Goal: Information Seeking & Learning: Learn about a topic

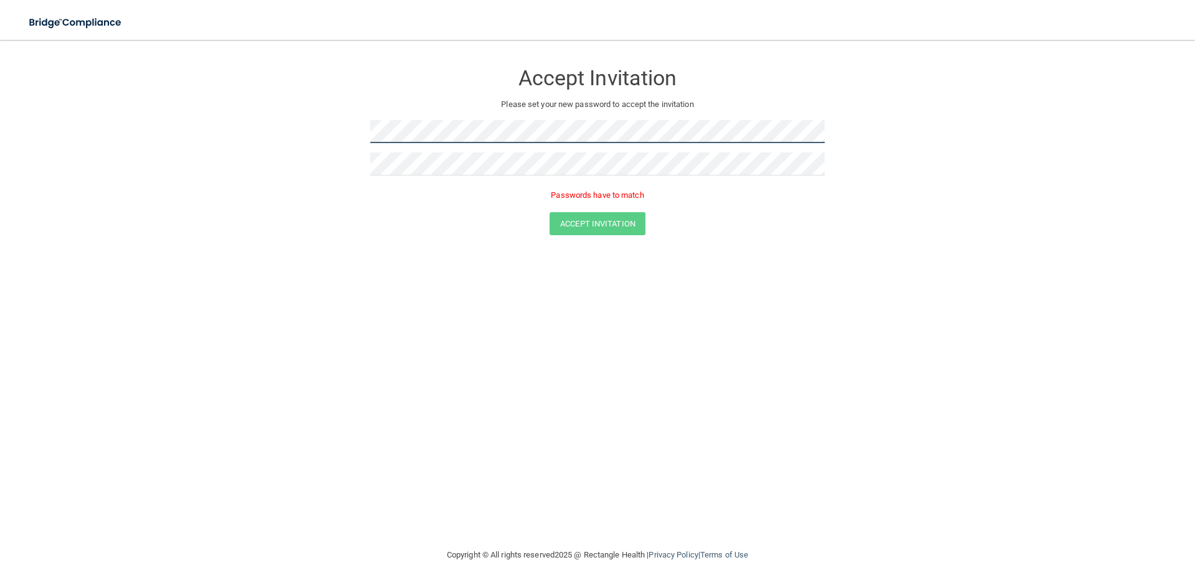
click at [222, 134] on form "Accept Invitation Please set your new password to accept the invitation Passwor…" at bounding box center [597, 151] width 1145 height 198
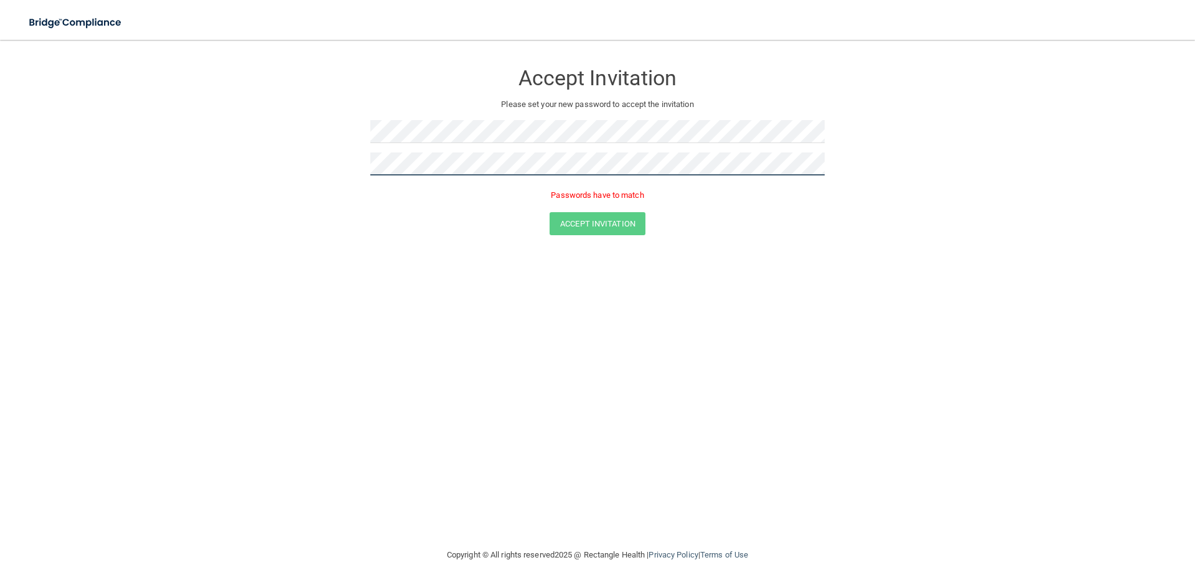
click at [266, 182] on form "Accept Invitation Please set your new password to accept the invitation Passwor…" at bounding box center [597, 151] width 1145 height 198
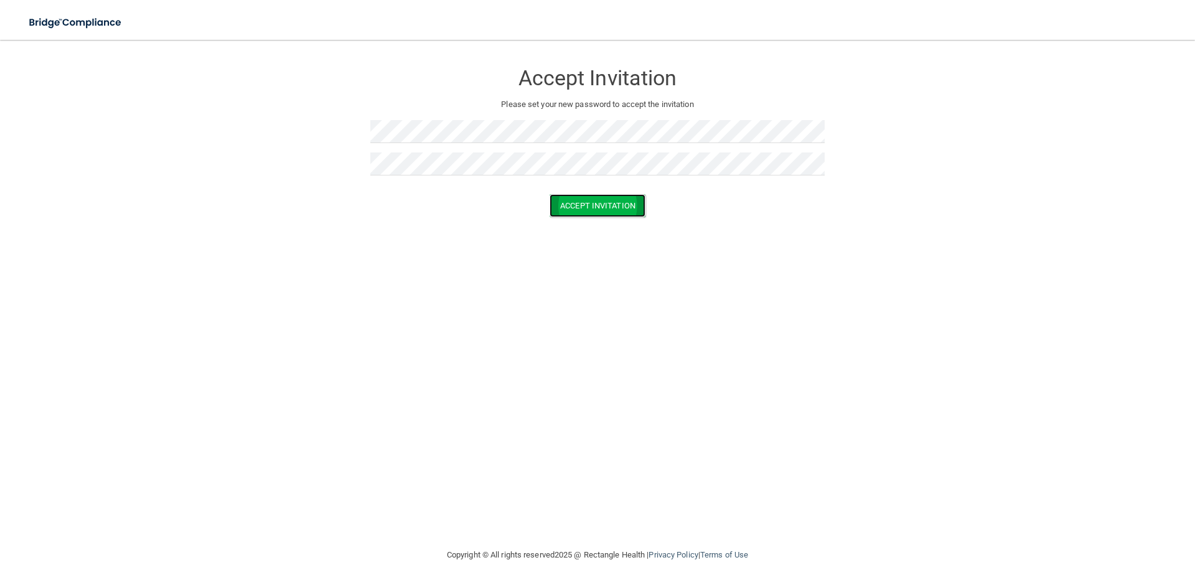
click at [599, 203] on button "Accept Invitation" at bounding box center [598, 205] width 96 height 23
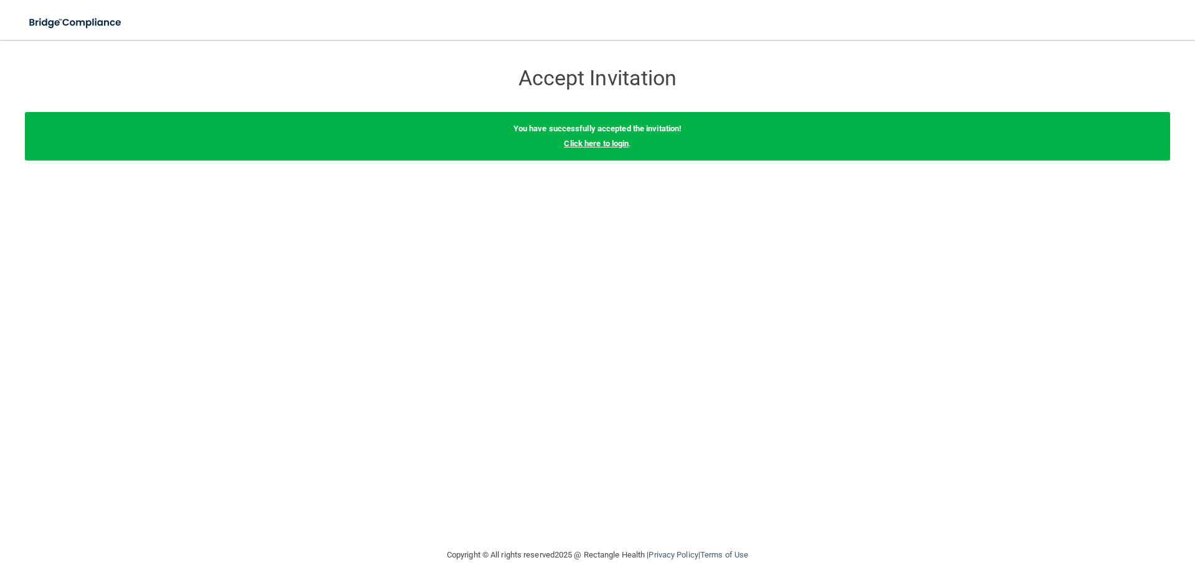
click at [588, 143] on link "Click here to login" at bounding box center [596, 143] width 65 height 9
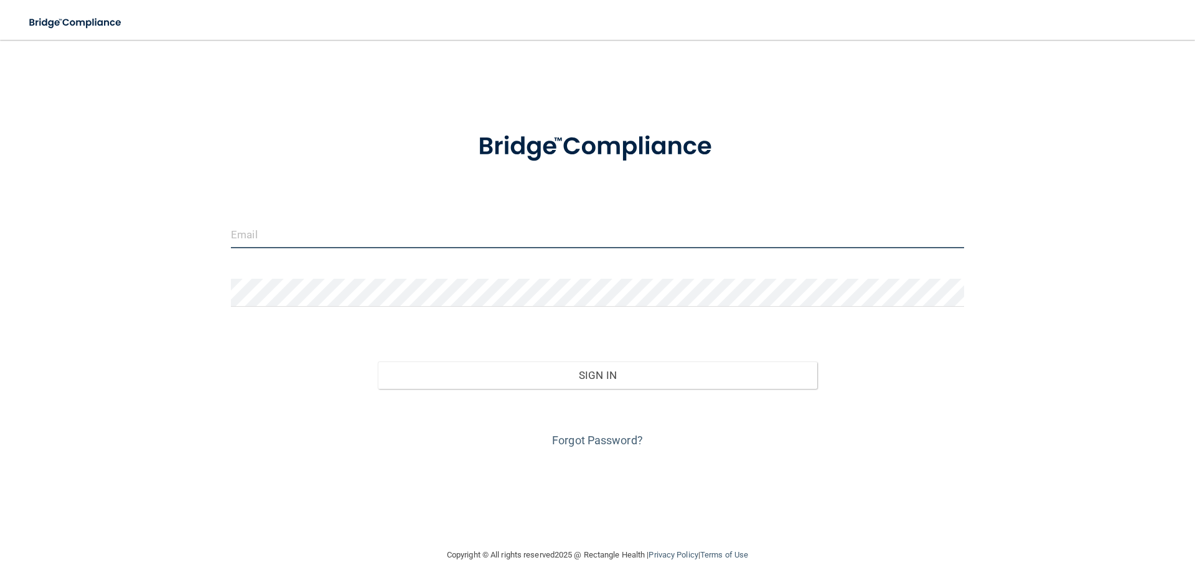
click at [271, 235] on input "email" at bounding box center [597, 234] width 733 height 28
type input "[EMAIL_ADDRESS][DOMAIN_NAME]"
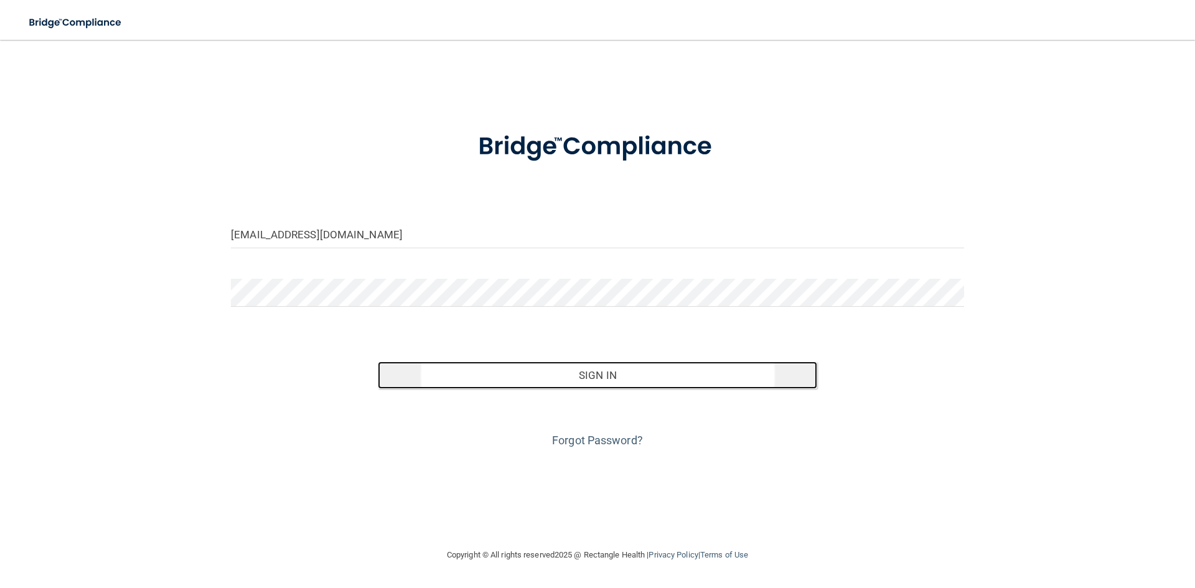
click at [614, 379] on button "Sign In" at bounding box center [598, 375] width 440 height 27
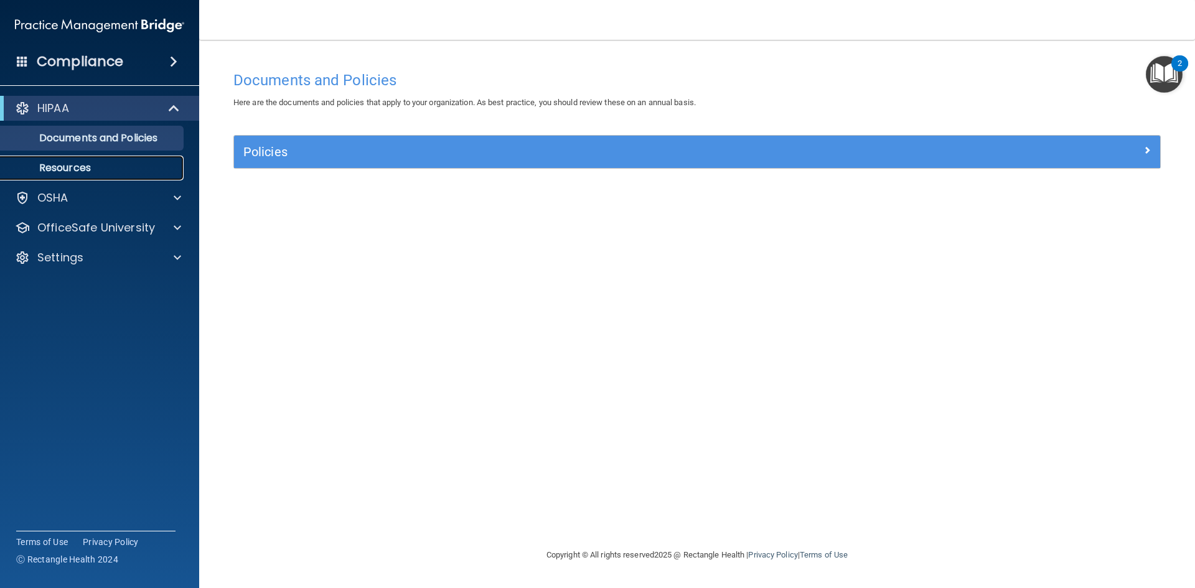
click at [64, 167] on p "Resources" at bounding box center [93, 168] width 170 height 12
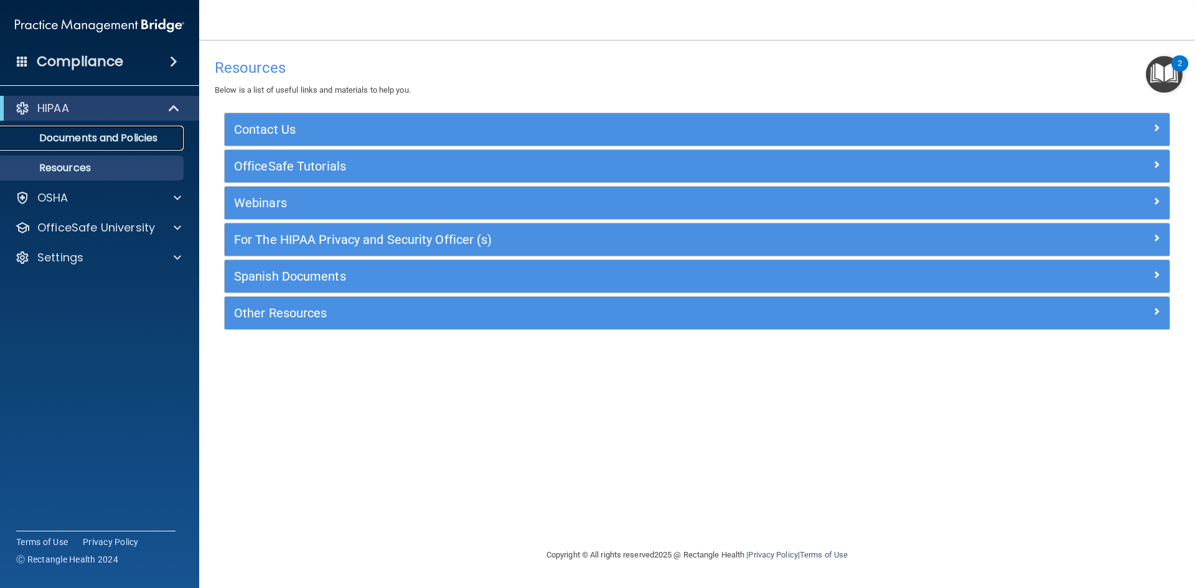
click at [126, 134] on p "Documents and Policies" at bounding box center [93, 138] width 170 height 12
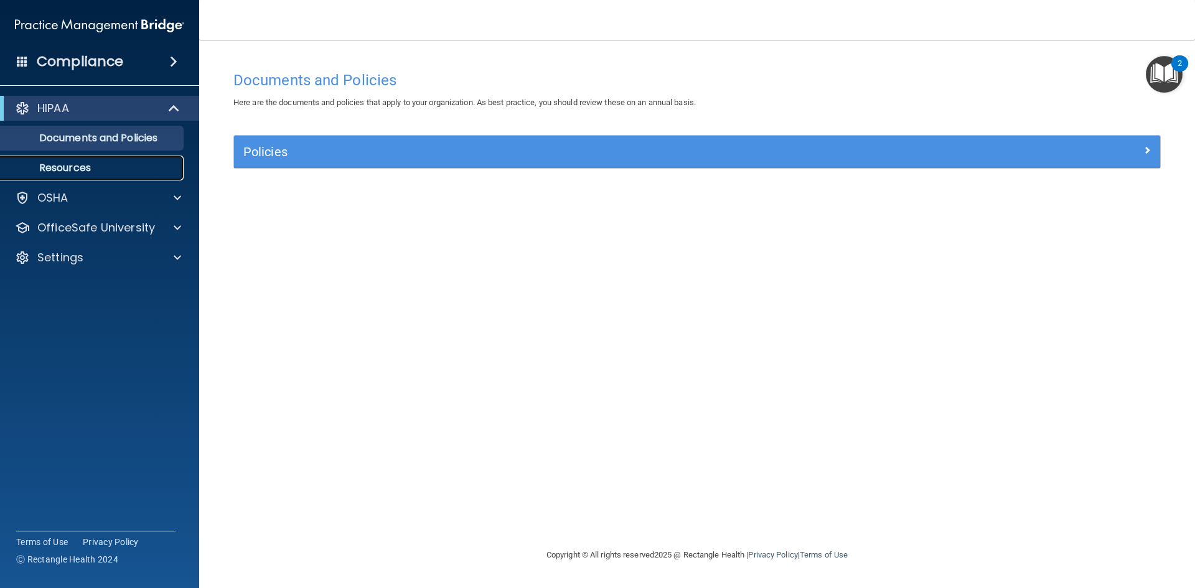
click at [109, 164] on p "Resources" at bounding box center [93, 168] width 170 height 12
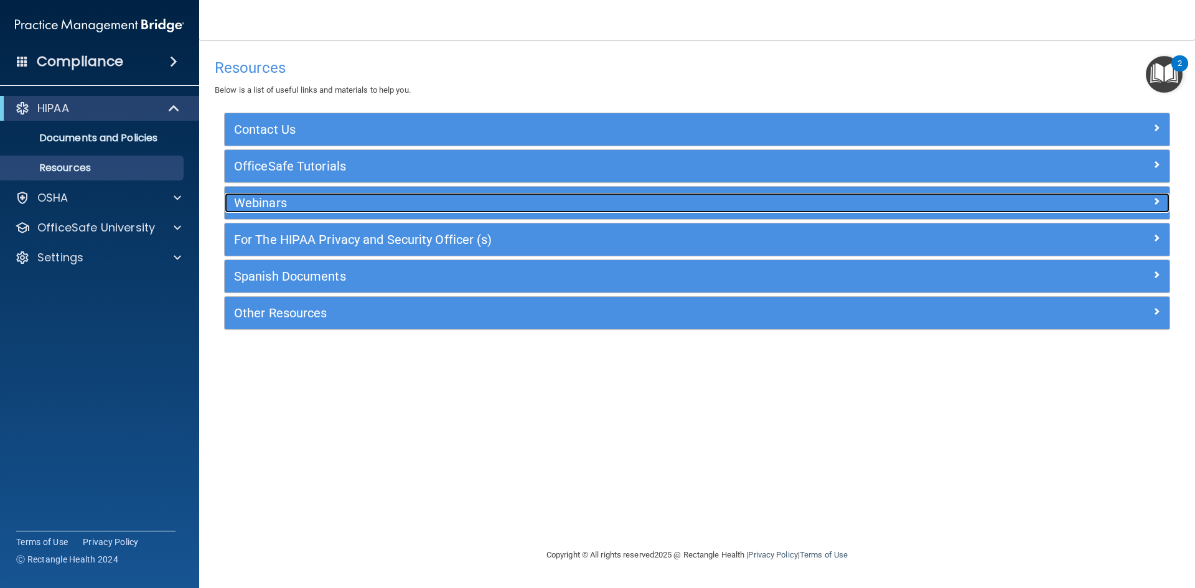
click at [289, 198] on h5 "Webinars" at bounding box center [579, 203] width 690 height 14
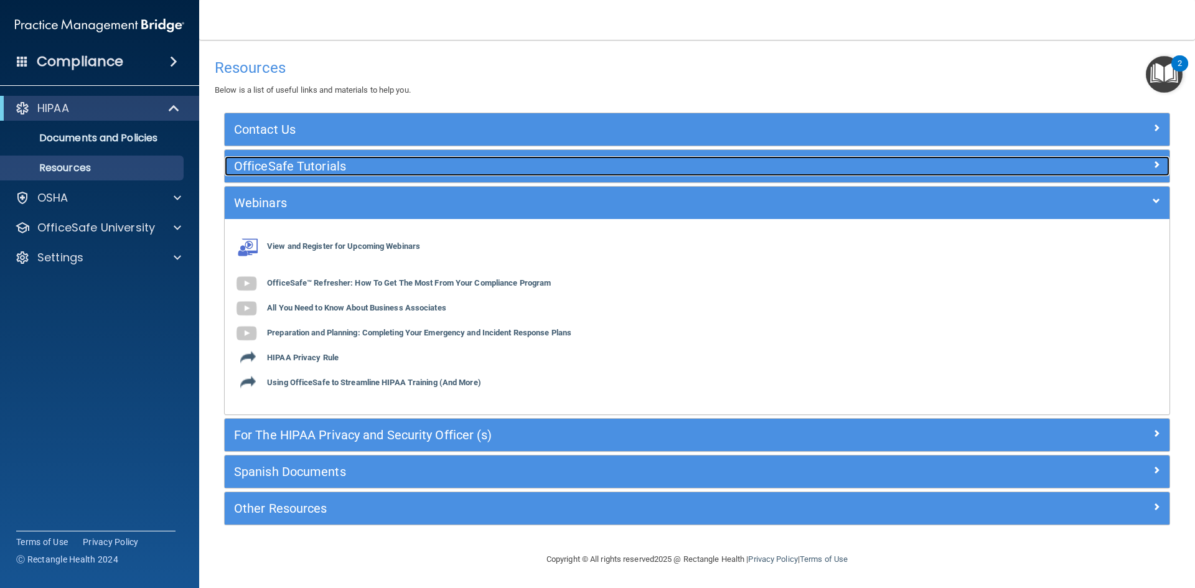
click at [263, 170] on h5 "OfficeSafe Tutorials" at bounding box center [579, 166] width 690 height 14
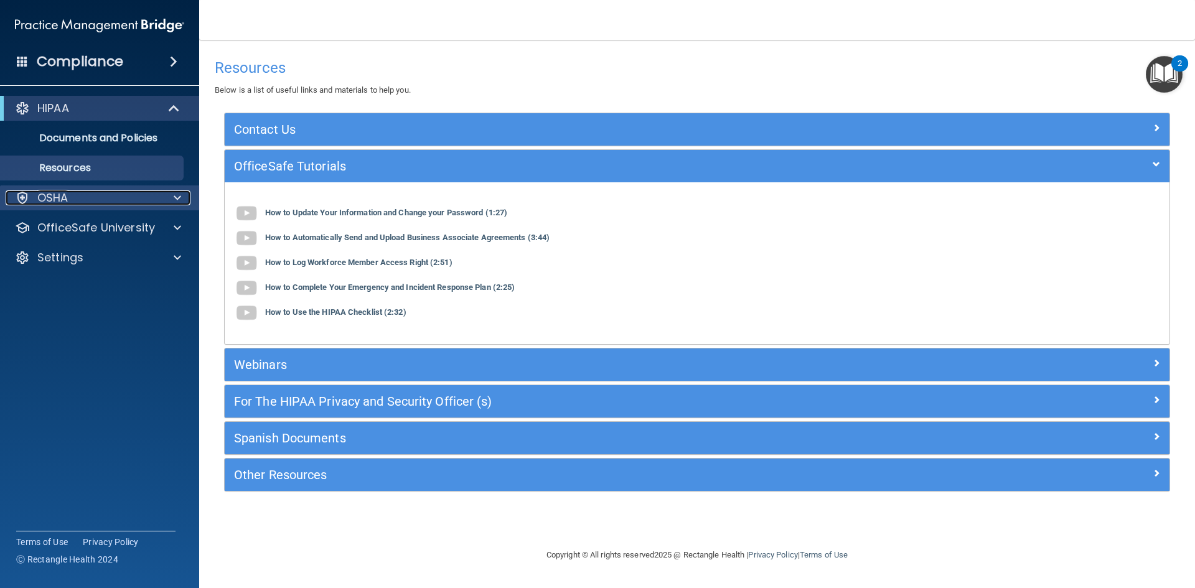
click at [87, 195] on div "OSHA" at bounding box center [83, 198] width 154 height 15
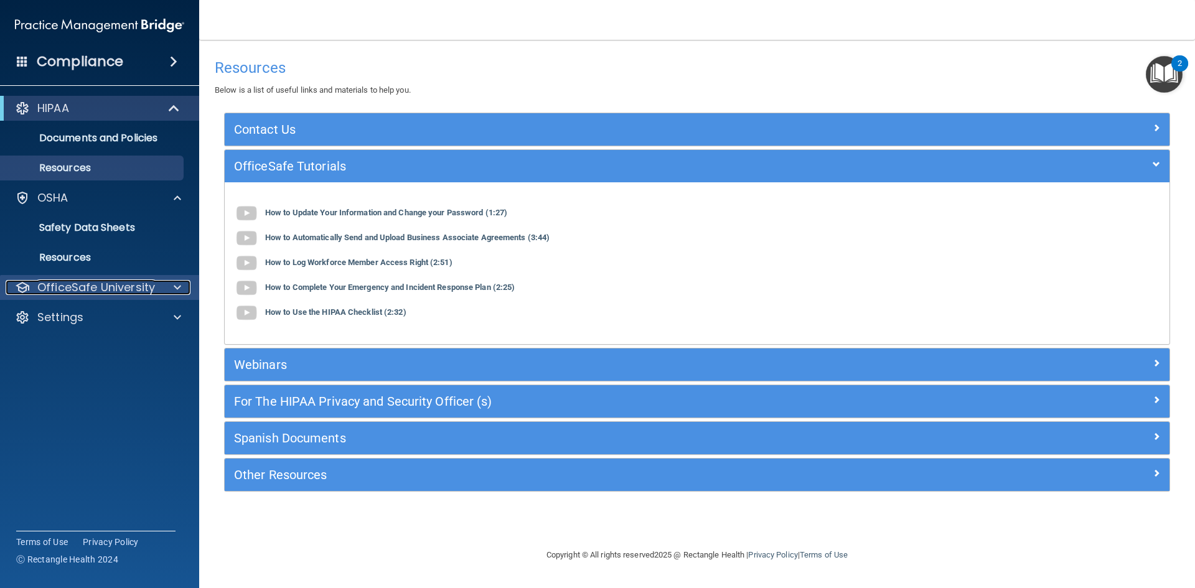
click at [95, 281] on p "OfficeSafe University" at bounding box center [96, 287] width 118 height 15
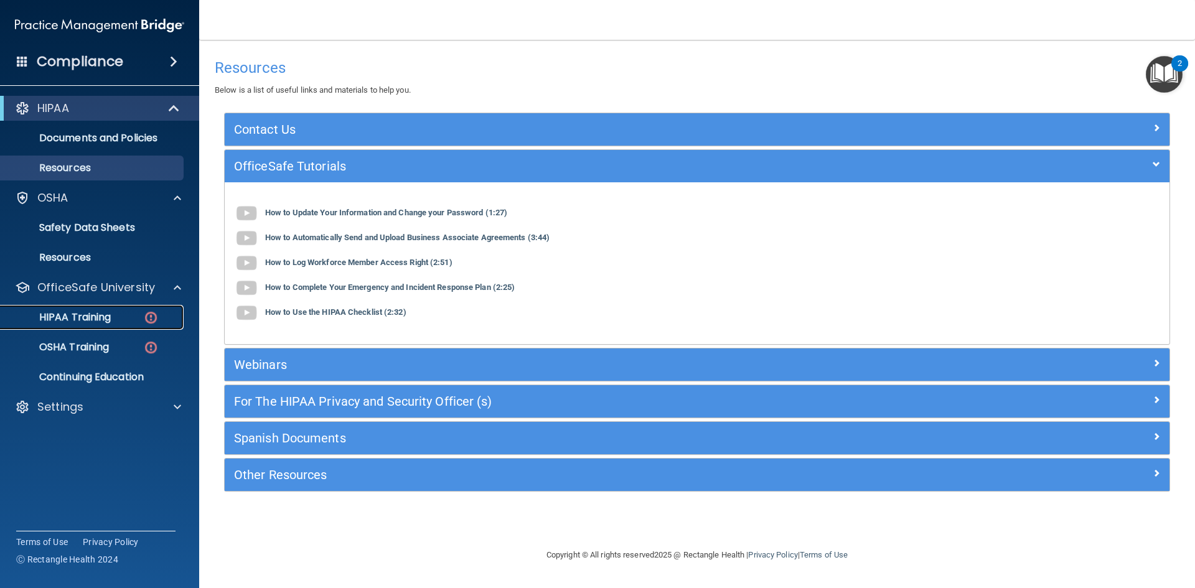
click at [101, 318] on p "HIPAA Training" at bounding box center [59, 317] width 103 height 12
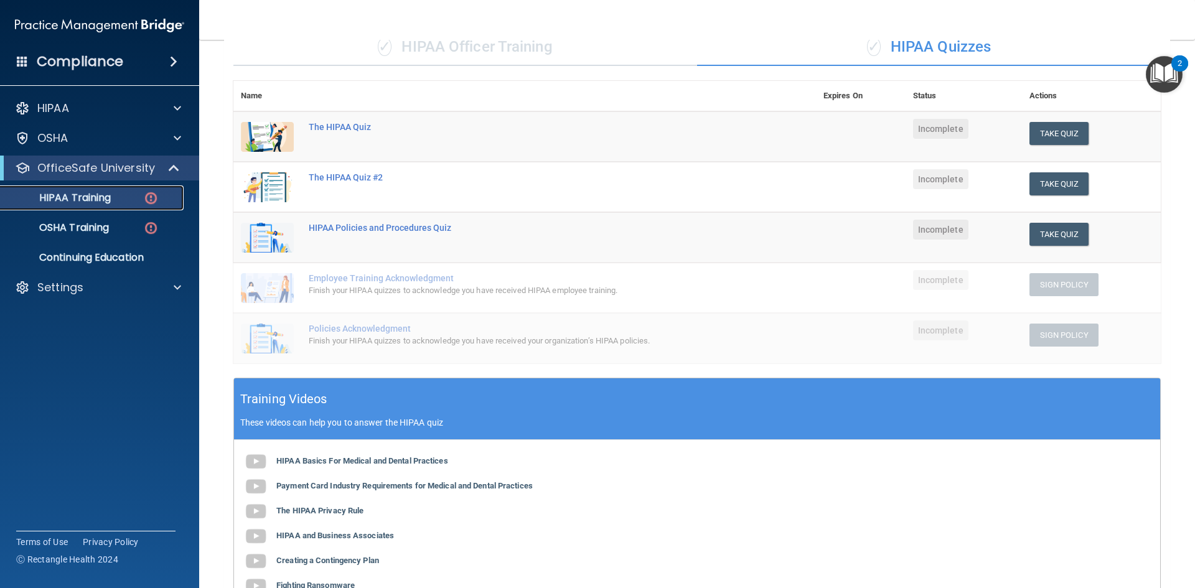
scroll to position [284, 0]
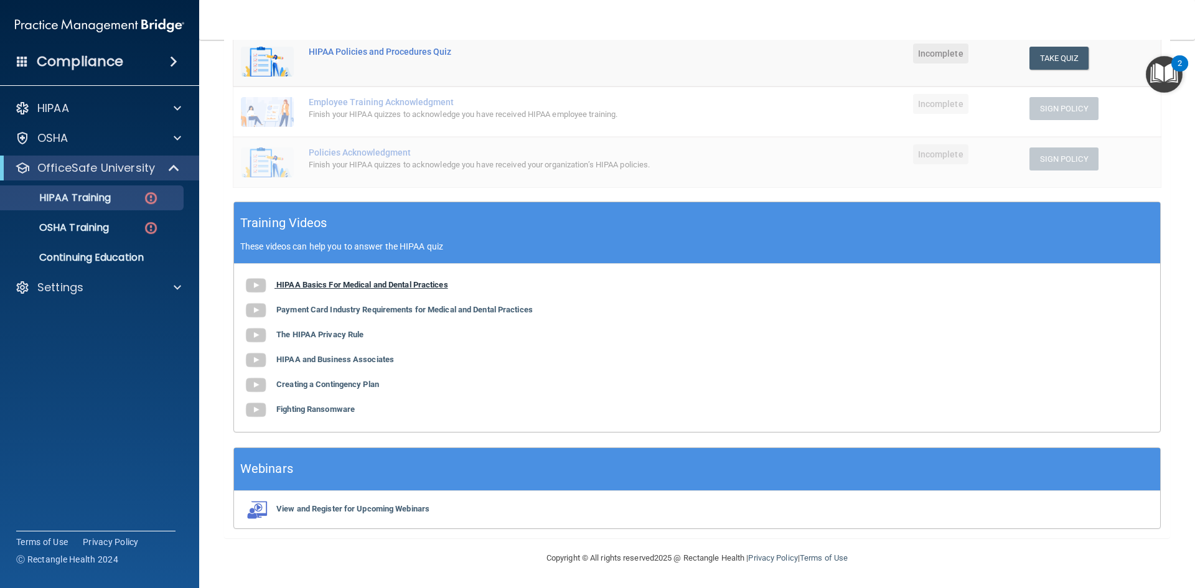
click at [256, 287] on img at bounding box center [255, 285] width 25 height 25
click at [306, 306] on b "Payment Card Industry Requirements for Medical and Dental Practices" at bounding box center [404, 309] width 256 height 9
click at [294, 332] on b "The HIPAA Privacy Rule" at bounding box center [319, 334] width 87 height 9
click at [313, 357] on b "HIPAA and Business Associates" at bounding box center [335, 359] width 118 height 9
click at [278, 390] on div "HIPAA Basics For Medical and Dental Practices Payment Card Industry Requirement…" at bounding box center [697, 348] width 926 height 168
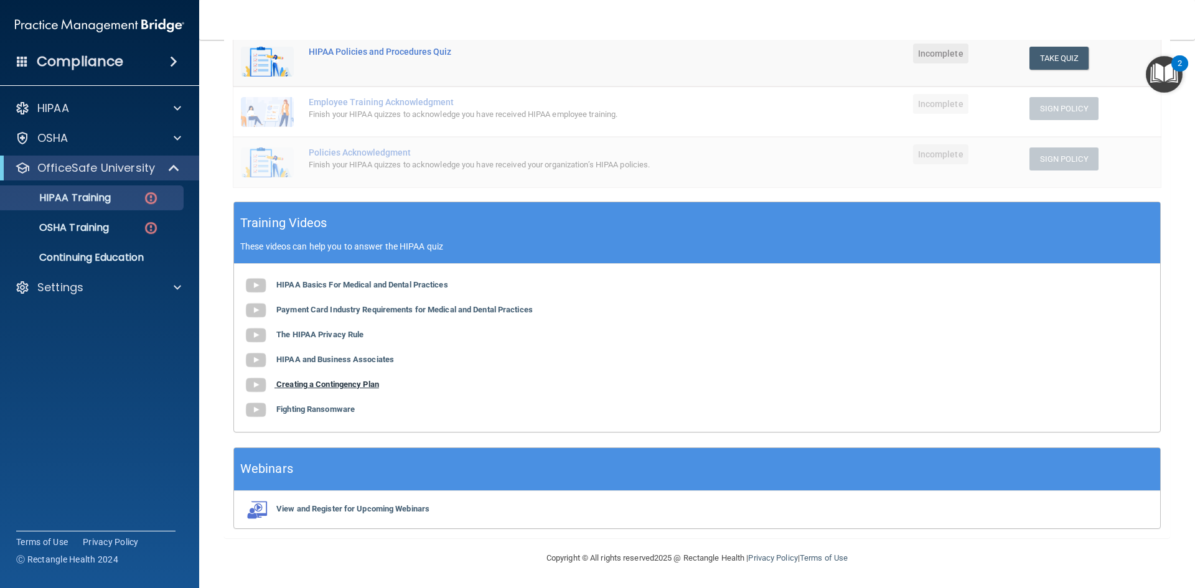
click at [289, 382] on b "Creating a Contingency Plan" at bounding box center [327, 384] width 103 height 9
click at [286, 410] on b "Fighting Ransomware" at bounding box center [315, 409] width 78 height 9
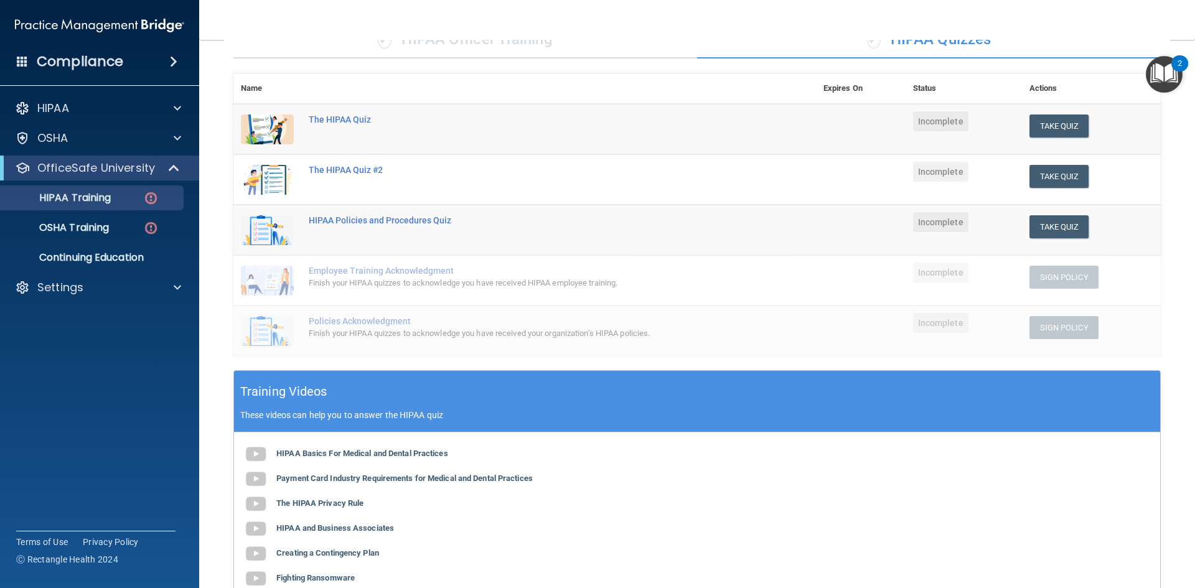
scroll to position [97, 0]
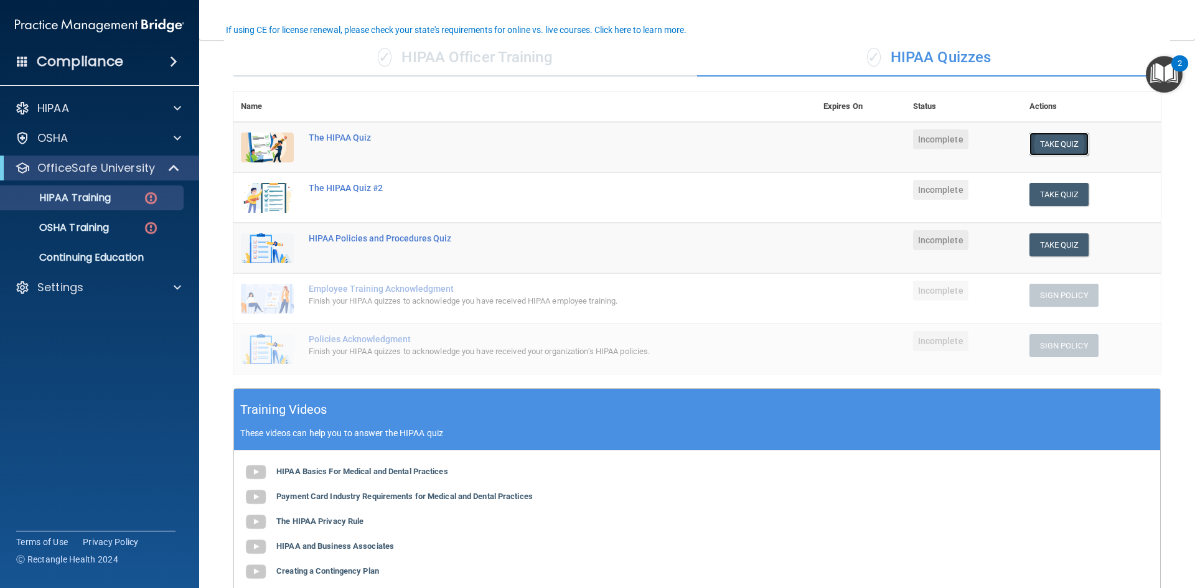
click at [1070, 142] on button "Take Quiz" at bounding box center [1060, 144] width 60 height 23
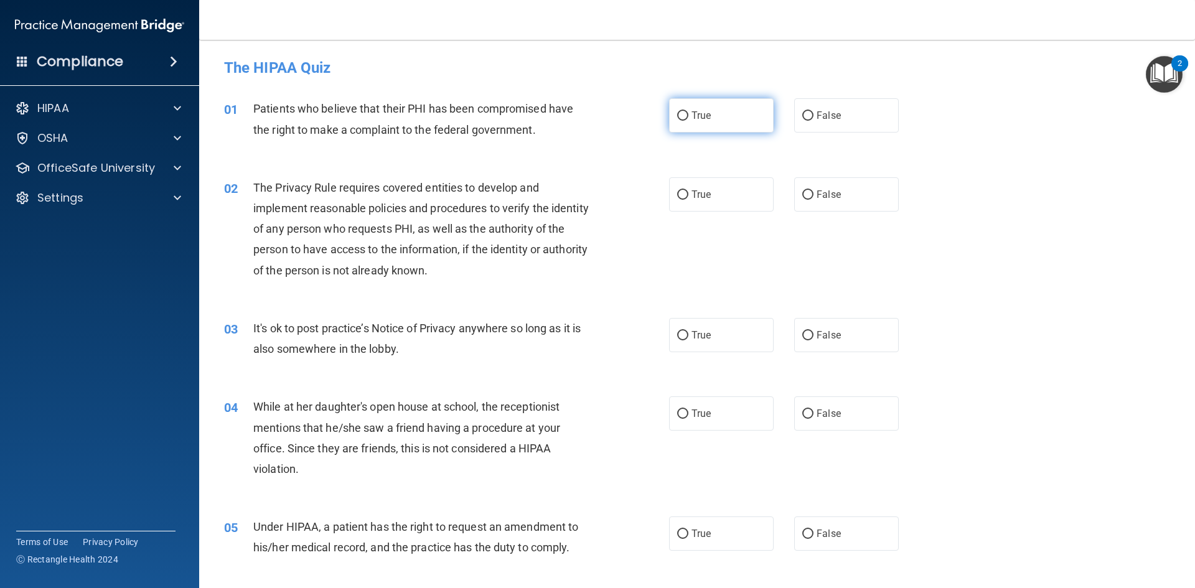
click at [692, 118] on span "True" at bounding box center [701, 116] width 19 height 12
click at [688, 118] on input "True" at bounding box center [682, 115] width 11 height 9
radio input "true"
click at [715, 200] on label "True" at bounding box center [721, 194] width 105 height 34
click at [689, 200] on input "True" at bounding box center [682, 195] width 11 height 9
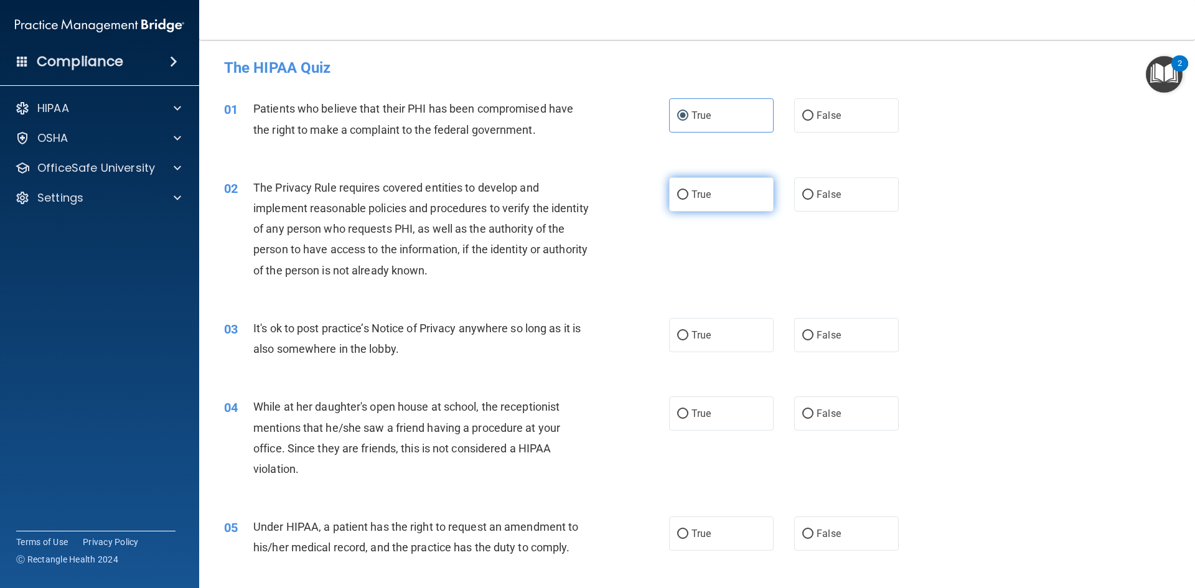
radio input "true"
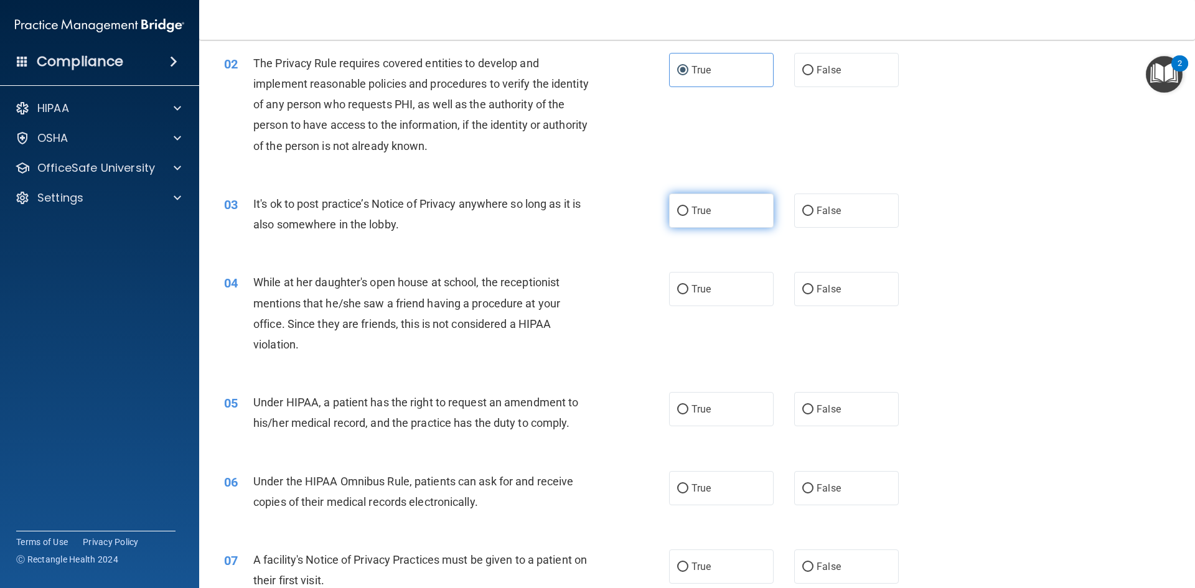
click at [706, 215] on span "True" at bounding box center [701, 211] width 19 height 12
click at [689, 215] on input "True" at bounding box center [682, 211] width 11 height 9
radio input "true"
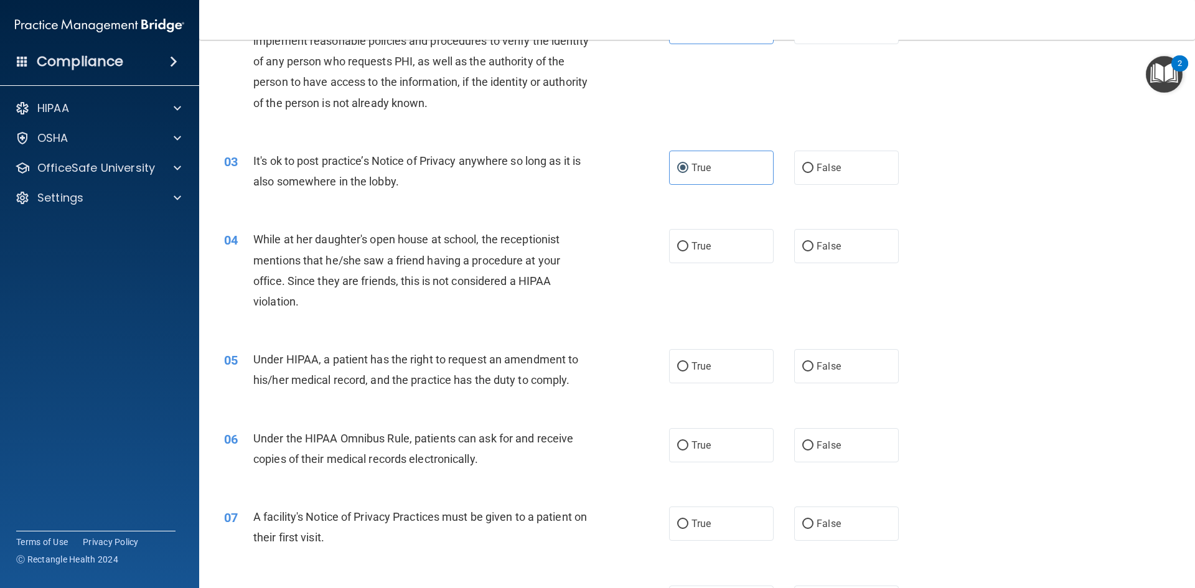
scroll to position [249, 0]
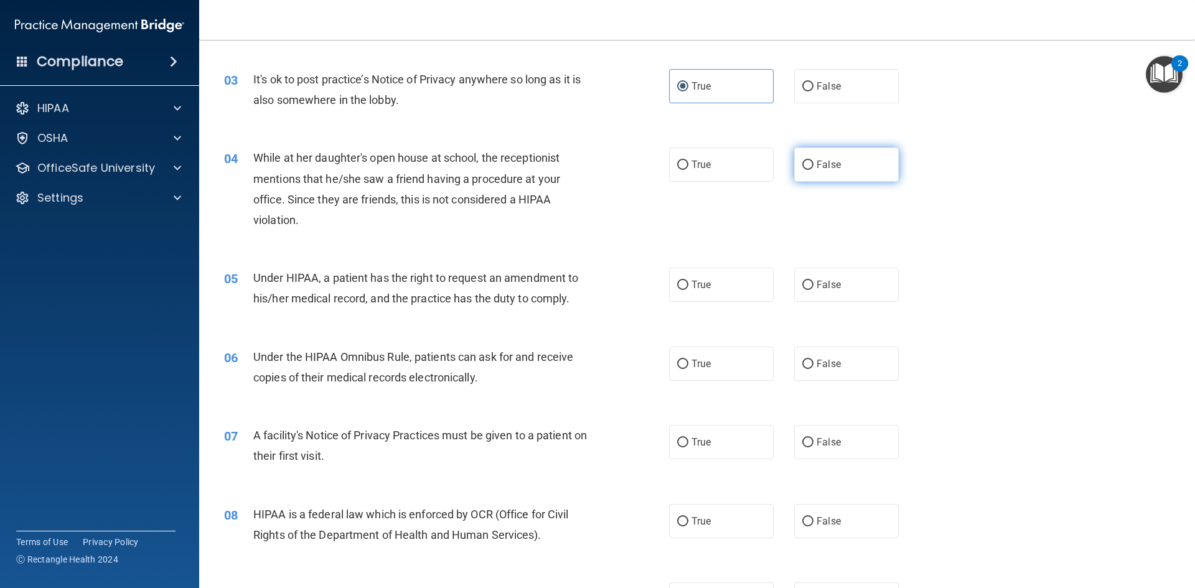
click at [832, 174] on label "False" at bounding box center [846, 165] width 105 height 34
click at [814, 170] on input "False" at bounding box center [807, 165] width 11 height 9
radio input "true"
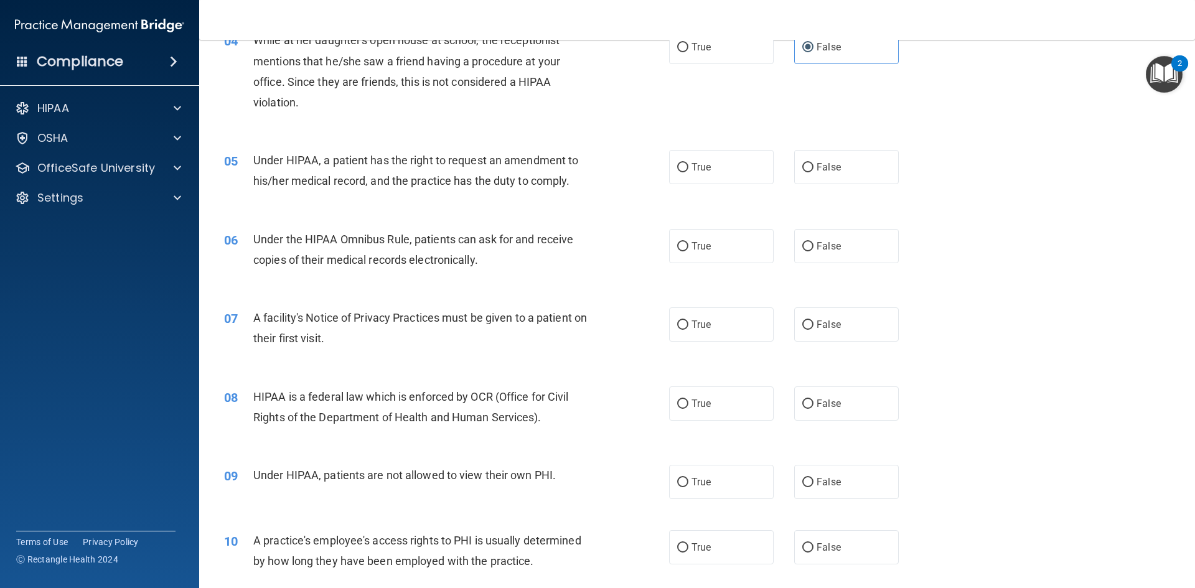
scroll to position [374, 0]
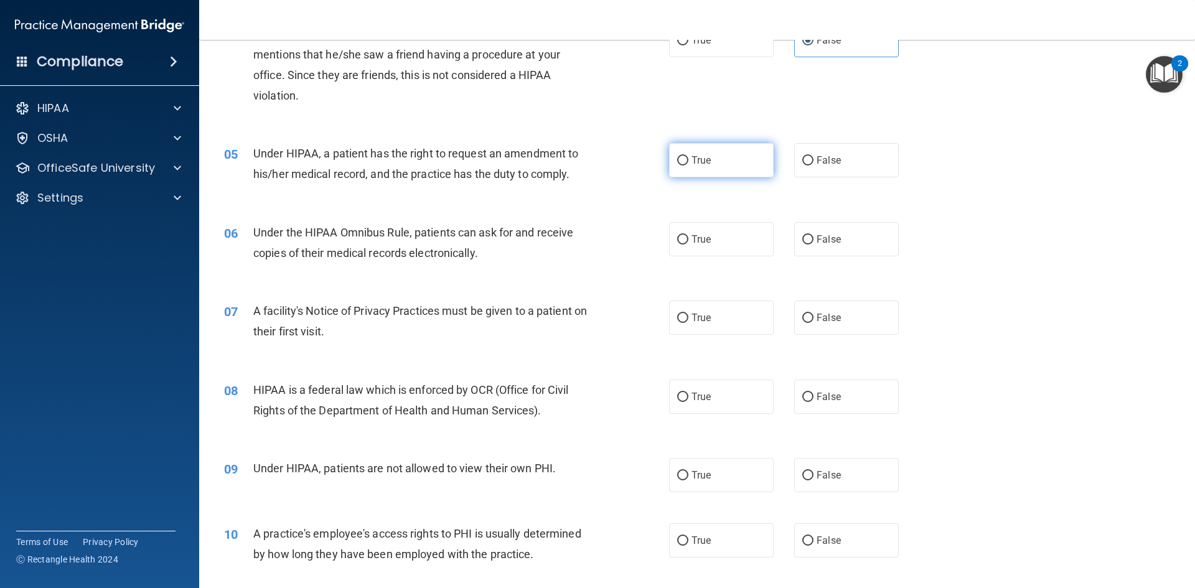
click at [733, 158] on label "True" at bounding box center [721, 160] width 105 height 34
click at [689, 158] on input "True" at bounding box center [682, 160] width 11 height 9
radio input "true"
click at [711, 233] on label "True" at bounding box center [721, 239] width 105 height 34
click at [689, 235] on input "True" at bounding box center [682, 239] width 11 height 9
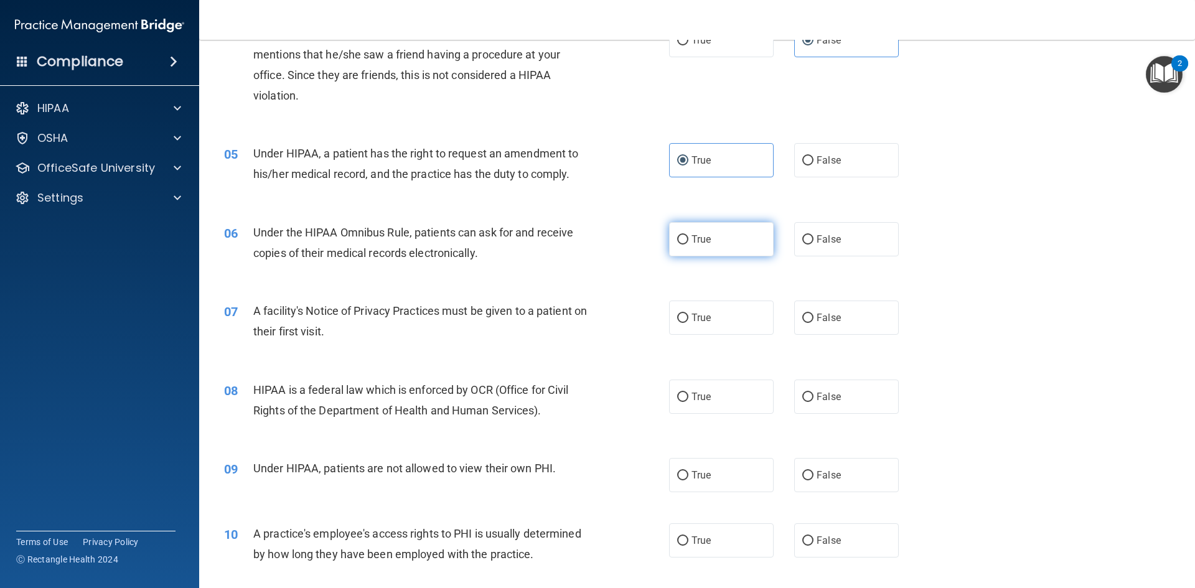
radio input "true"
click at [702, 321] on span "True" at bounding box center [701, 318] width 19 height 12
click at [689, 321] on input "True" at bounding box center [682, 318] width 11 height 9
radio input "true"
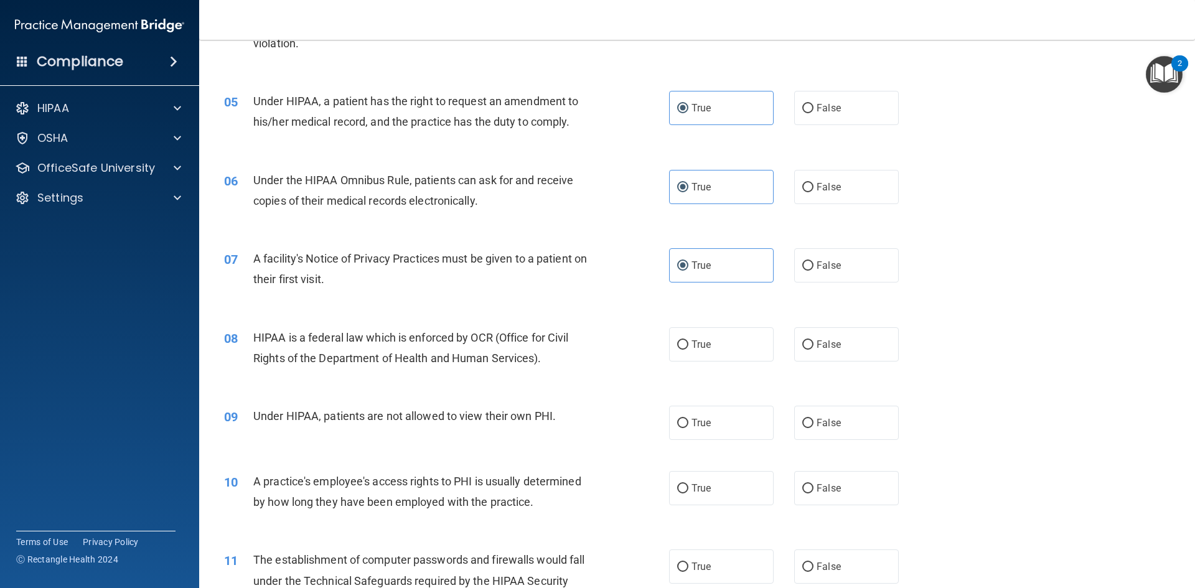
scroll to position [498, 0]
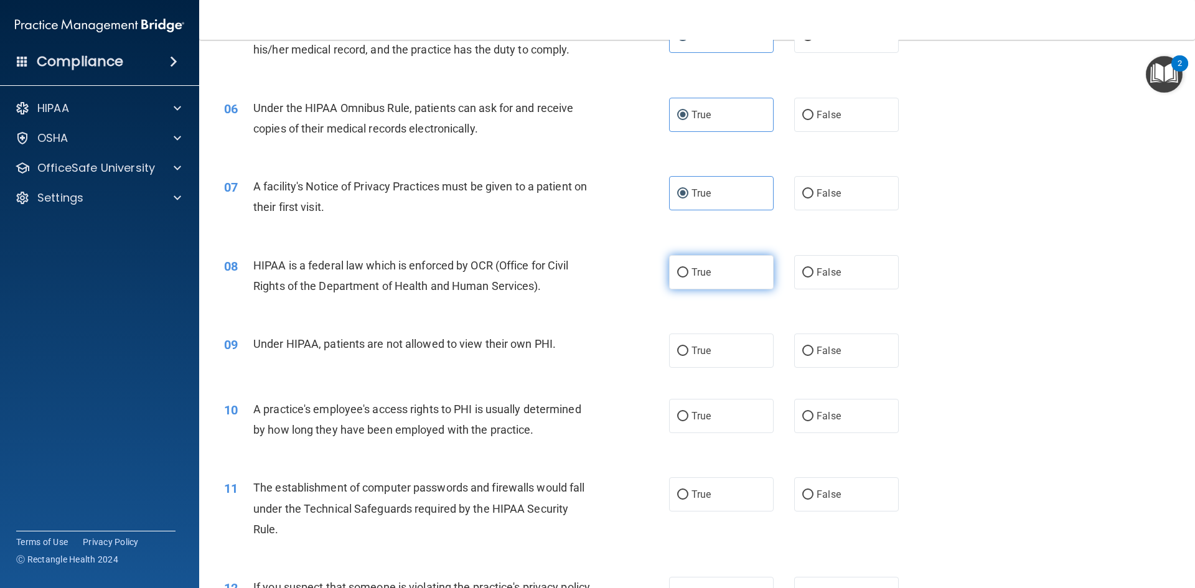
drag, startPoint x: 723, startPoint y: 273, endPoint x: 710, endPoint y: 273, distance: 13.7
click at [723, 273] on label "True" at bounding box center [721, 272] width 105 height 34
click at [689, 273] on input "True" at bounding box center [682, 272] width 11 height 9
radio input "true"
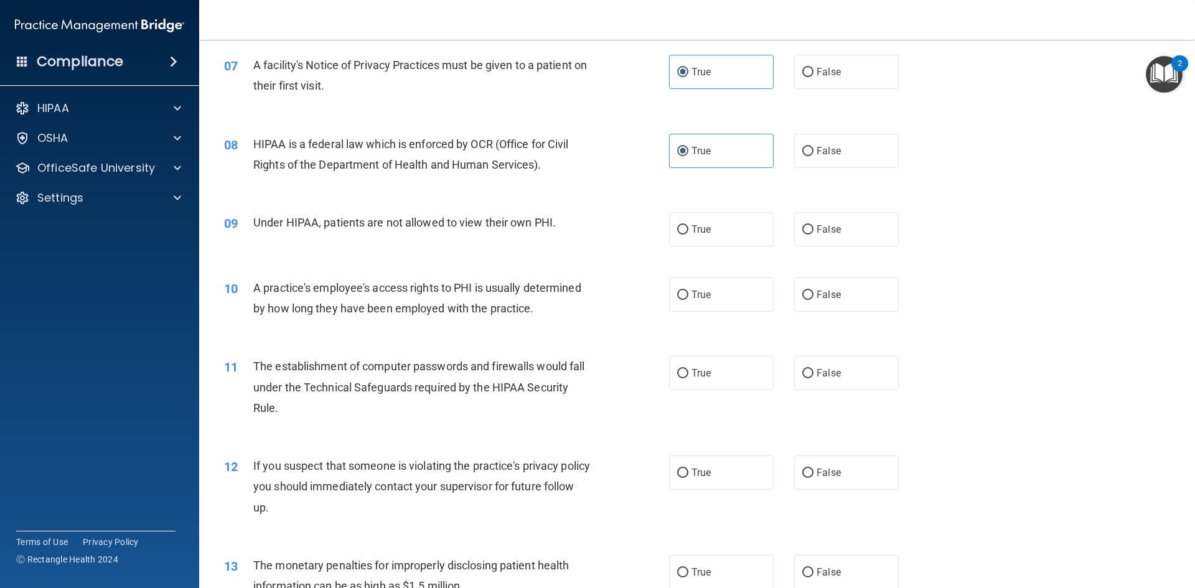
scroll to position [623, 0]
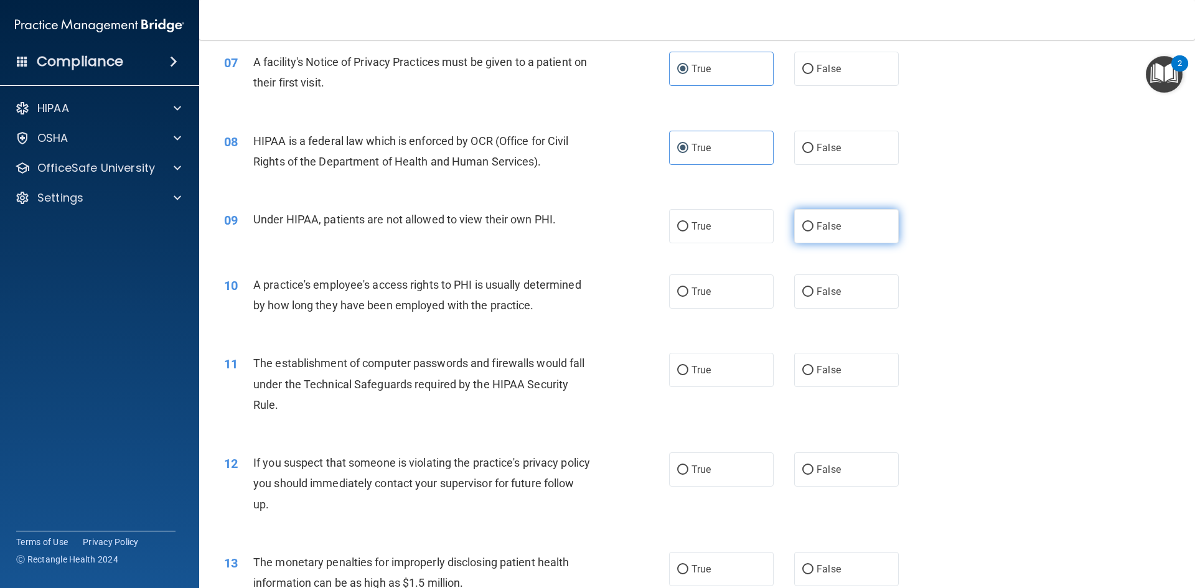
click at [830, 229] on span "False" at bounding box center [829, 226] width 24 height 12
click at [814, 229] on input "False" at bounding box center [807, 226] width 11 height 9
radio input "true"
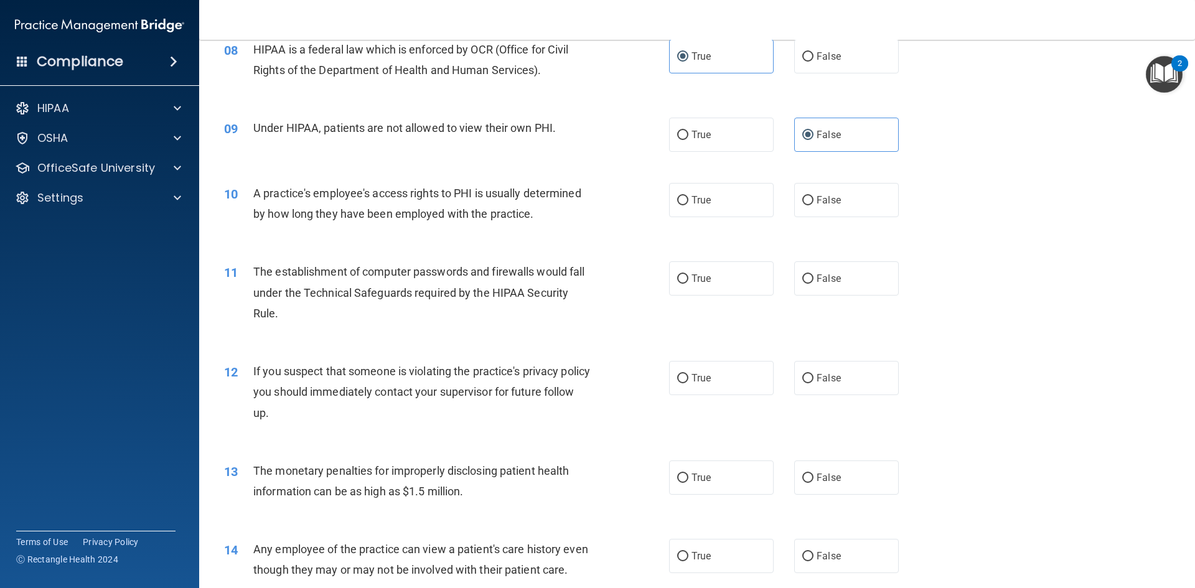
scroll to position [685, 0]
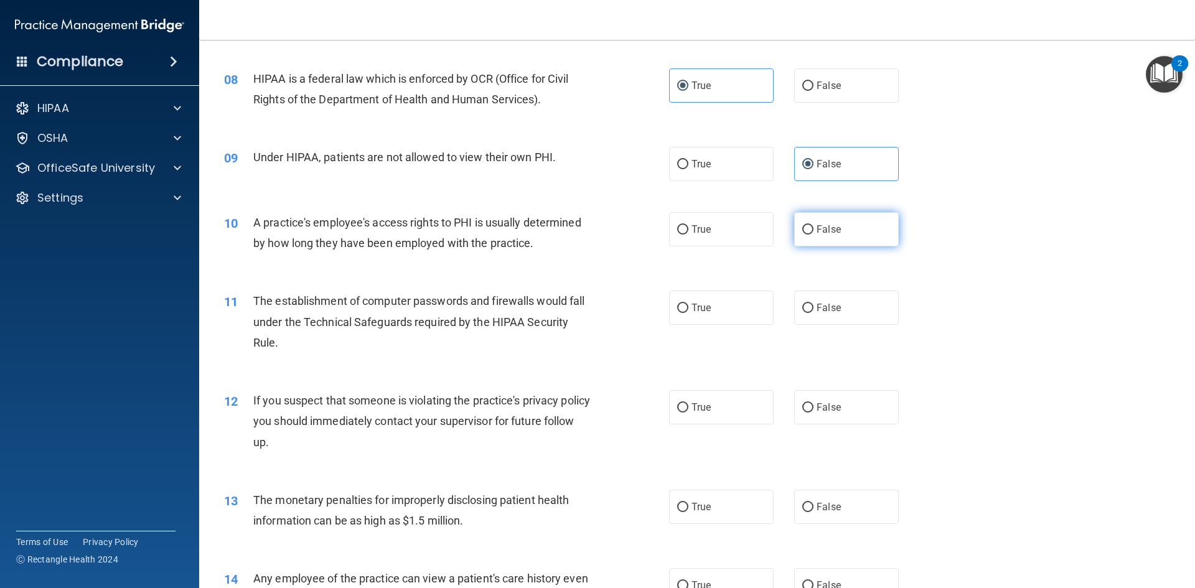
click at [811, 244] on label "False" at bounding box center [846, 229] width 105 height 34
click at [811, 235] on input "False" at bounding box center [807, 229] width 11 height 9
radio input "true"
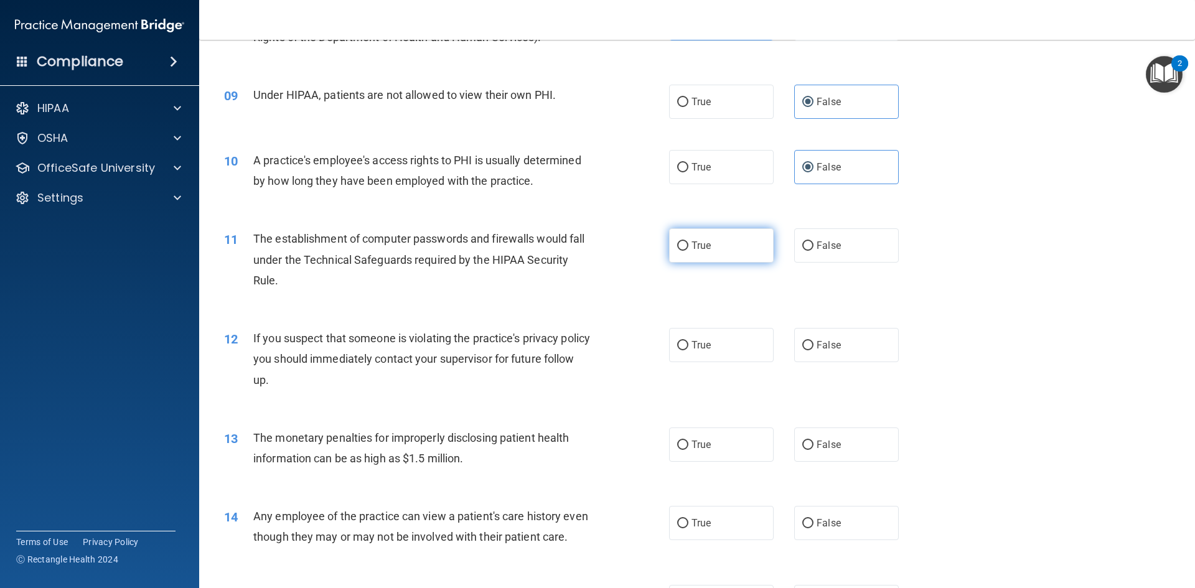
click at [679, 242] on input "True" at bounding box center [682, 246] width 11 height 9
radio input "true"
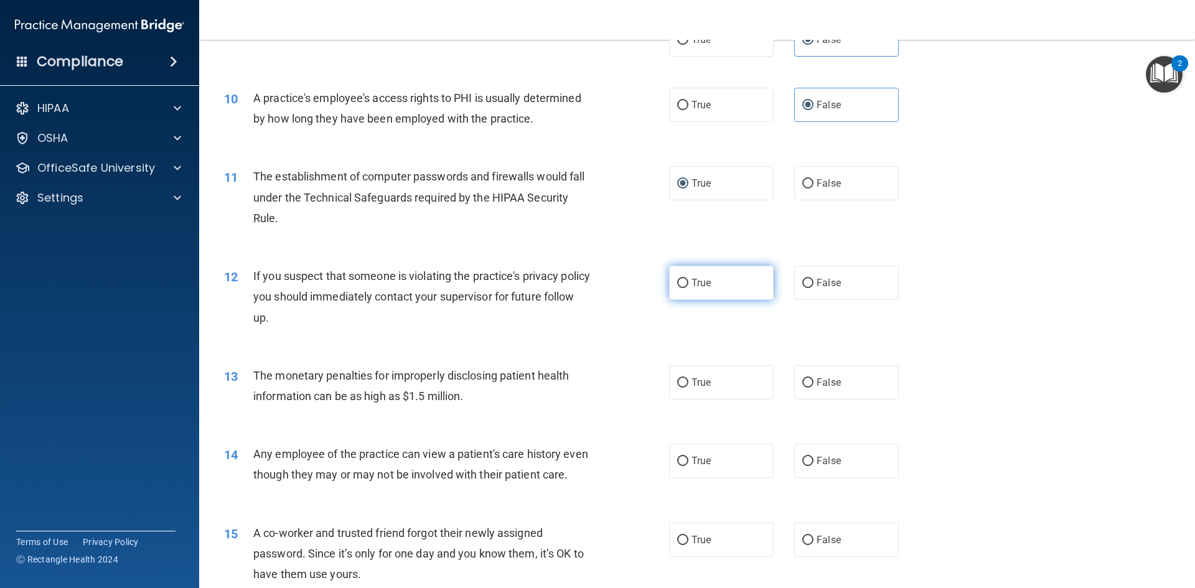
click at [721, 281] on label "True" at bounding box center [721, 283] width 105 height 34
click at [689, 281] on input "True" at bounding box center [682, 283] width 11 height 9
radio input "true"
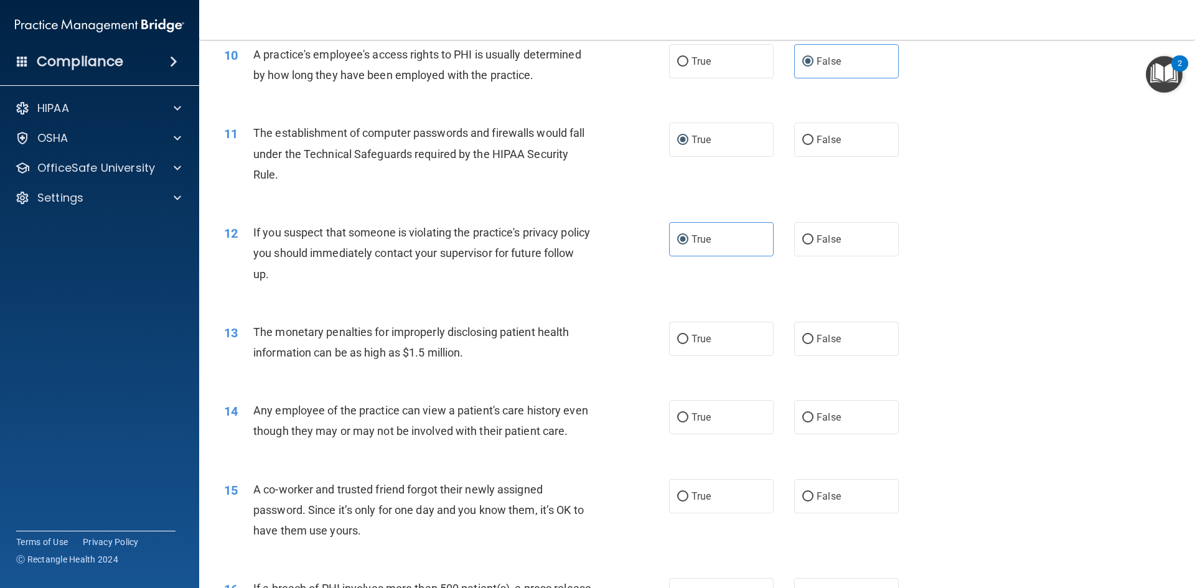
scroll to position [934, 0]
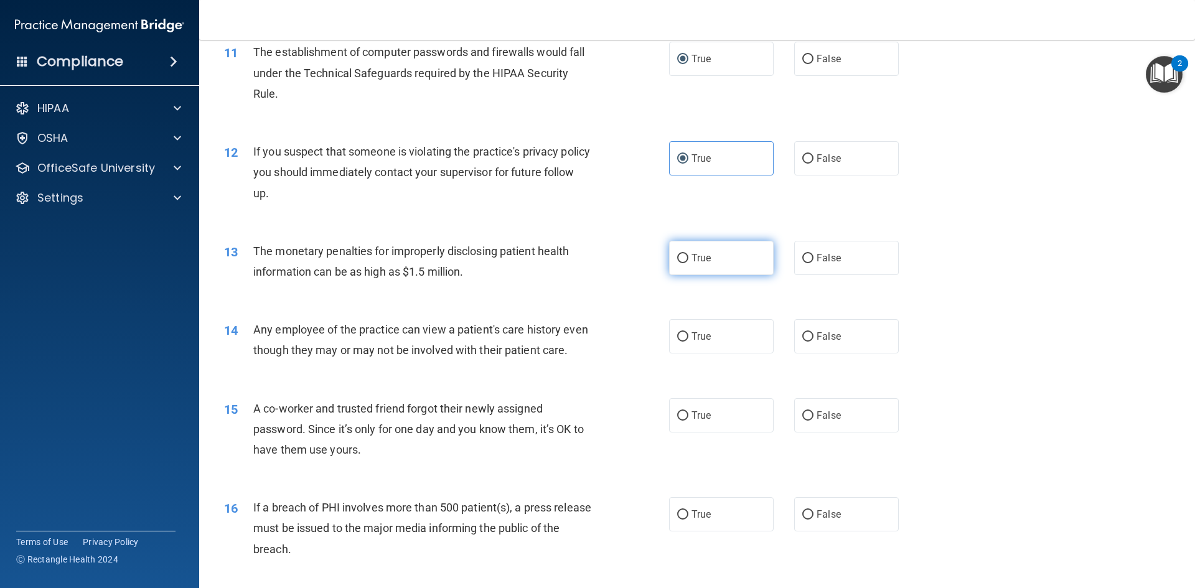
click at [736, 255] on label "True" at bounding box center [721, 258] width 105 height 34
click at [689, 255] on input "True" at bounding box center [682, 258] width 11 height 9
radio input "true"
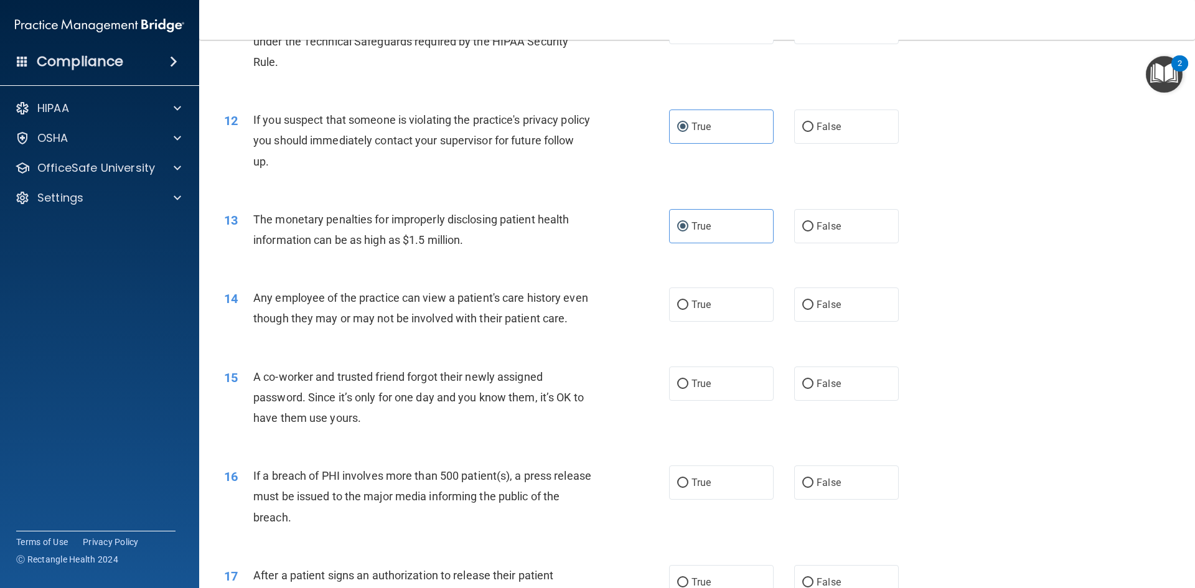
scroll to position [996, 0]
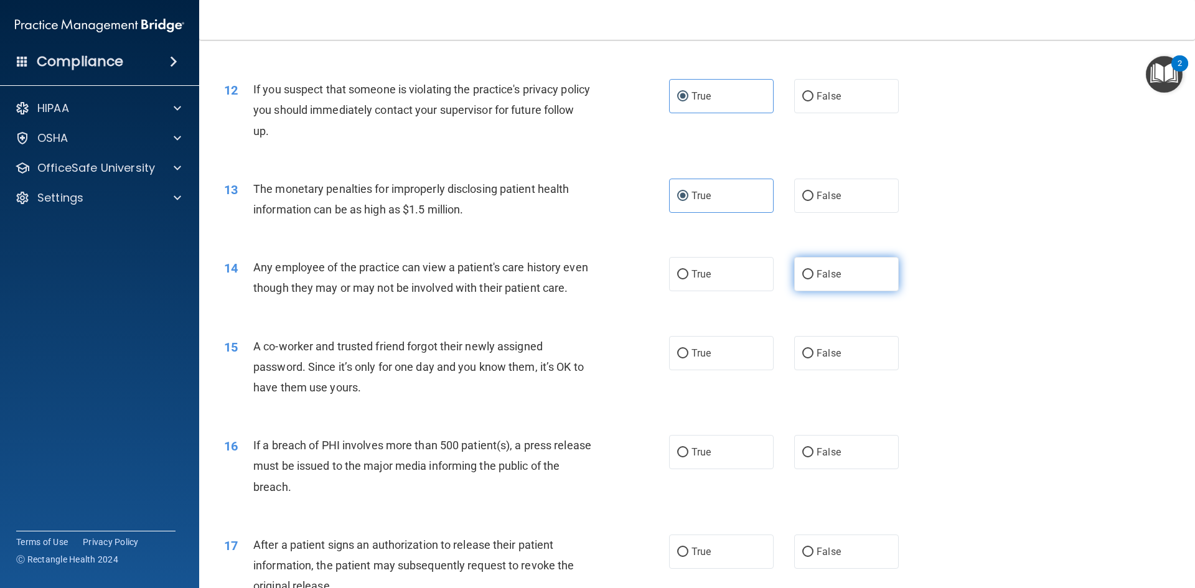
click at [850, 265] on label "False" at bounding box center [846, 274] width 105 height 34
click at [814, 270] on input "False" at bounding box center [807, 274] width 11 height 9
radio input "true"
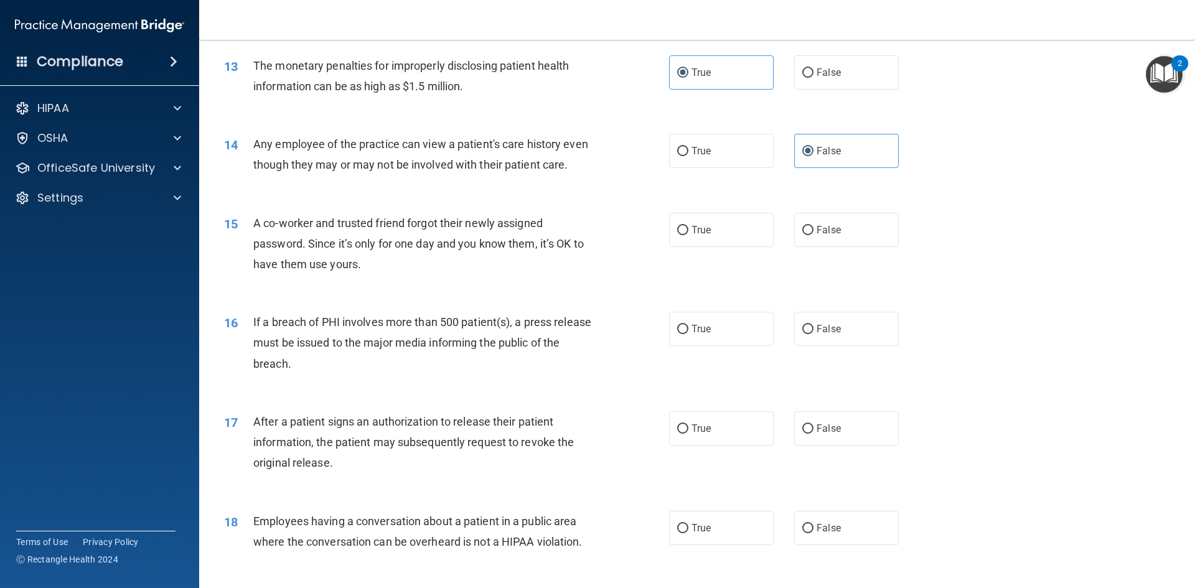
scroll to position [1121, 0]
click at [835, 242] on label "False" at bounding box center [846, 229] width 105 height 34
click at [814, 234] on input "False" at bounding box center [807, 229] width 11 height 9
radio input "true"
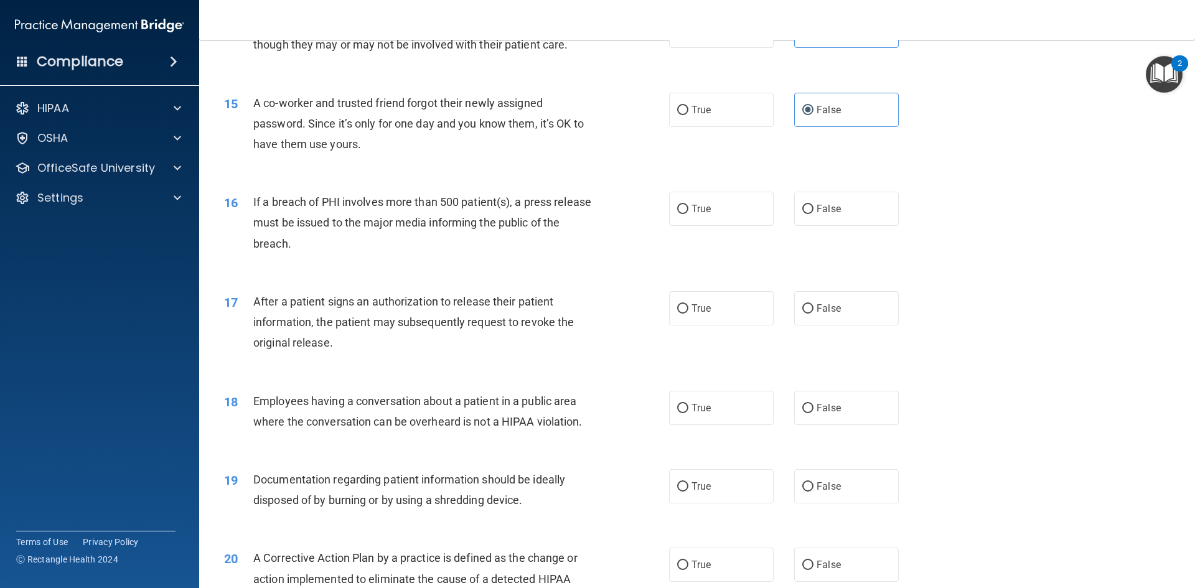
scroll to position [1245, 0]
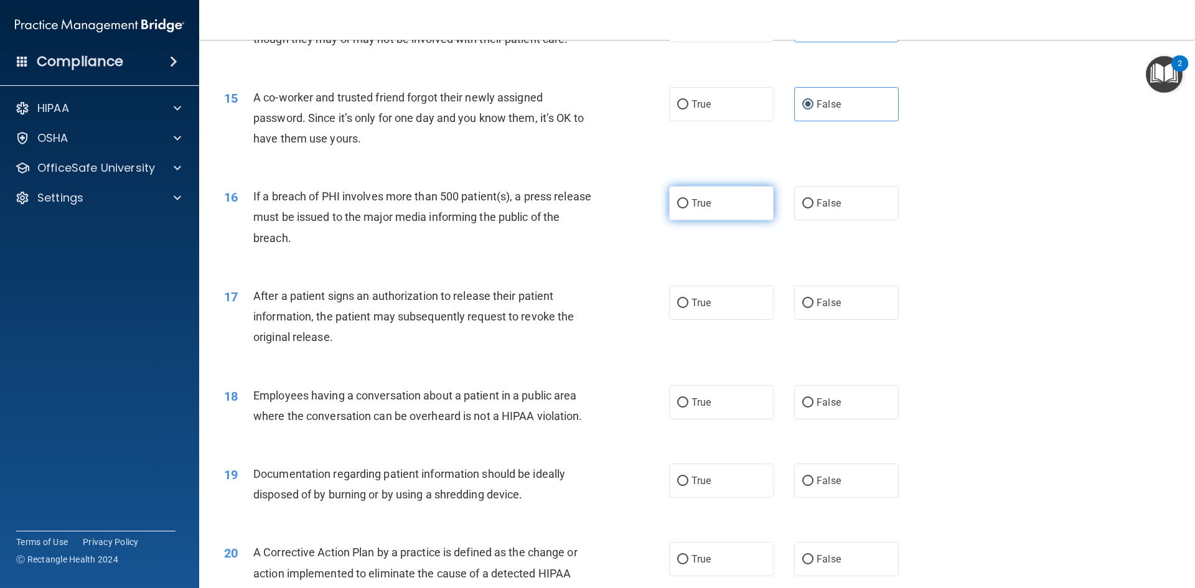
click at [724, 220] on label "True" at bounding box center [721, 203] width 105 height 34
click at [689, 209] on input "True" at bounding box center [682, 203] width 11 height 9
radio input "true"
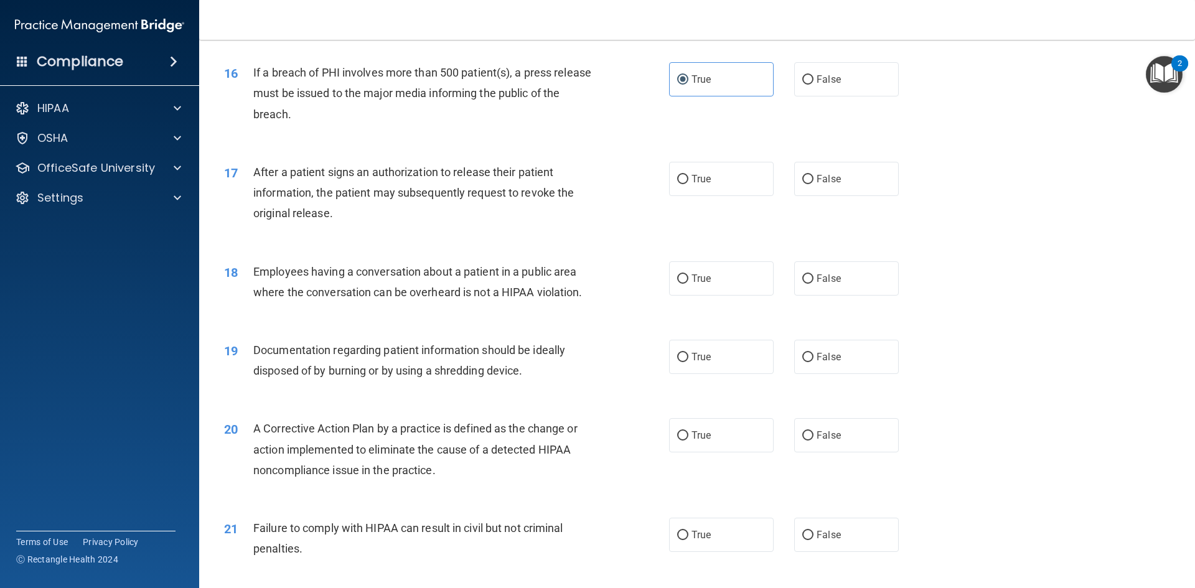
scroll to position [1370, 0]
click at [716, 195] on label "True" at bounding box center [721, 178] width 105 height 34
click at [689, 184] on input "True" at bounding box center [682, 178] width 11 height 9
radio input "true"
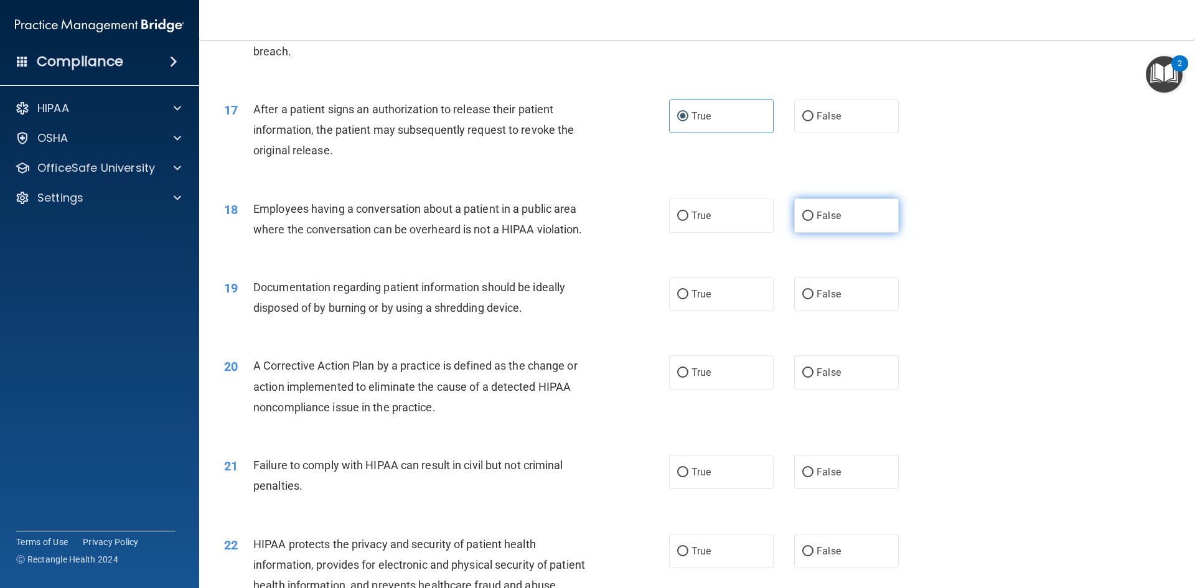
click at [872, 233] on label "False" at bounding box center [846, 216] width 105 height 34
click at [814, 221] on input "False" at bounding box center [807, 216] width 11 height 9
radio input "true"
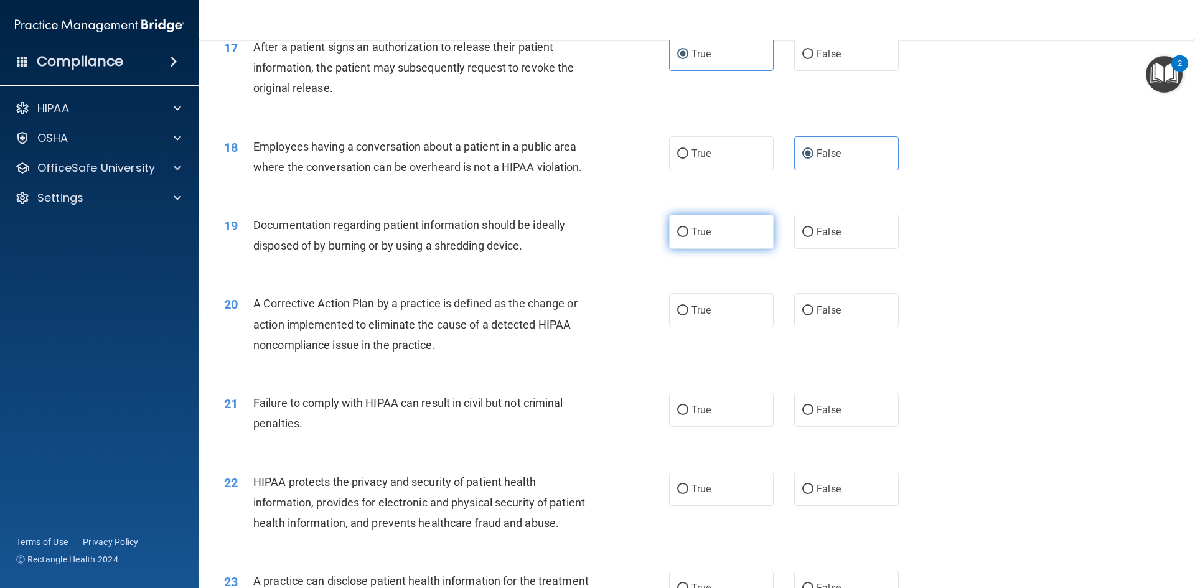
click at [710, 245] on label "True" at bounding box center [721, 232] width 105 height 34
click at [689, 237] on input "True" at bounding box center [682, 232] width 11 height 9
radio input "true"
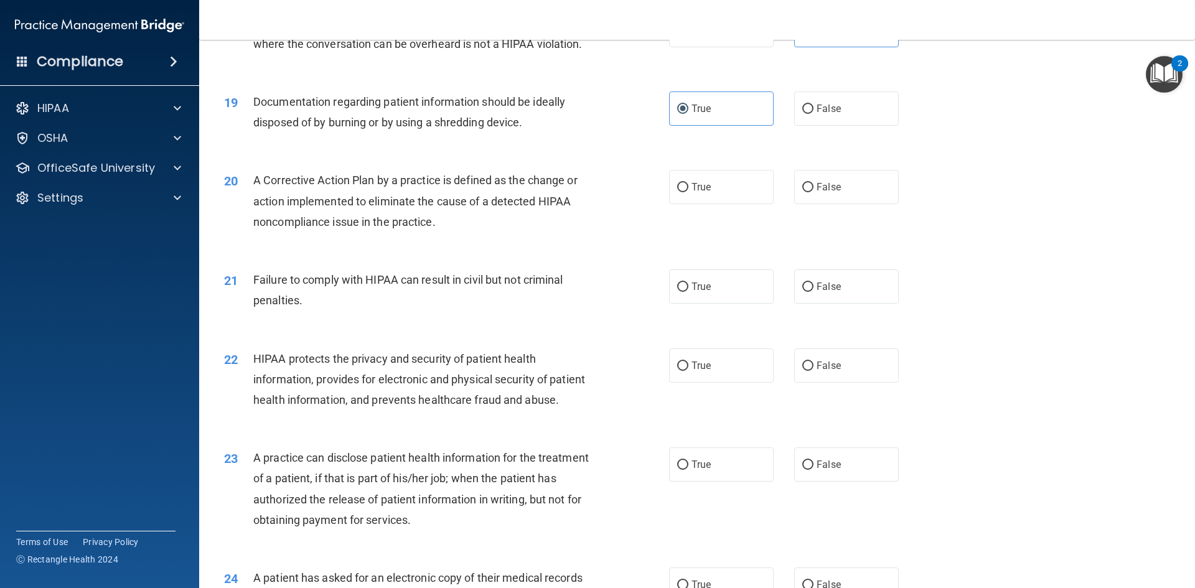
scroll to position [1619, 0]
click at [712, 202] on label "True" at bounding box center [721, 186] width 105 height 34
click at [689, 191] on input "True" at bounding box center [682, 186] width 11 height 9
radio input "true"
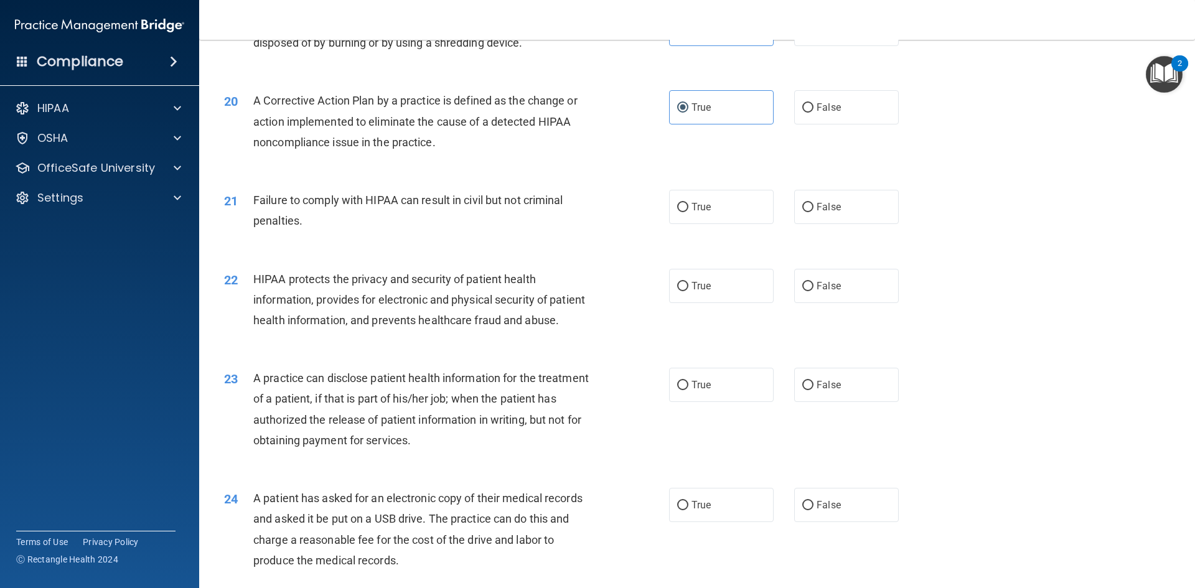
scroll to position [1743, 0]
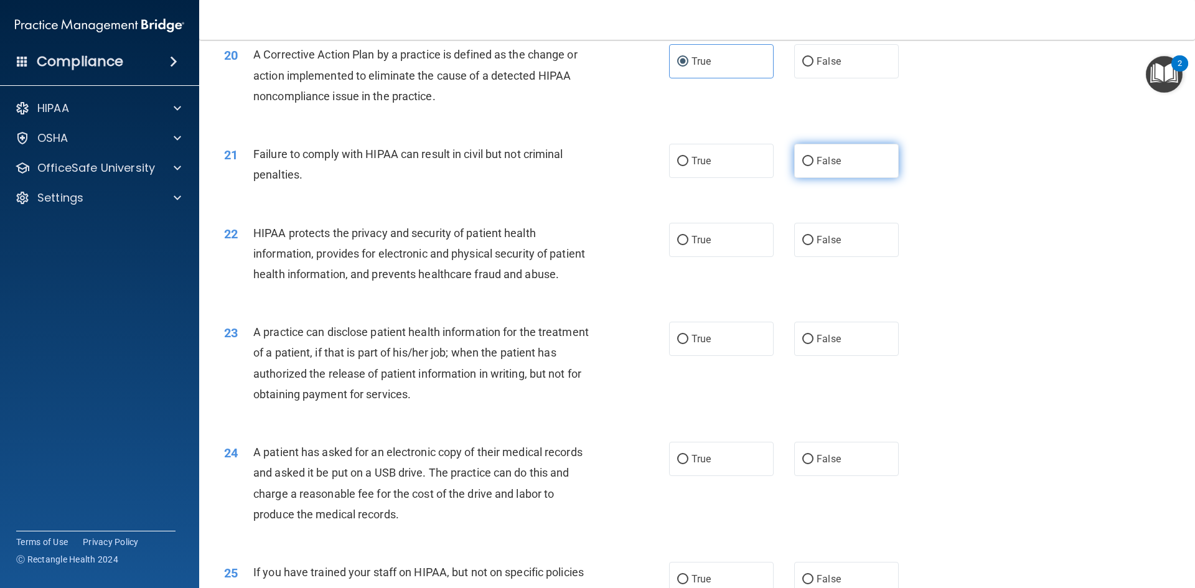
drag, startPoint x: 834, startPoint y: 179, endPoint x: 794, endPoint y: 186, distance: 40.4
click at [835, 178] on label "False" at bounding box center [846, 161] width 105 height 34
click at [814, 166] on input "False" at bounding box center [807, 161] width 11 height 9
radio input "true"
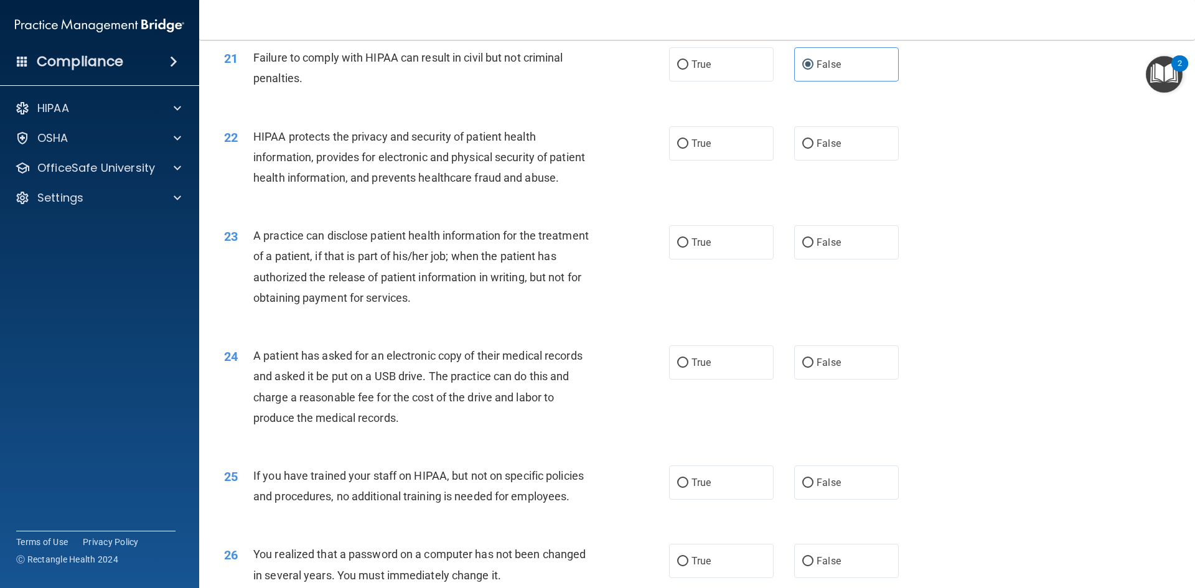
scroll to position [1868, 0]
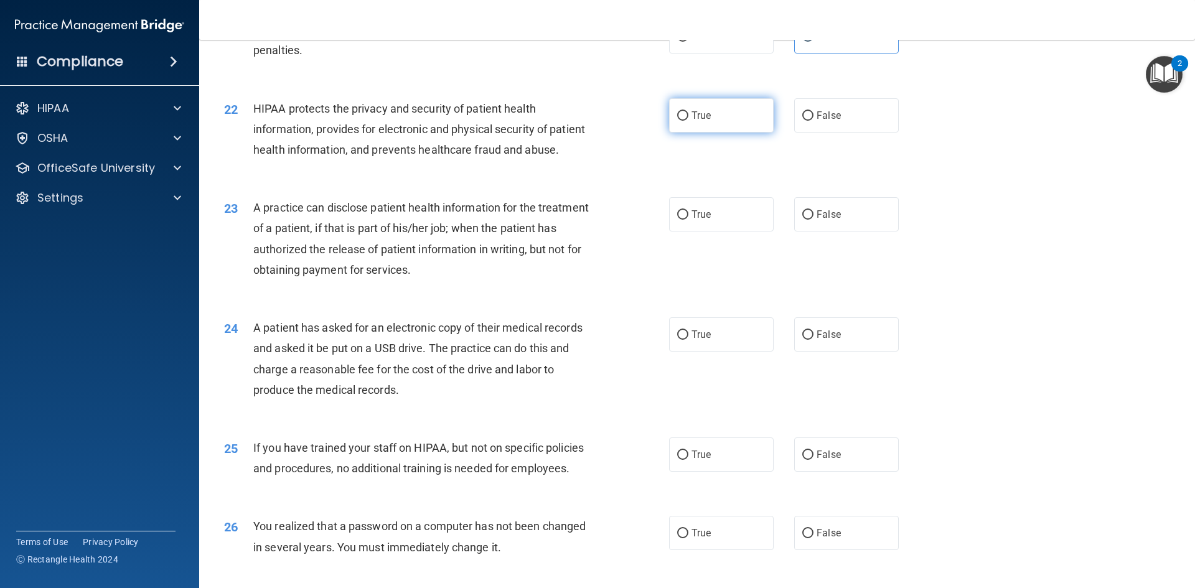
click at [738, 131] on label "True" at bounding box center [721, 115] width 105 height 34
click at [689, 121] on input "True" at bounding box center [682, 115] width 11 height 9
radio input "true"
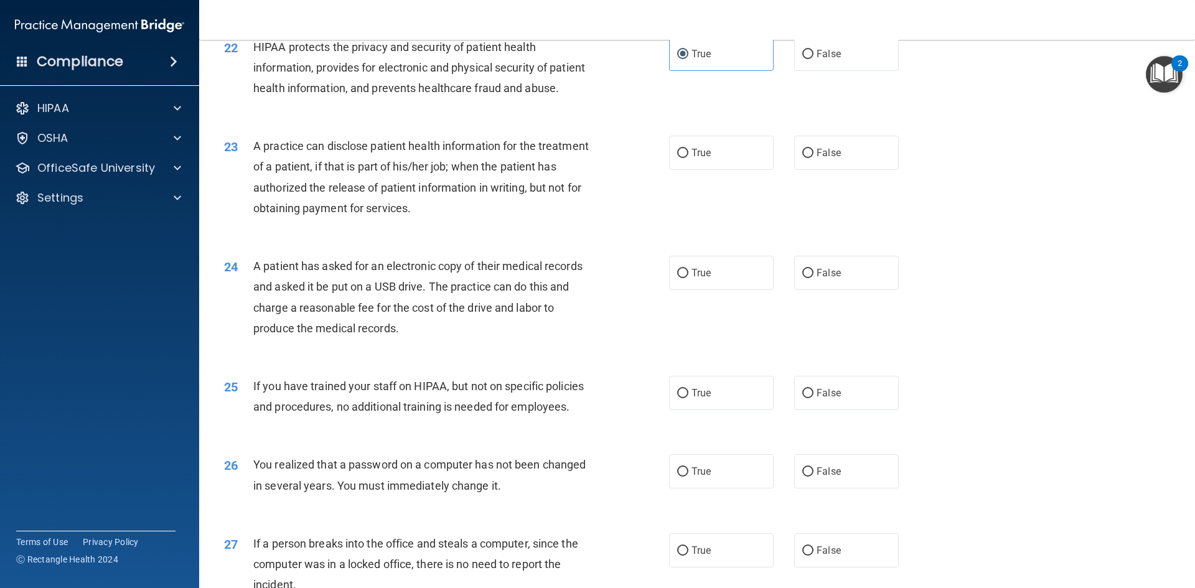
scroll to position [1930, 0]
click at [701, 278] on span "True" at bounding box center [701, 272] width 19 height 12
click at [689, 278] on input "True" at bounding box center [682, 272] width 11 height 9
radio input "true"
click at [697, 158] on span "True" at bounding box center [701, 152] width 19 height 12
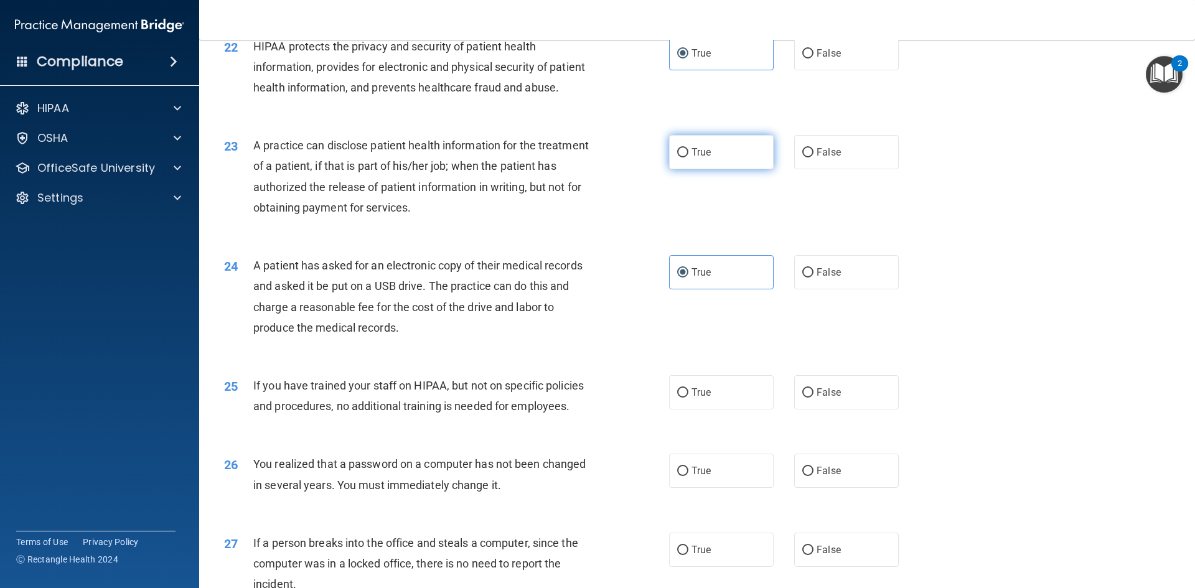
click at [689, 158] on input "True" at bounding box center [682, 152] width 11 height 9
radio input "true"
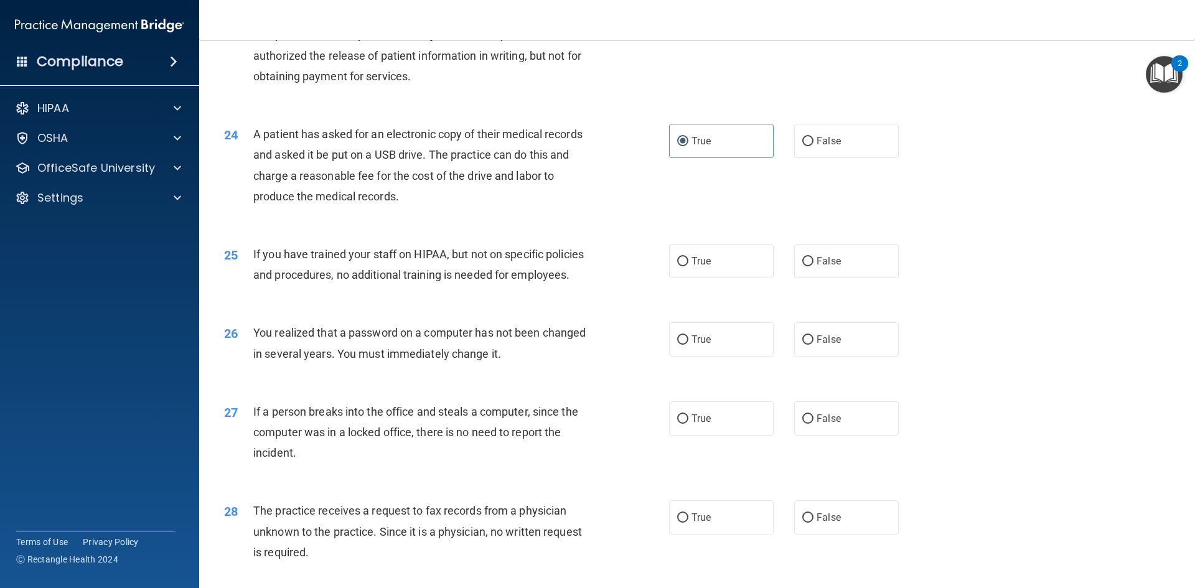
scroll to position [2117, 0]
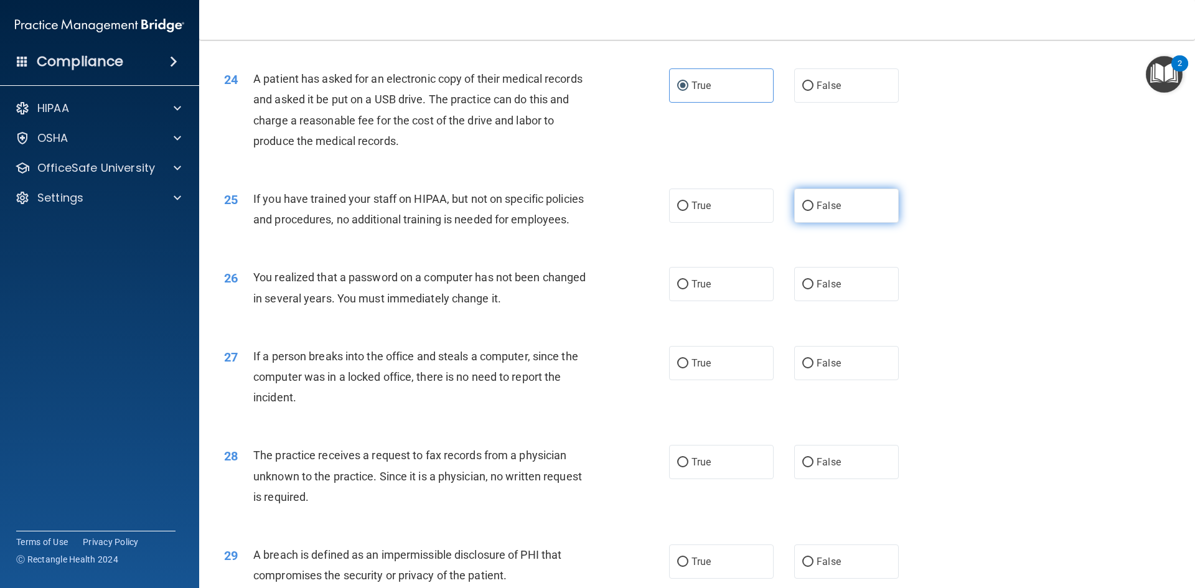
click at [822, 223] on label "False" at bounding box center [846, 206] width 105 height 34
click at [814, 211] on input "False" at bounding box center [807, 206] width 11 height 9
radio input "true"
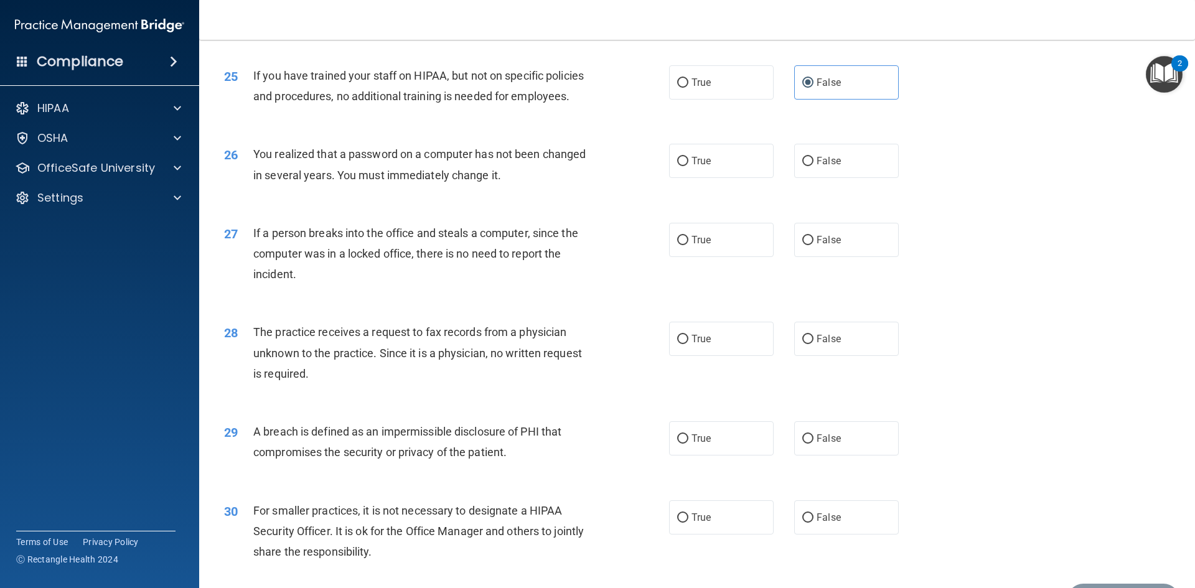
scroll to position [2241, 0]
click at [715, 177] on label "True" at bounding box center [721, 160] width 105 height 34
click at [689, 165] on input "True" at bounding box center [682, 160] width 11 height 9
radio input "true"
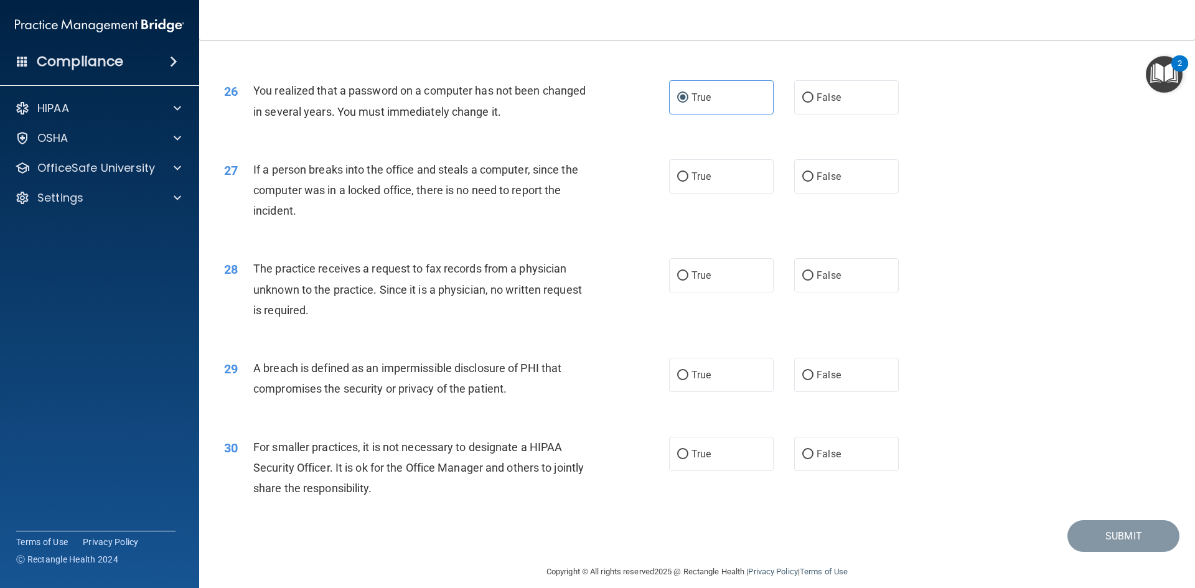
scroll to position [2358, 0]
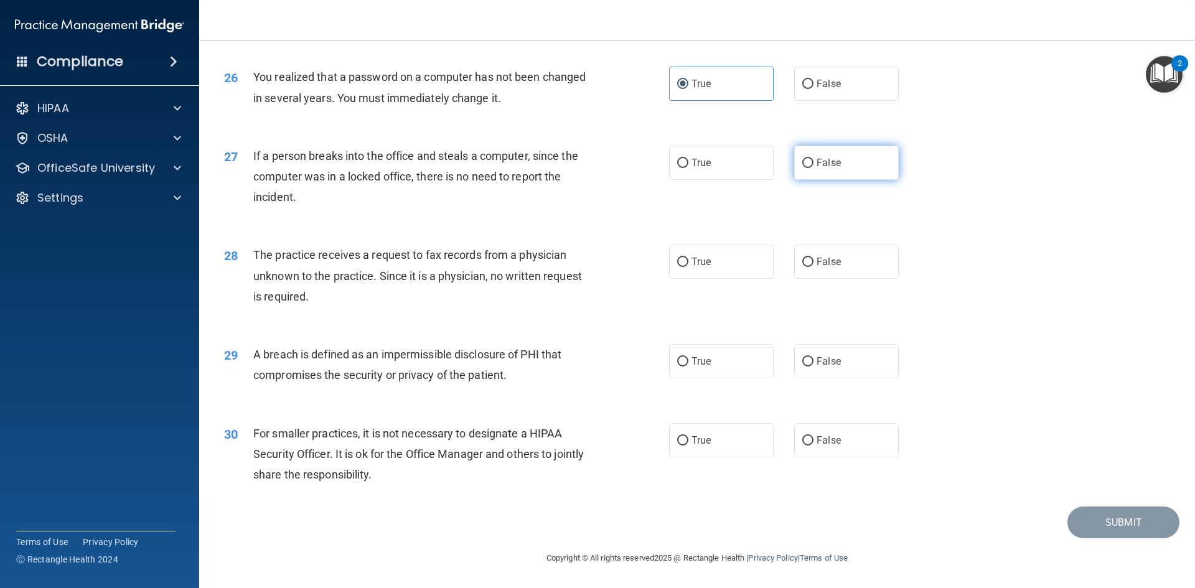
click at [812, 173] on label "False" at bounding box center [846, 163] width 105 height 34
click at [812, 168] on input "False" at bounding box center [807, 163] width 11 height 9
radio input "true"
click at [839, 249] on label "False" at bounding box center [846, 262] width 105 height 34
click at [814, 258] on input "False" at bounding box center [807, 262] width 11 height 9
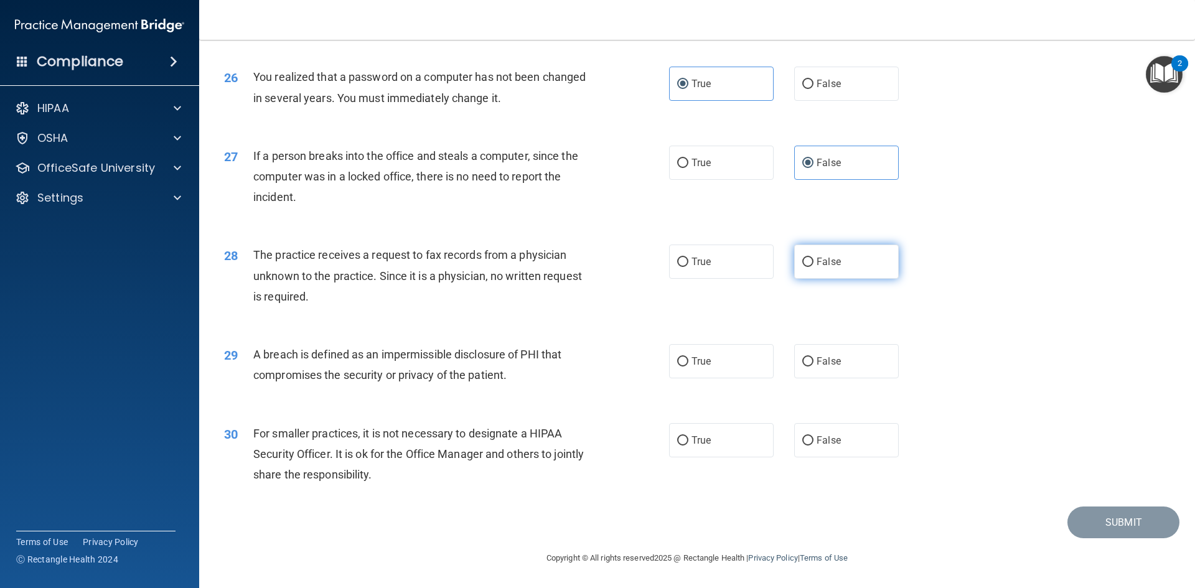
radio input "true"
click at [733, 368] on label "True" at bounding box center [721, 361] width 105 height 34
click at [689, 367] on input "True" at bounding box center [682, 361] width 11 height 9
radio input "true"
click at [873, 448] on label "False" at bounding box center [846, 440] width 105 height 34
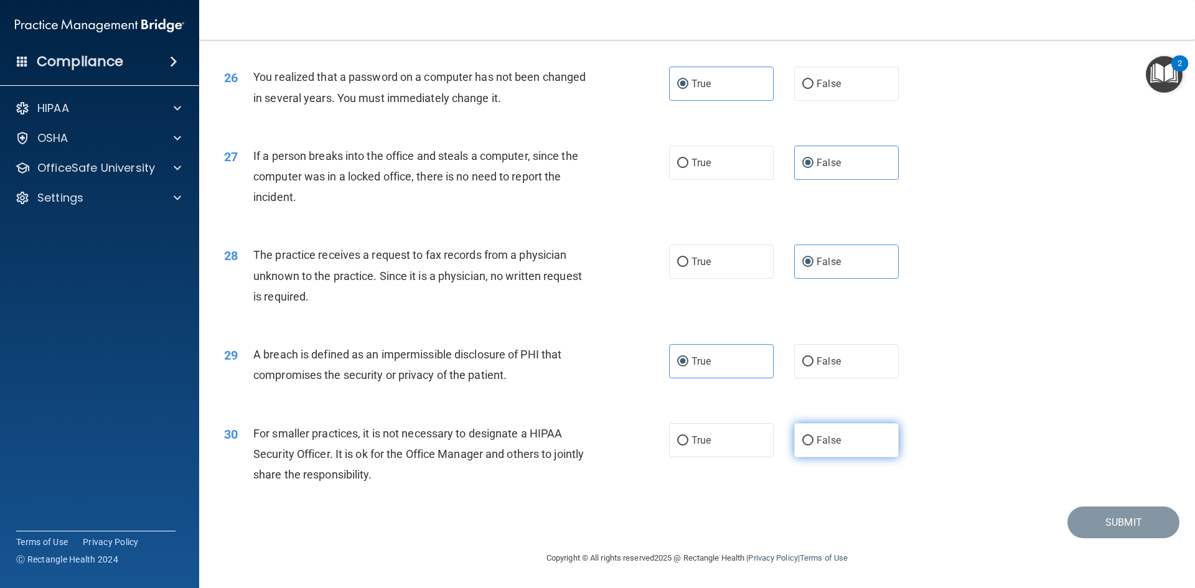
click at [814, 446] on input "False" at bounding box center [807, 440] width 11 height 9
radio input "true"
click at [1142, 529] on button "Submit" at bounding box center [1124, 523] width 112 height 32
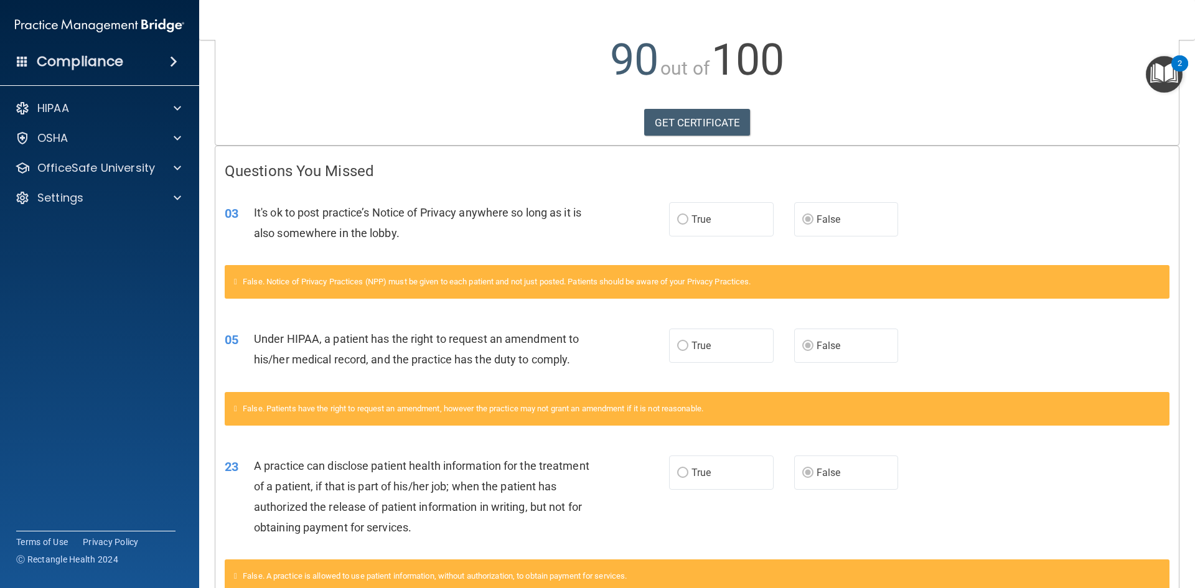
scroll to position [40, 0]
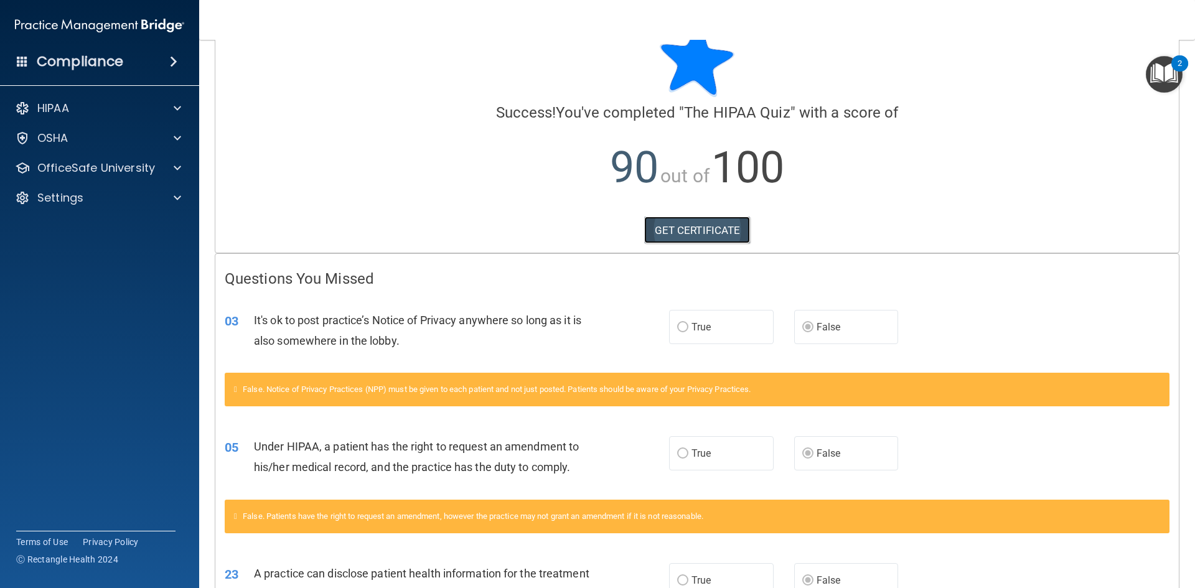
click at [694, 232] on link "GET CERTIFICATE" at bounding box center [697, 230] width 106 height 27
click at [60, 99] on div "HIPAA" at bounding box center [100, 108] width 200 height 25
click at [141, 108] on div "HIPAA" at bounding box center [83, 108] width 154 height 15
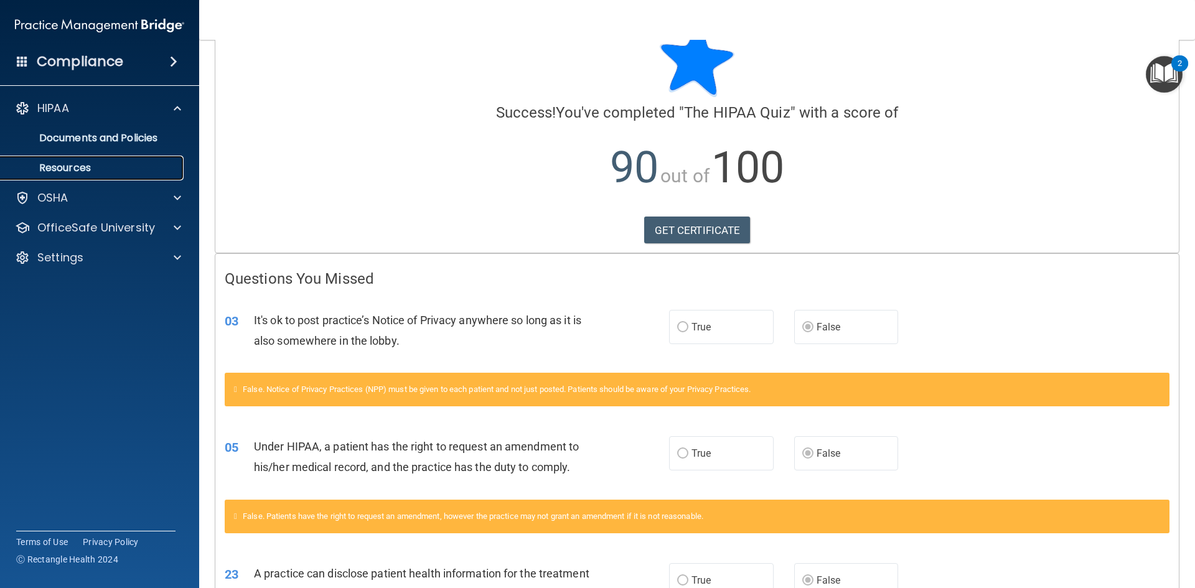
click at [67, 176] on link "Resources" at bounding box center [86, 168] width 196 height 25
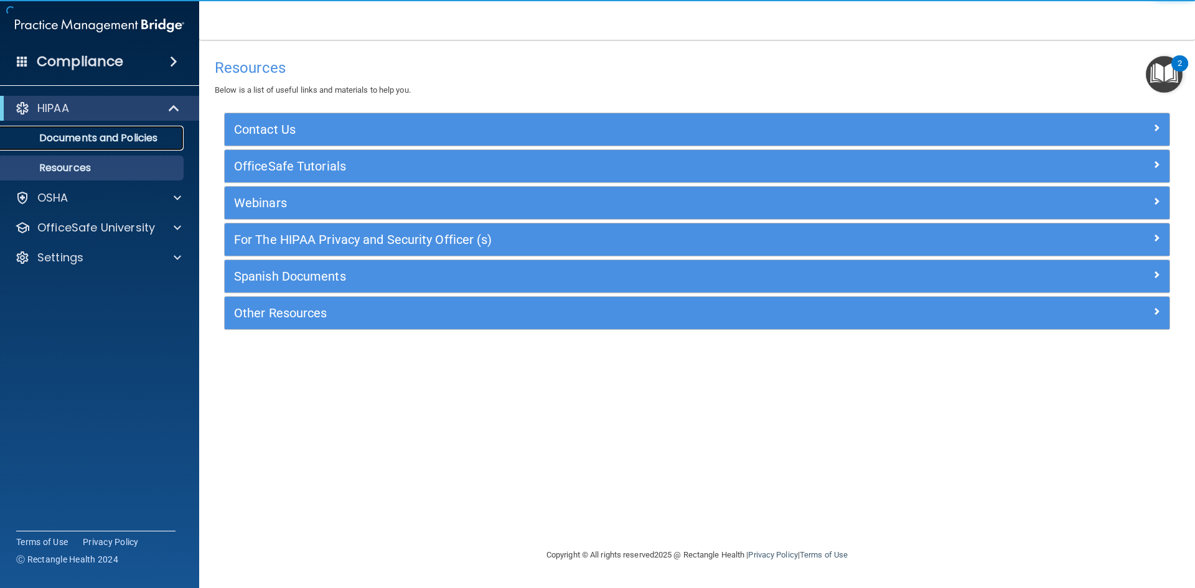
click at [98, 132] on p "Documents and Policies" at bounding box center [93, 138] width 170 height 12
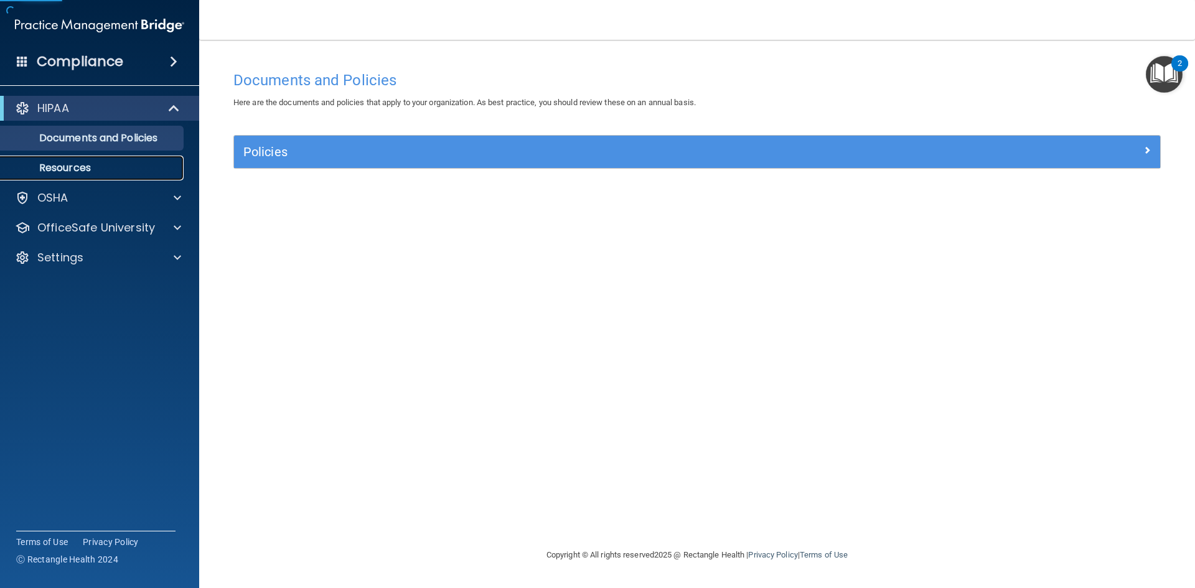
click at [83, 162] on p "Resources" at bounding box center [93, 168] width 170 height 12
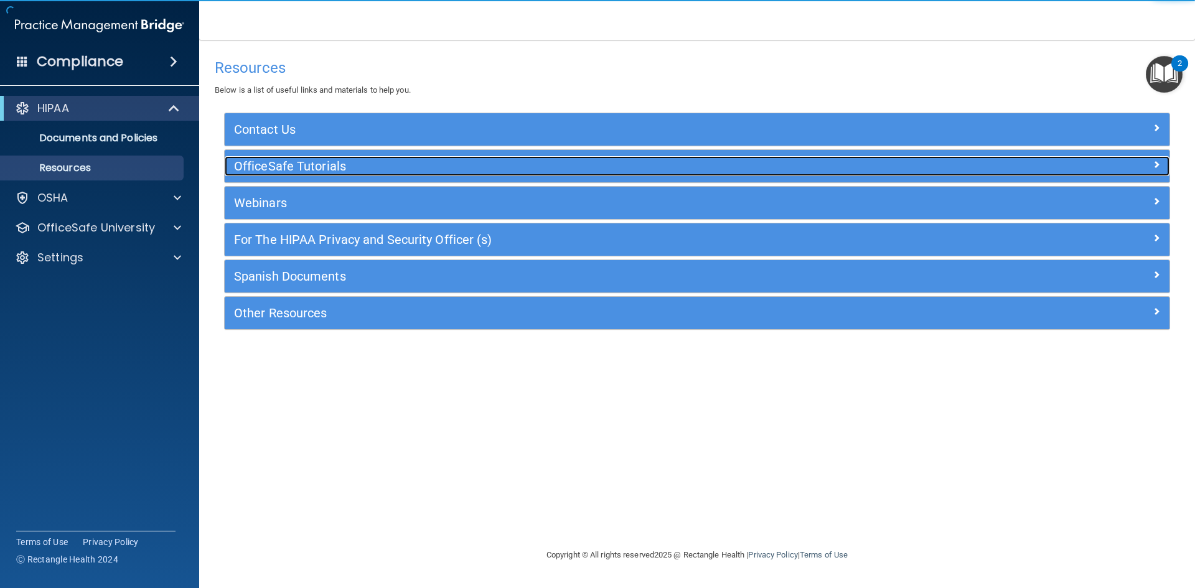
click at [329, 166] on h5 "OfficeSafe Tutorials" at bounding box center [579, 166] width 690 height 14
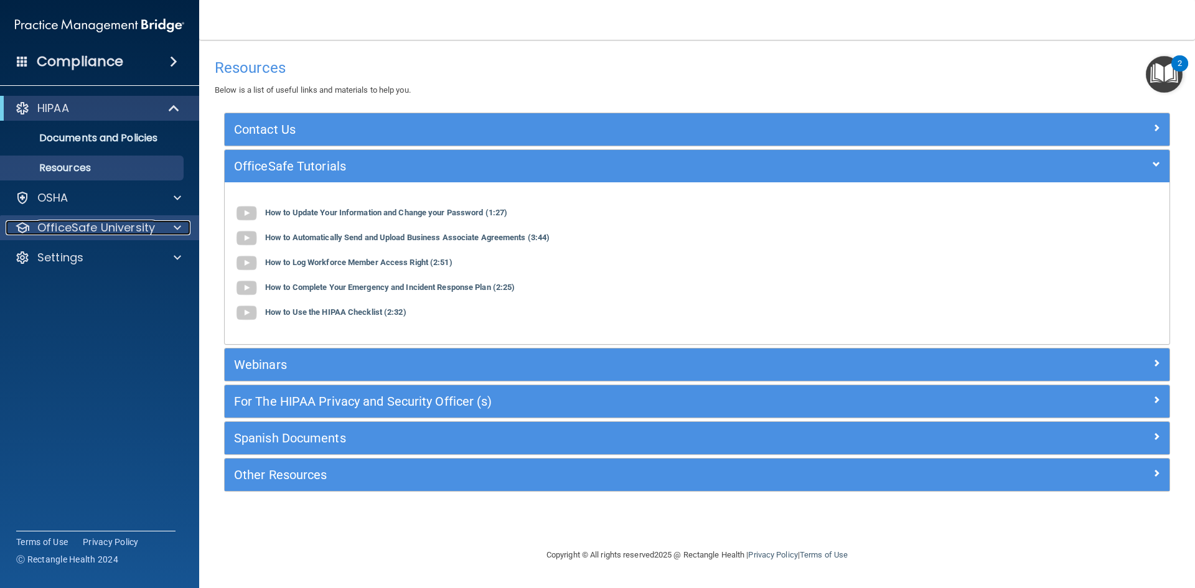
click at [149, 232] on p "OfficeSafe University" at bounding box center [96, 227] width 118 height 15
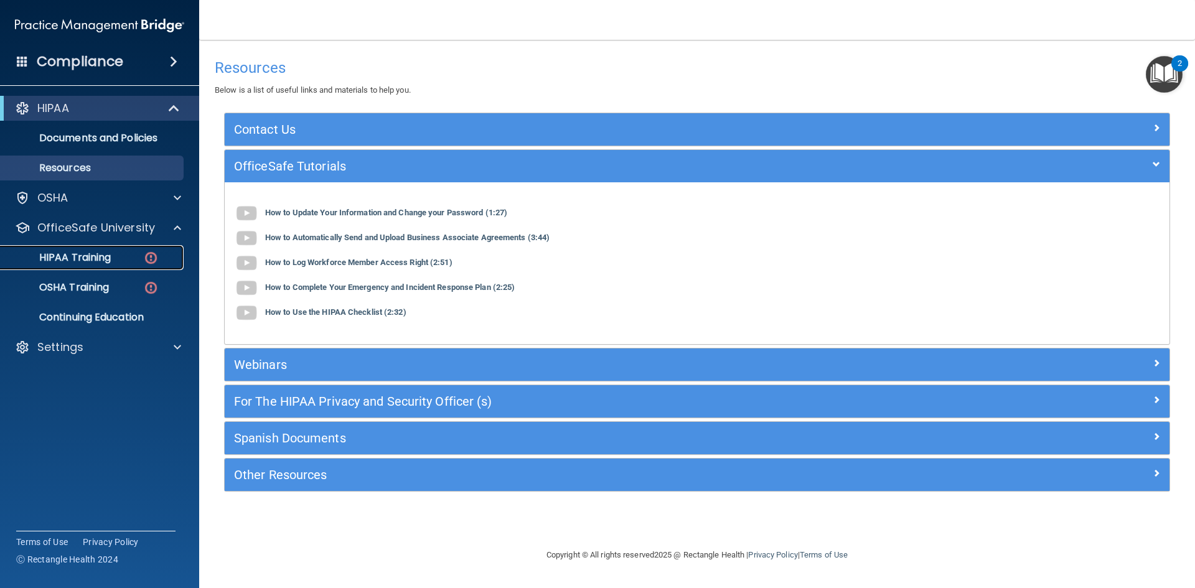
click at [87, 254] on p "HIPAA Training" at bounding box center [59, 258] width 103 height 12
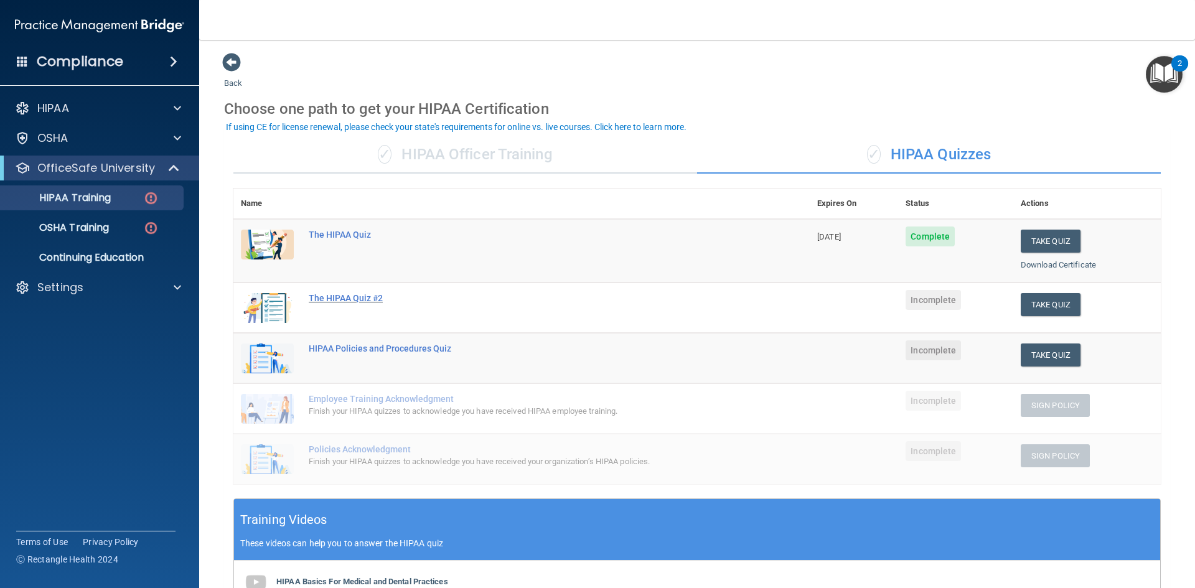
click at [368, 299] on div "The HIPAA Quiz #2" at bounding box center [528, 298] width 439 height 10
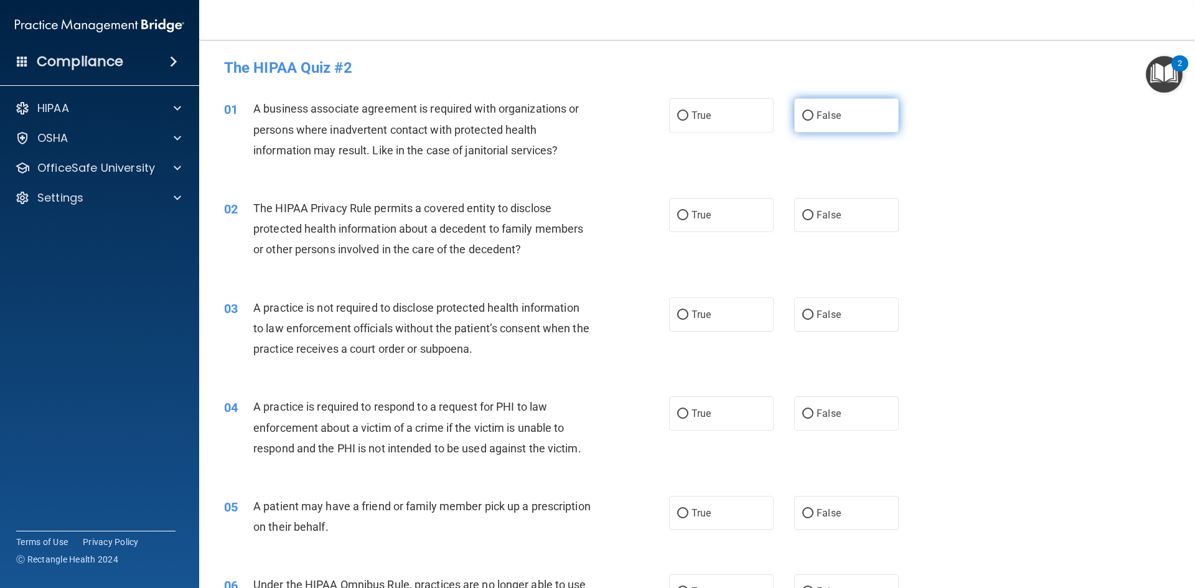
drag, startPoint x: 811, startPoint y: 123, endPoint x: 816, endPoint y: 118, distance: 6.6
click at [814, 121] on label "False" at bounding box center [846, 115] width 105 height 34
click at [814, 121] on input "False" at bounding box center [807, 115] width 11 height 9
radio input "true"
click at [689, 209] on label "True" at bounding box center [721, 215] width 105 height 34
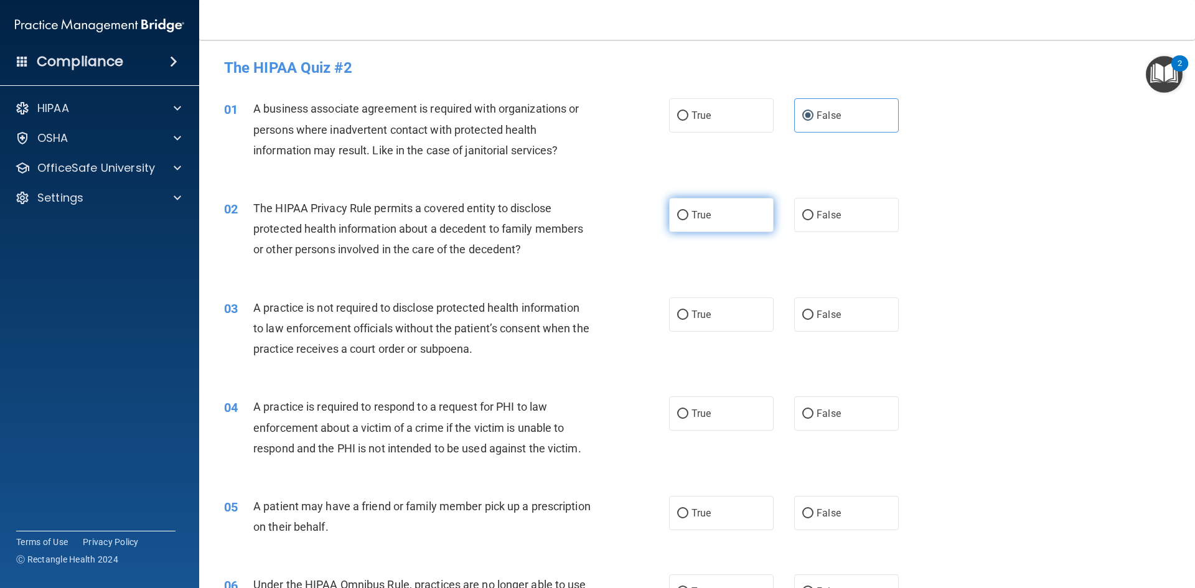
click at [689, 211] on input "True" at bounding box center [682, 215] width 11 height 9
radio input "true"
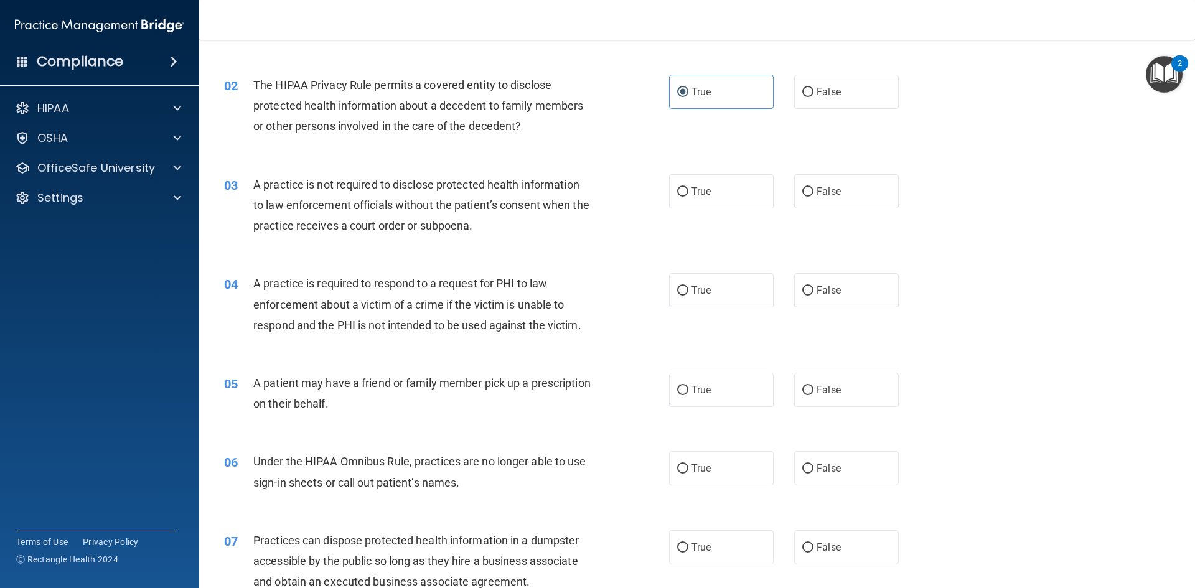
scroll to position [125, 0]
click at [803, 186] on input "False" at bounding box center [807, 190] width 11 height 9
radio input "true"
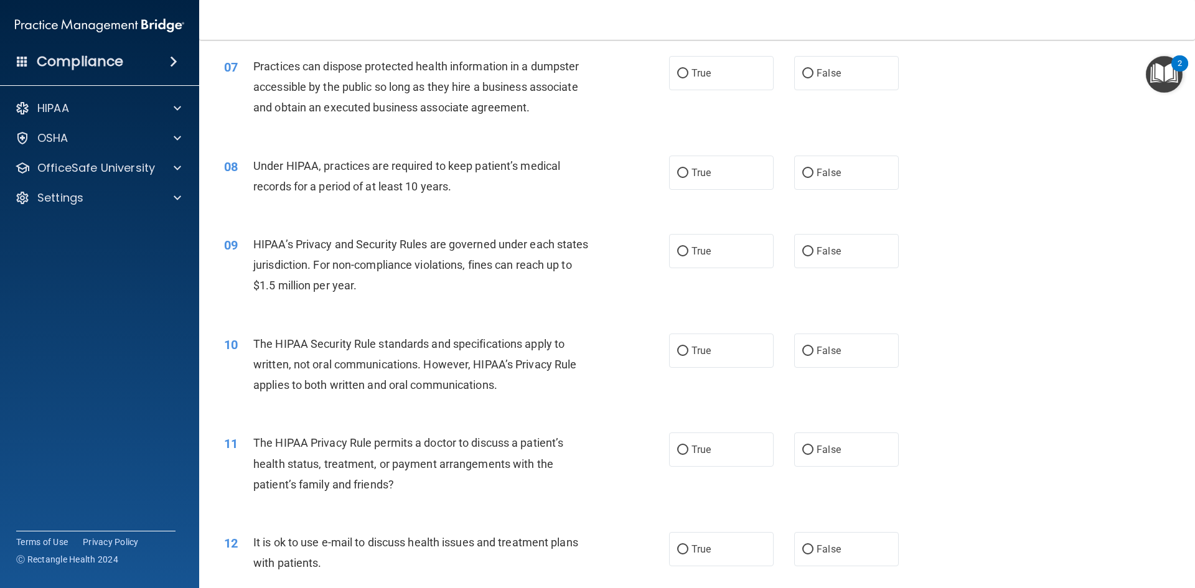
scroll to position [249, 0]
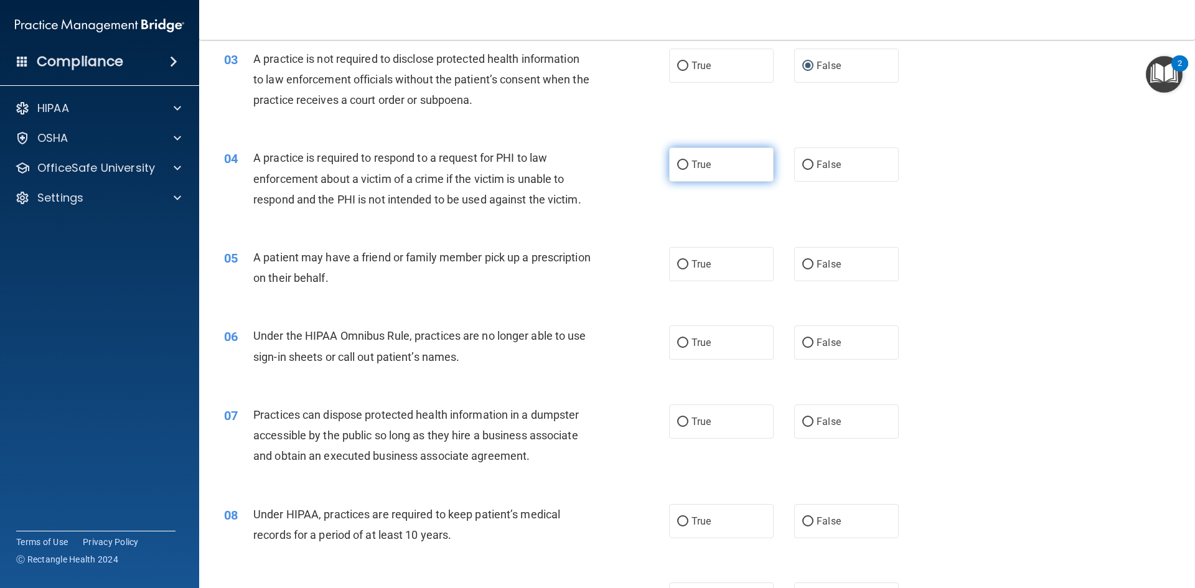
click at [684, 162] on input "True" at bounding box center [682, 165] width 11 height 9
radio input "true"
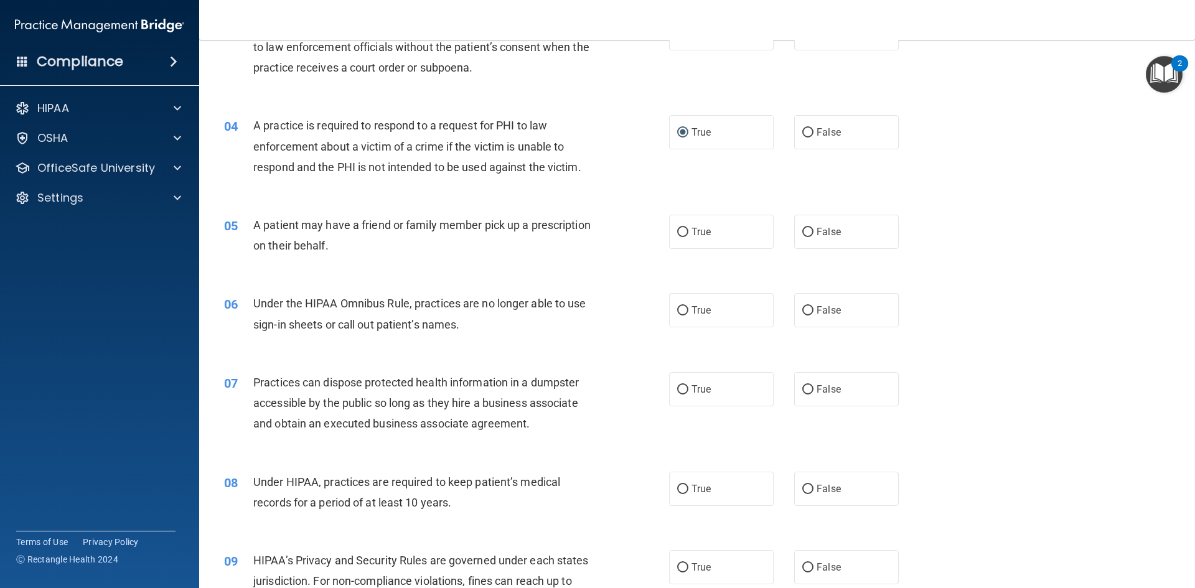
scroll to position [311, 0]
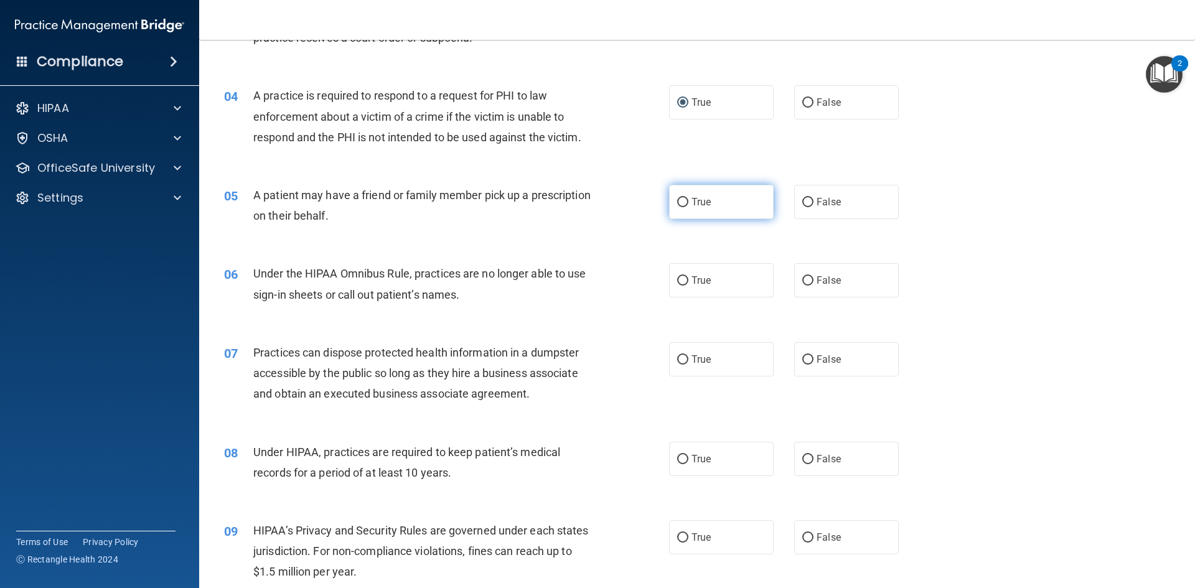
drag, startPoint x: 741, startPoint y: 204, endPoint x: 731, endPoint y: 202, distance: 9.5
click at [739, 203] on label "True" at bounding box center [721, 202] width 105 height 34
click at [689, 203] on input "True" at bounding box center [682, 202] width 11 height 9
radio input "true"
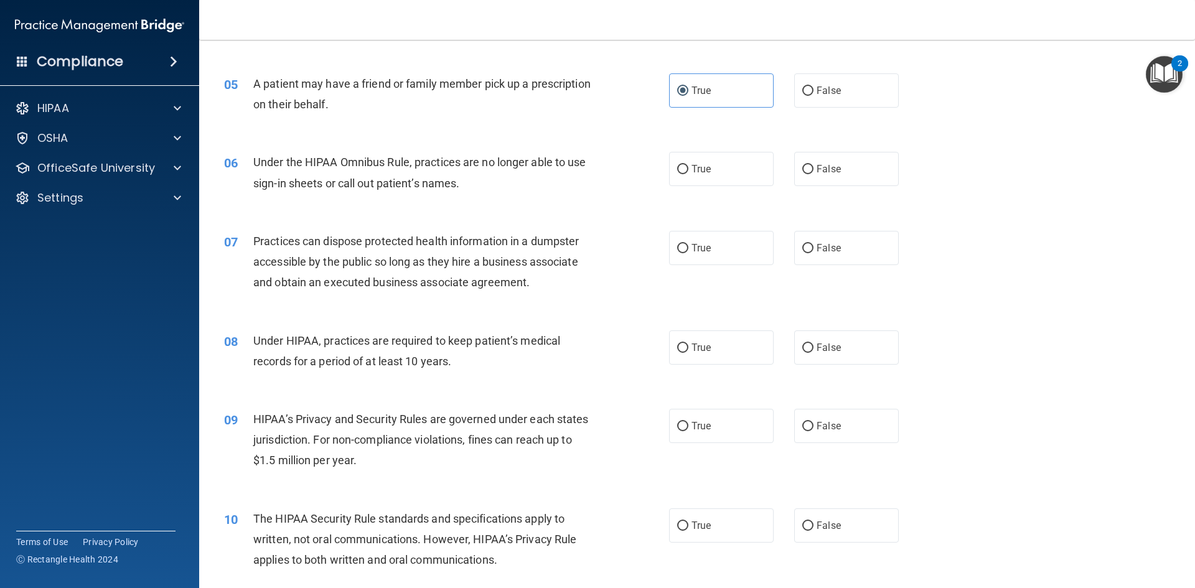
scroll to position [436, 0]
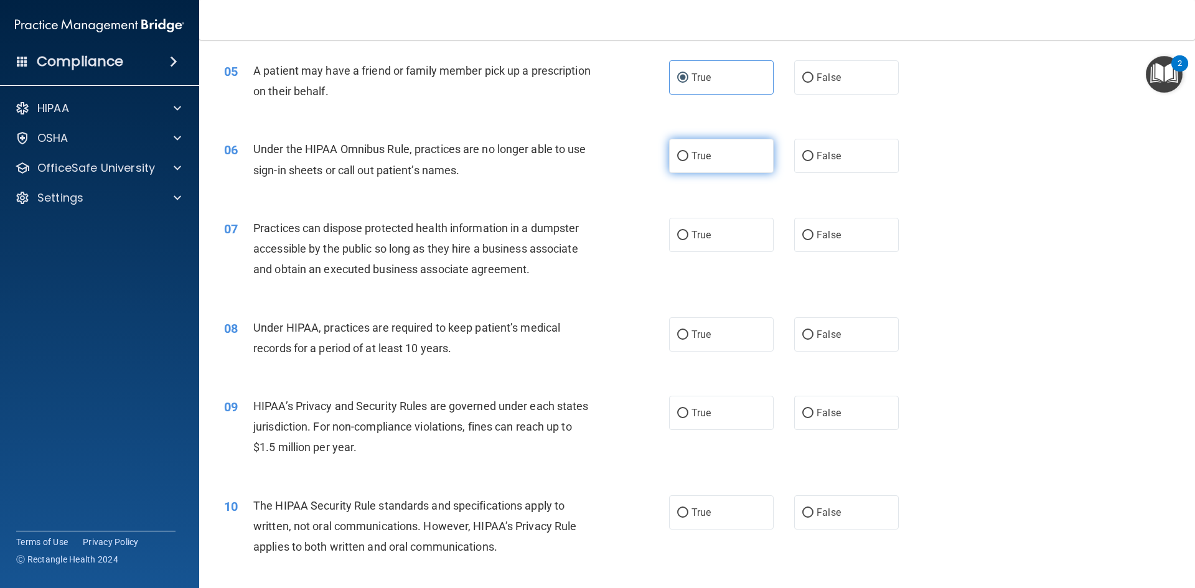
click at [722, 161] on label "True" at bounding box center [721, 156] width 105 height 34
click at [689, 161] on input "True" at bounding box center [682, 156] width 11 height 9
radio input "true"
click at [809, 158] on label "False" at bounding box center [846, 156] width 105 height 34
click at [809, 158] on input "False" at bounding box center [807, 156] width 11 height 9
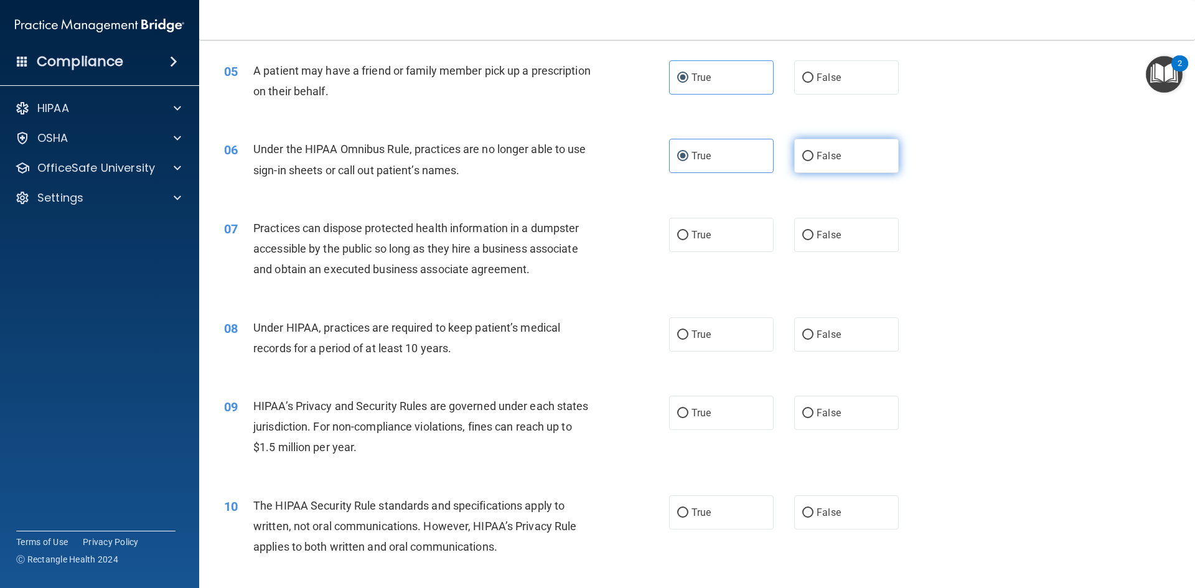
radio input "true"
click at [721, 160] on label "True" at bounding box center [721, 156] width 105 height 34
click at [689, 160] on input "True" at bounding box center [682, 156] width 11 height 9
radio input "true"
click at [854, 167] on label "False" at bounding box center [846, 156] width 105 height 34
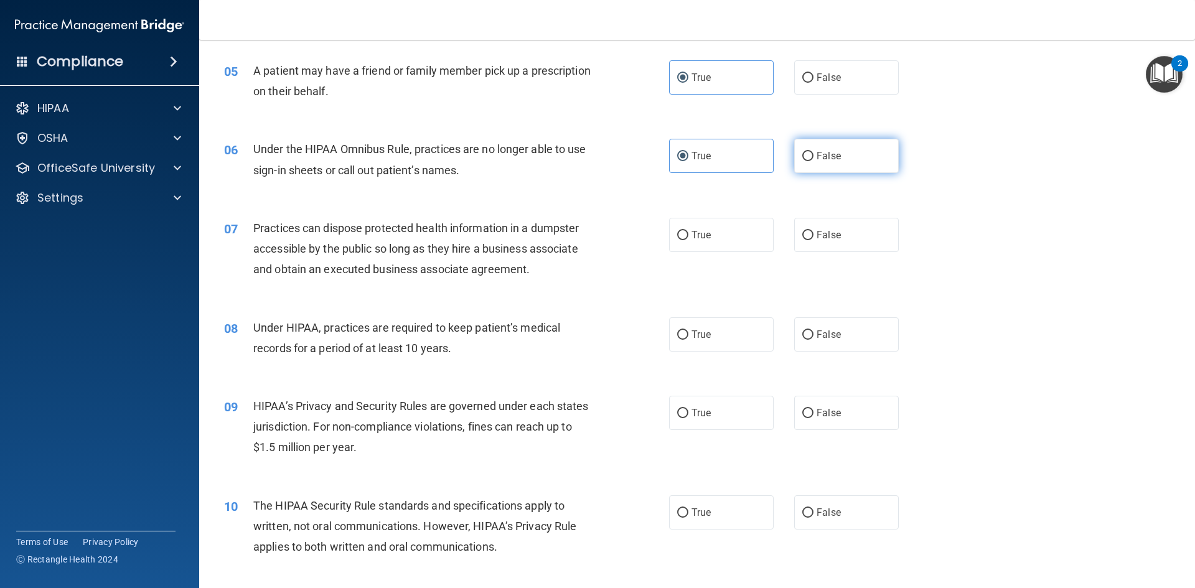
click at [814, 161] on input "False" at bounding box center [807, 156] width 11 height 9
radio input "true"
radio input "false"
click at [837, 237] on label "False" at bounding box center [846, 235] width 105 height 34
click at [814, 237] on input "False" at bounding box center [807, 235] width 11 height 9
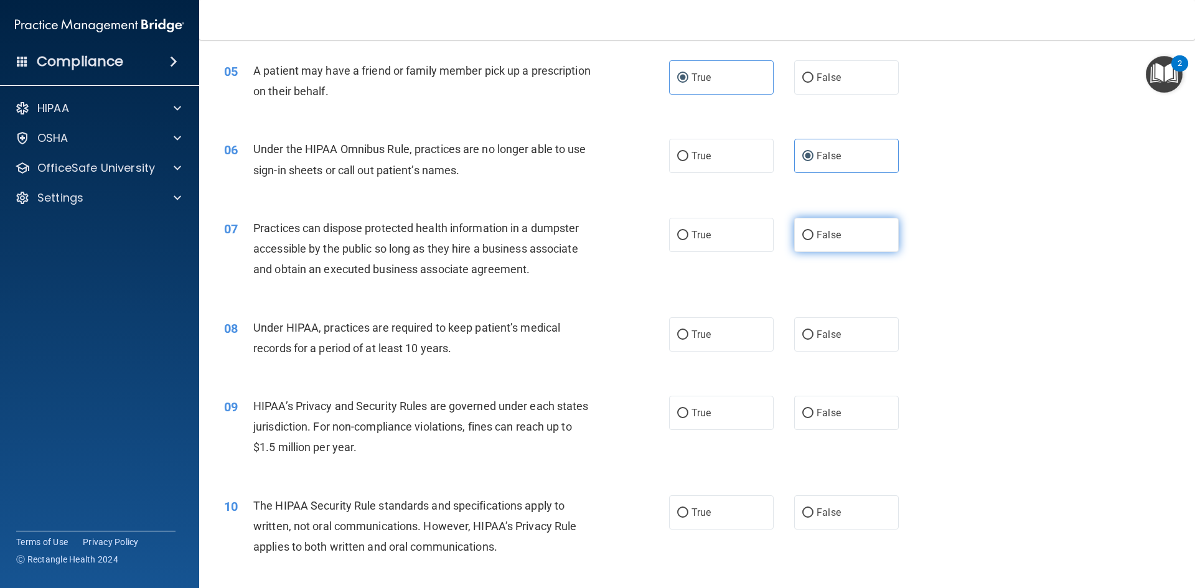
radio input "true"
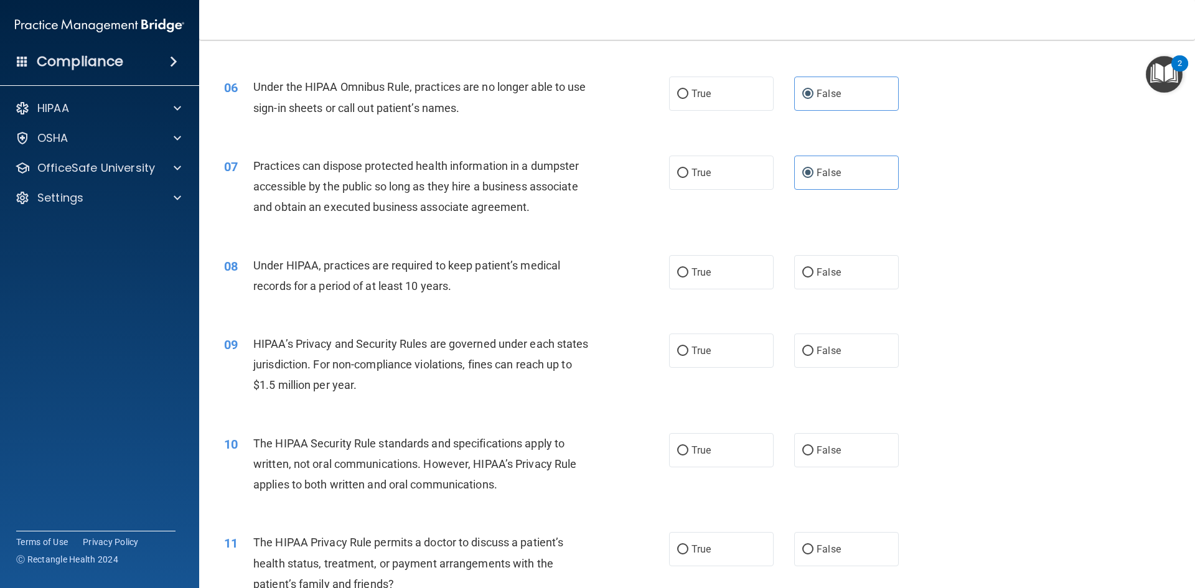
scroll to position [560, 0]
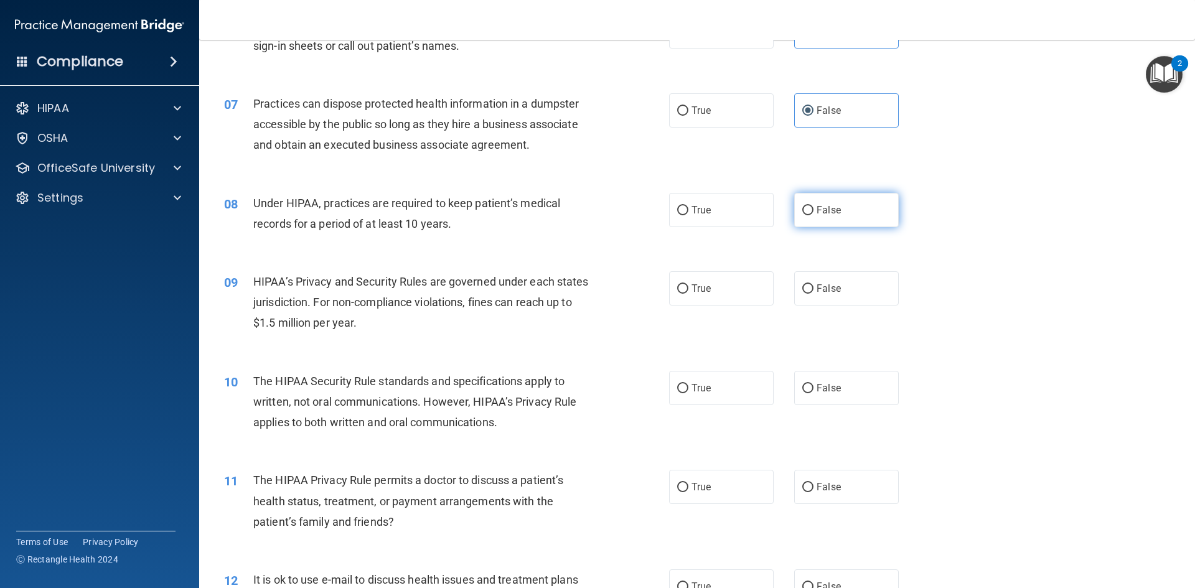
click at [826, 214] on span "False" at bounding box center [829, 210] width 24 height 12
click at [814, 214] on input "False" at bounding box center [807, 210] width 11 height 9
radio input "true"
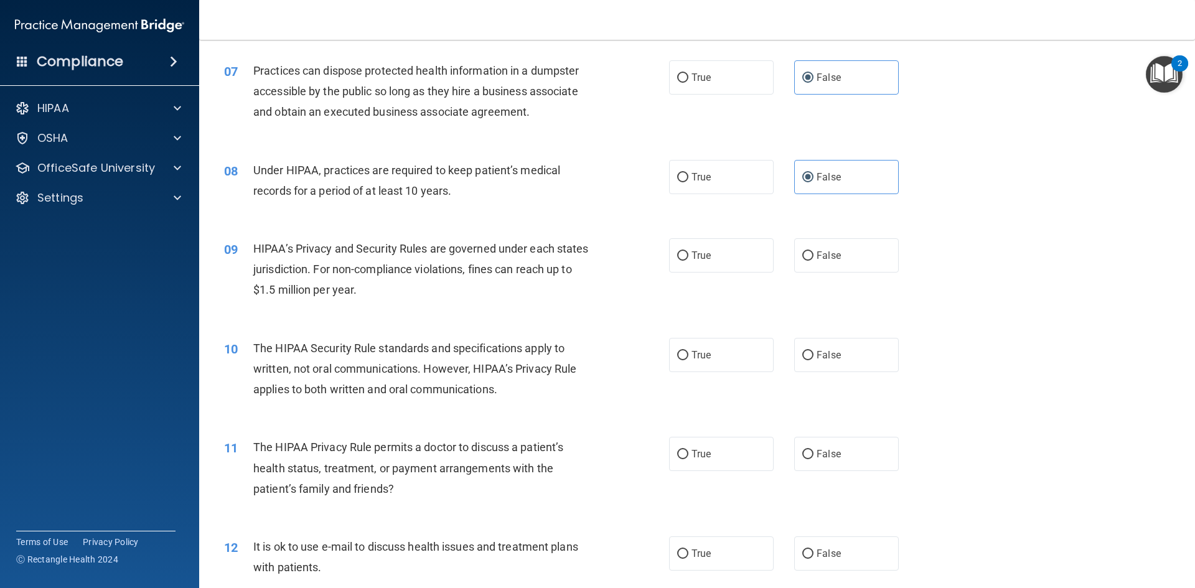
scroll to position [623, 0]
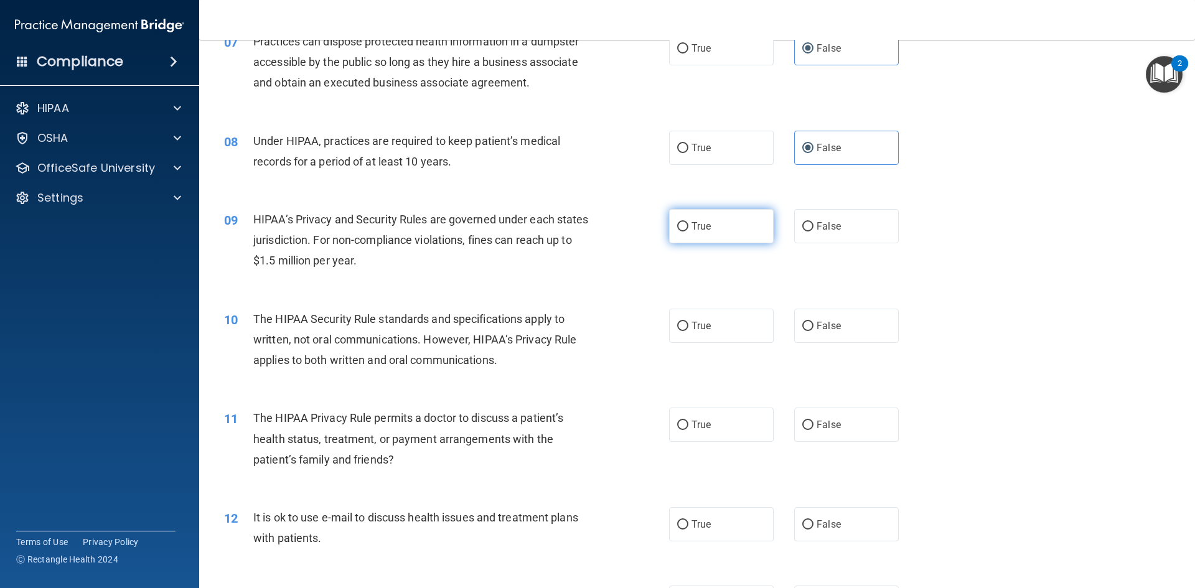
click at [695, 233] on label "True" at bounding box center [721, 226] width 105 height 34
click at [689, 232] on input "True" at bounding box center [682, 226] width 11 height 9
radio input "true"
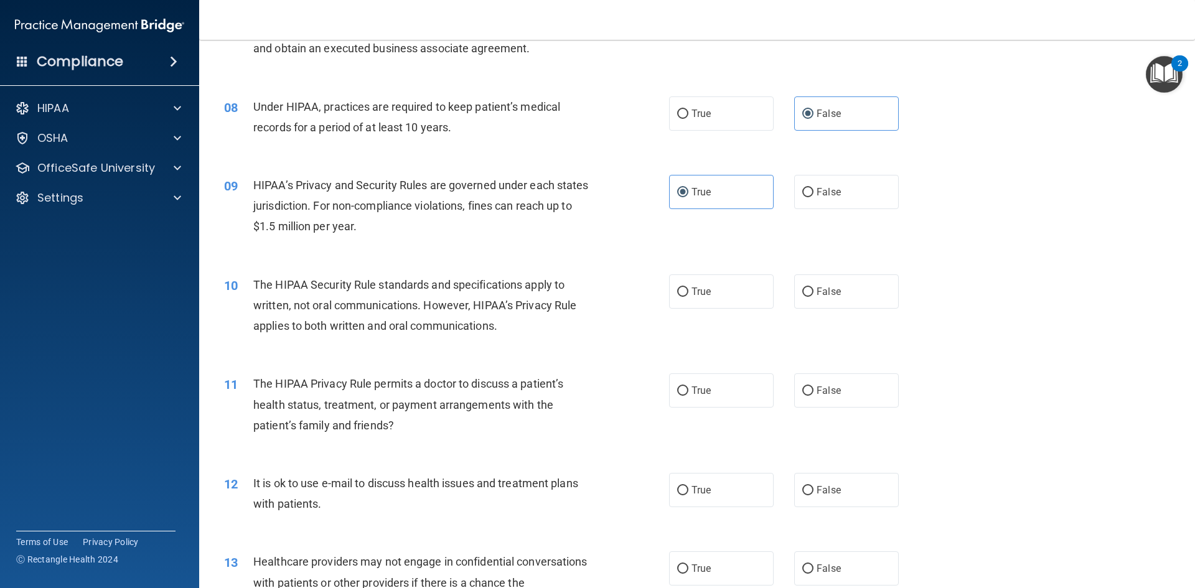
scroll to position [747, 0]
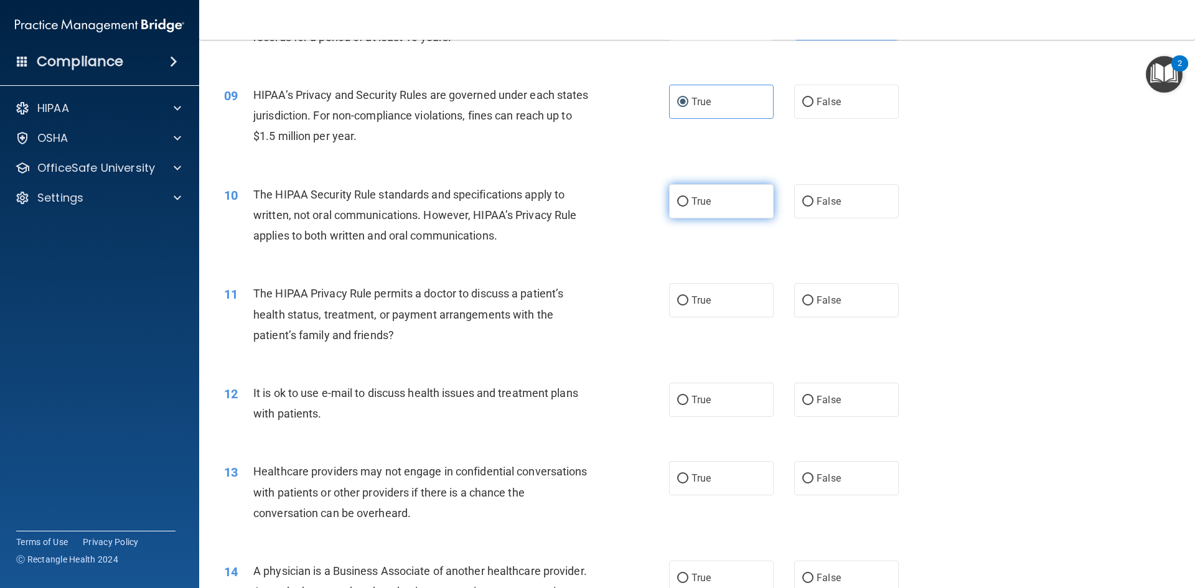
click at [708, 200] on label "True" at bounding box center [721, 201] width 105 height 34
click at [689, 200] on input "True" at bounding box center [682, 201] width 11 height 9
radio input "true"
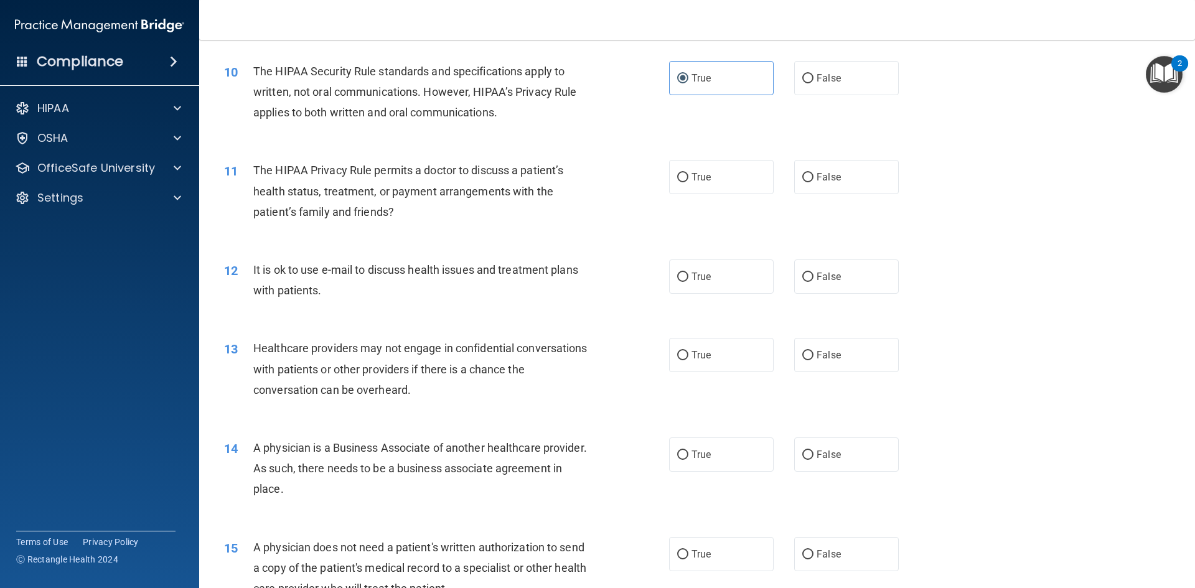
scroll to position [872, 0]
drag, startPoint x: 843, startPoint y: 179, endPoint x: 829, endPoint y: 174, distance: 14.6
click at [836, 177] on label "False" at bounding box center [846, 176] width 105 height 34
click at [814, 177] on input "False" at bounding box center [807, 176] width 11 height 9
radio input "true"
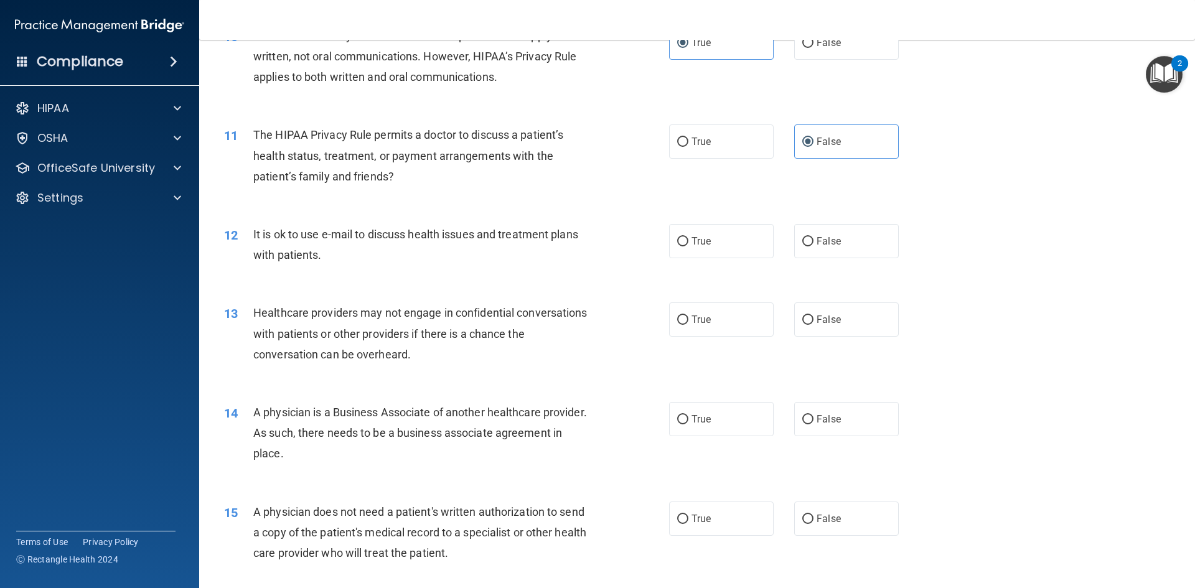
scroll to position [934, 0]
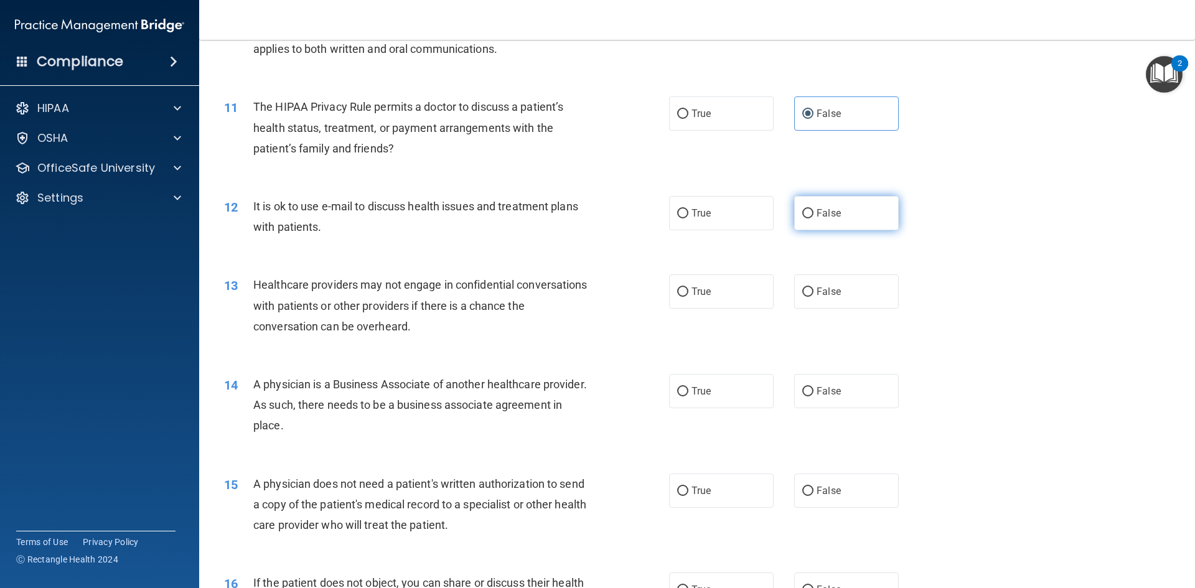
click at [814, 207] on label "False" at bounding box center [846, 213] width 105 height 34
click at [814, 209] on input "False" at bounding box center [807, 213] width 11 height 9
radio input "true"
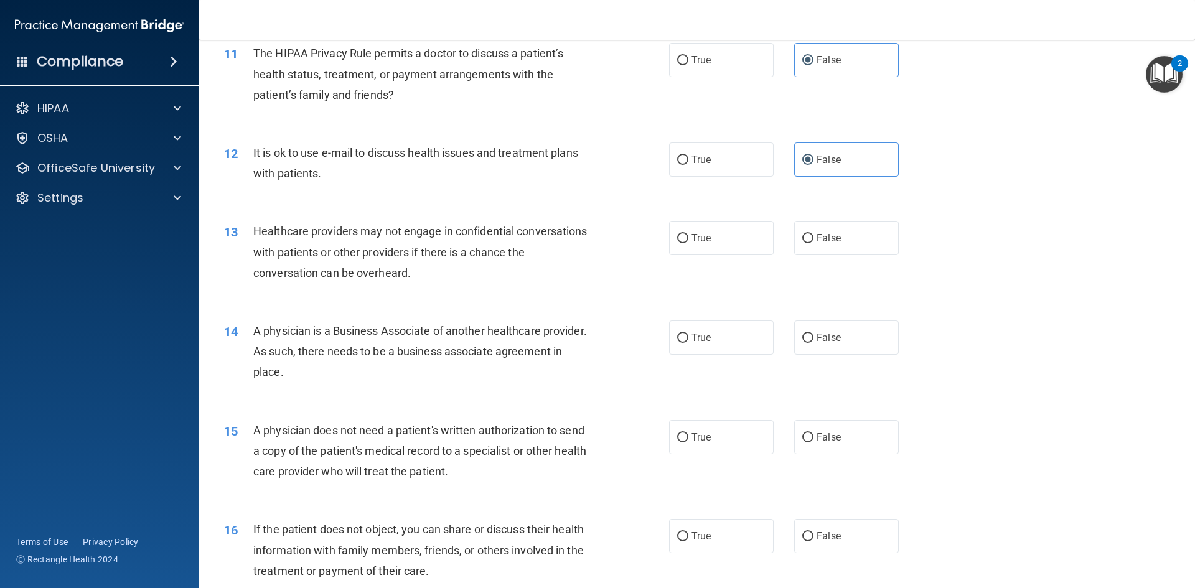
scroll to position [1058, 0]
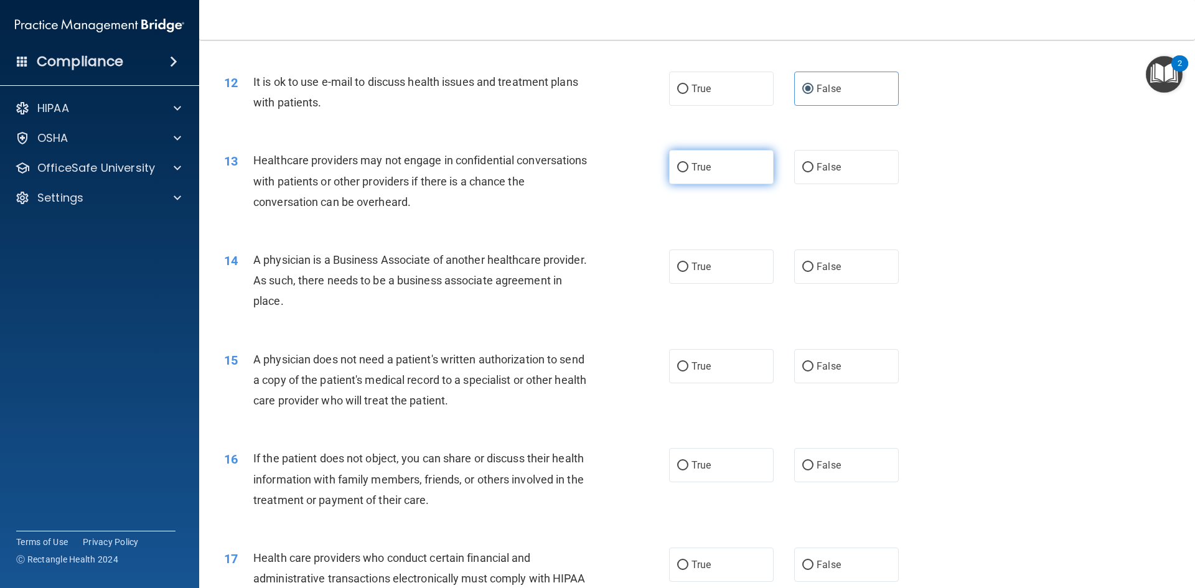
click at [756, 166] on label "True" at bounding box center [721, 167] width 105 height 34
click at [689, 166] on input "True" at bounding box center [682, 167] width 11 height 9
radio input "true"
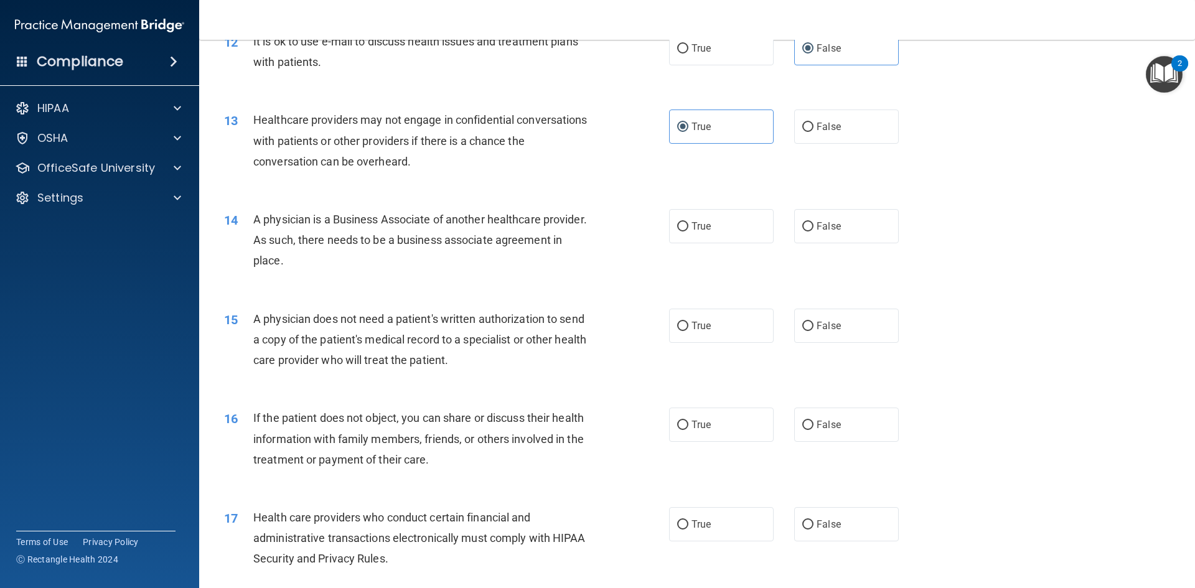
scroll to position [1121, 0]
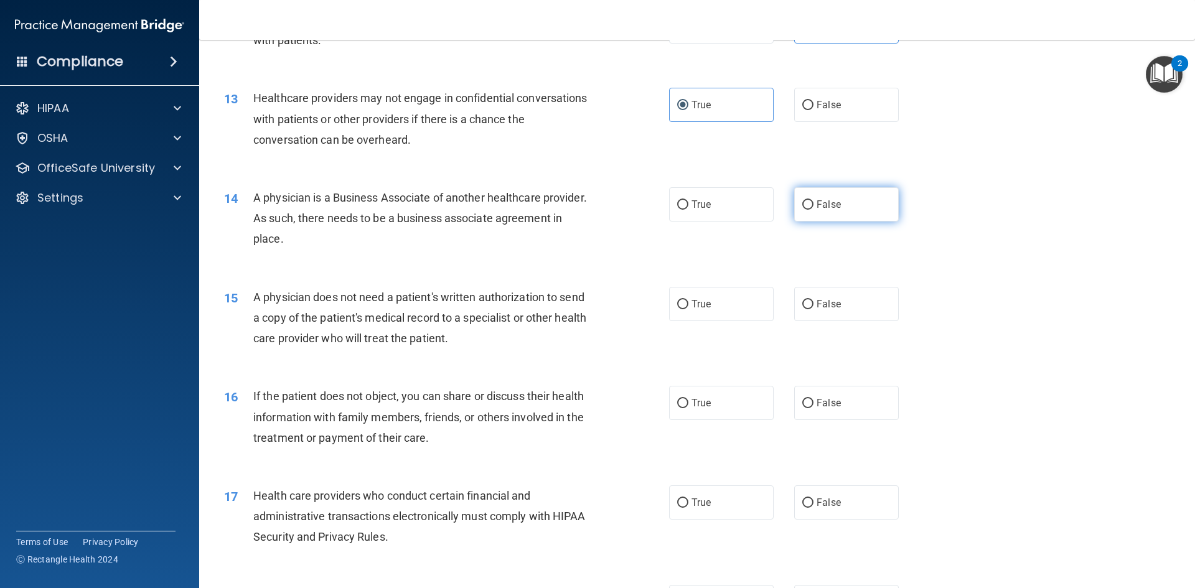
click at [817, 207] on span "False" at bounding box center [829, 205] width 24 height 12
click at [814, 207] on input "False" at bounding box center [807, 204] width 11 height 9
radio input "true"
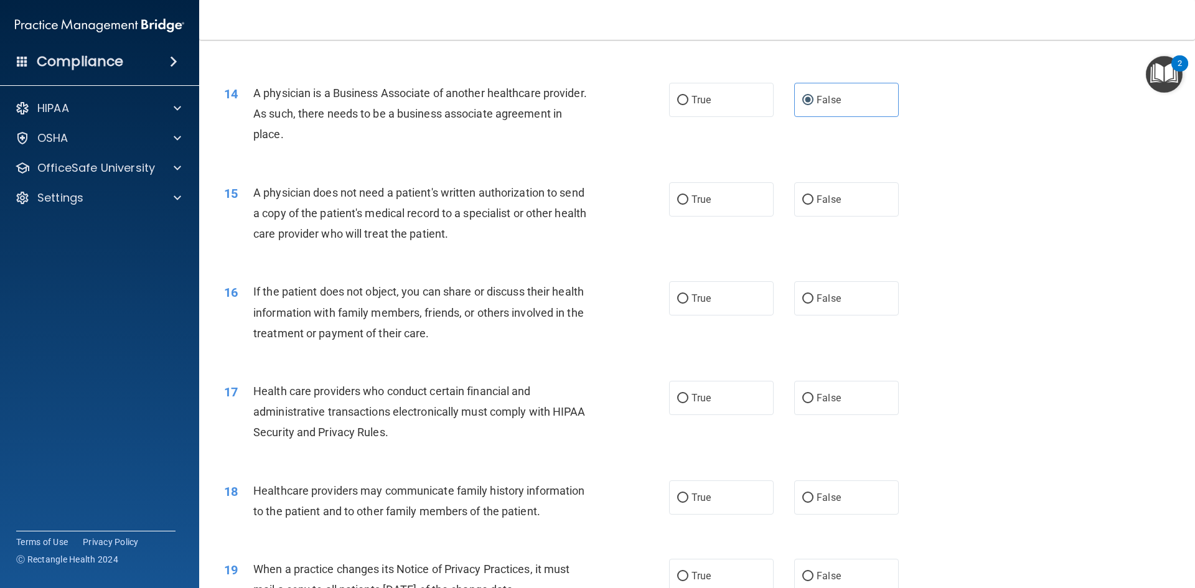
scroll to position [1245, 0]
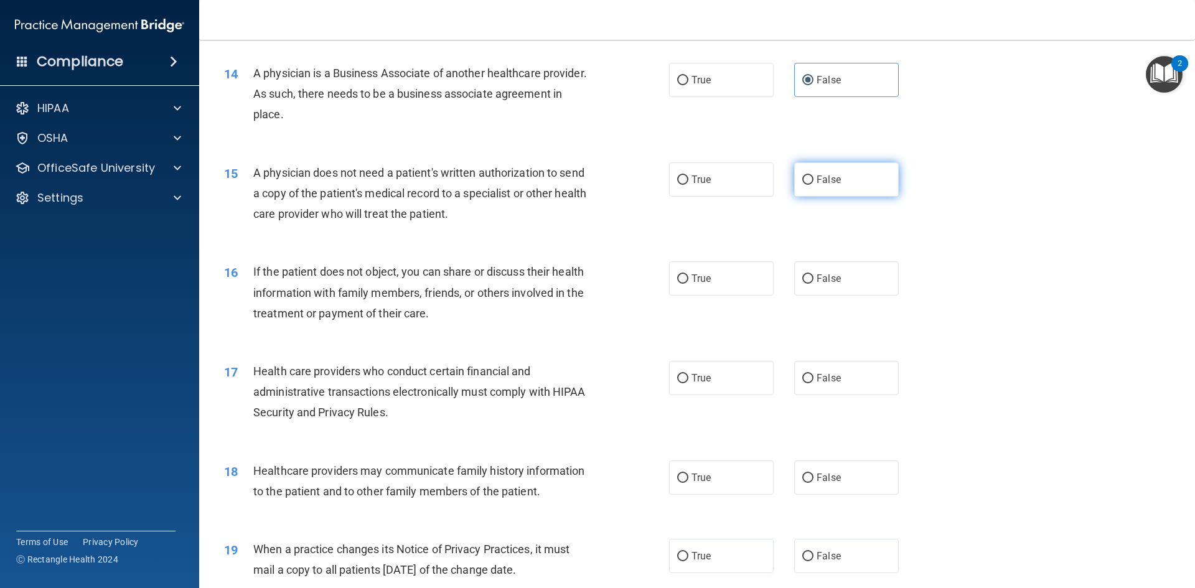
click at [812, 172] on label "False" at bounding box center [846, 179] width 105 height 34
click at [812, 176] on input "False" at bounding box center [807, 180] width 11 height 9
radio input "true"
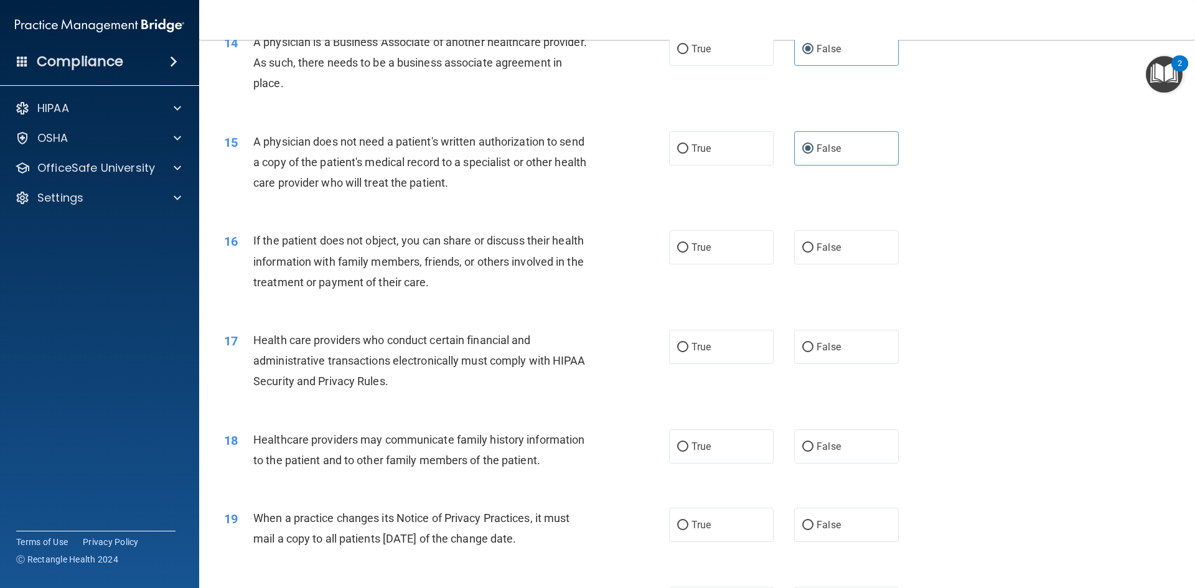
scroll to position [1307, 0]
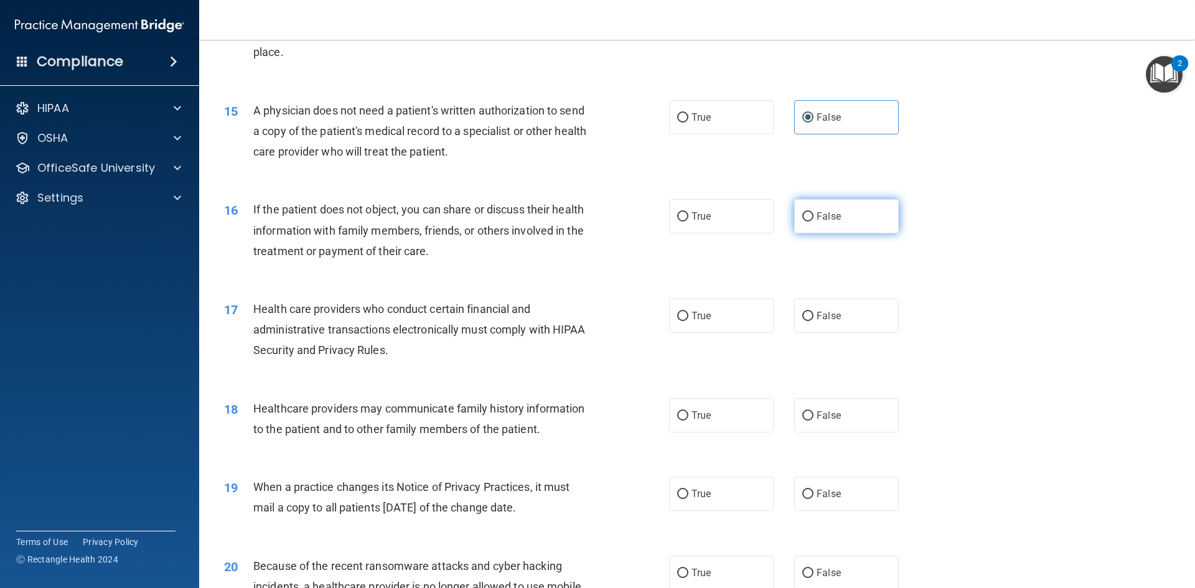
click at [817, 217] on span "False" at bounding box center [829, 216] width 24 height 12
click at [814, 217] on input "False" at bounding box center [807, 216] width 11 height 9
radio input "true"
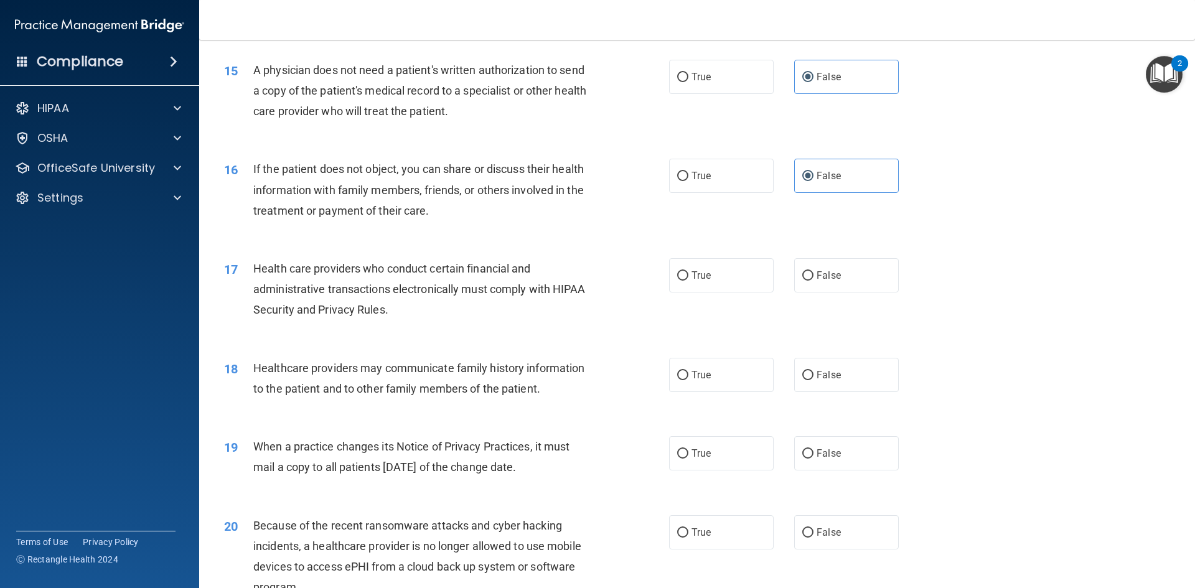
scroll to position [1370, 0]
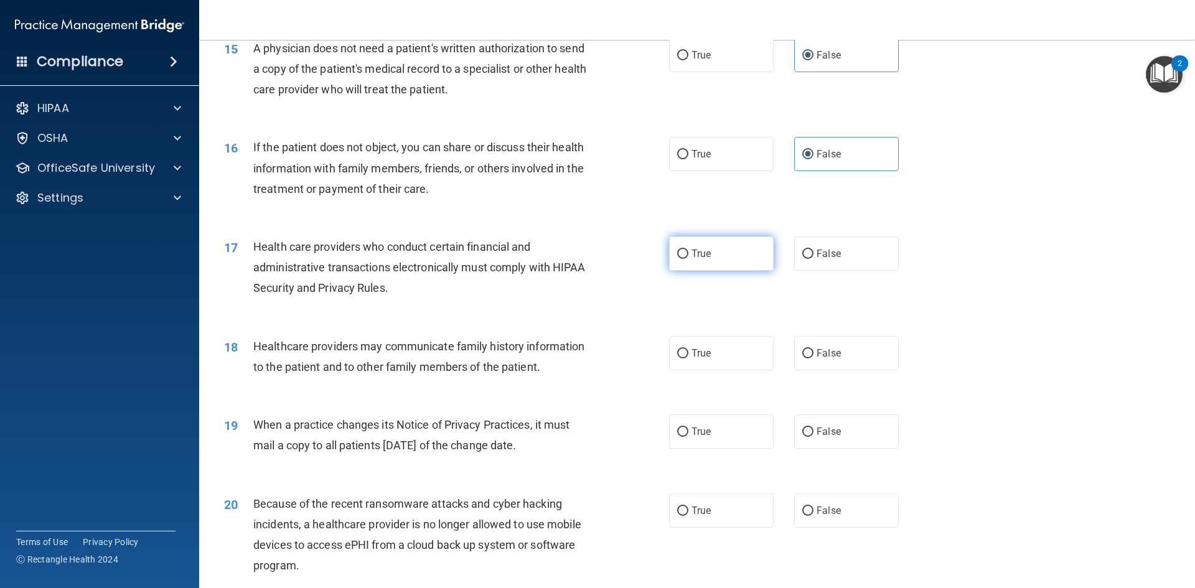
click at [724, 250] on label "True" at bounding box center [721, 254] width 105 height 34
click at [689, 250] on input "True" at bounding box center [682, 254] width 11 height 9
radio input "true"
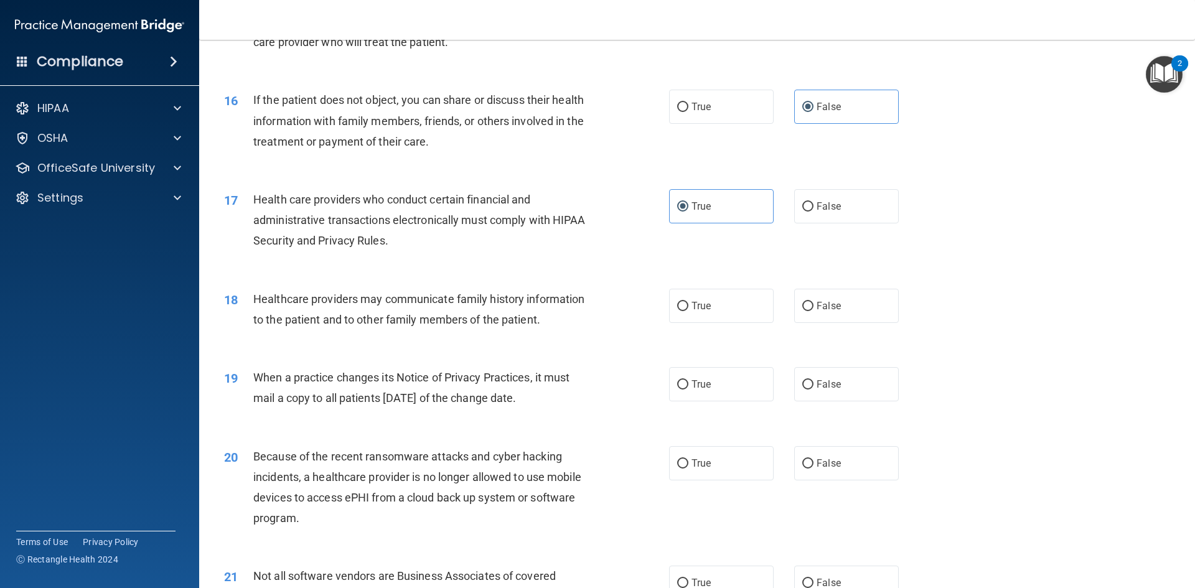
scroll to position [1500, 0]
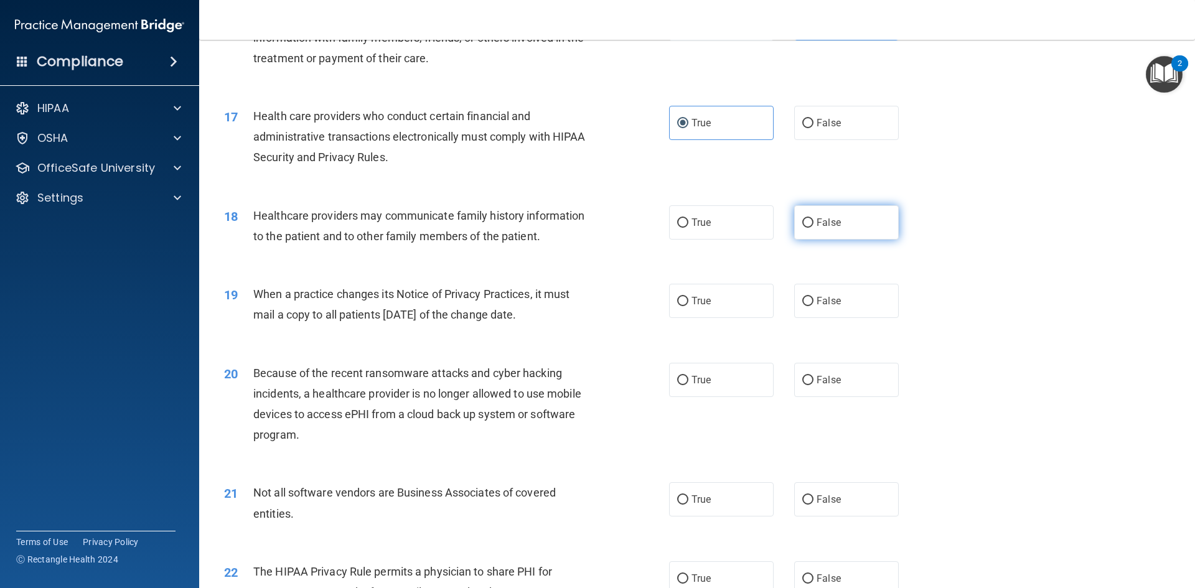
click at [864, 228] on label "False" at bounding box center [846, 222] width 105 height 34
click at [814, 228] on input "False" at bounding box center [807, 223] width 11 height 9
radio input "true"
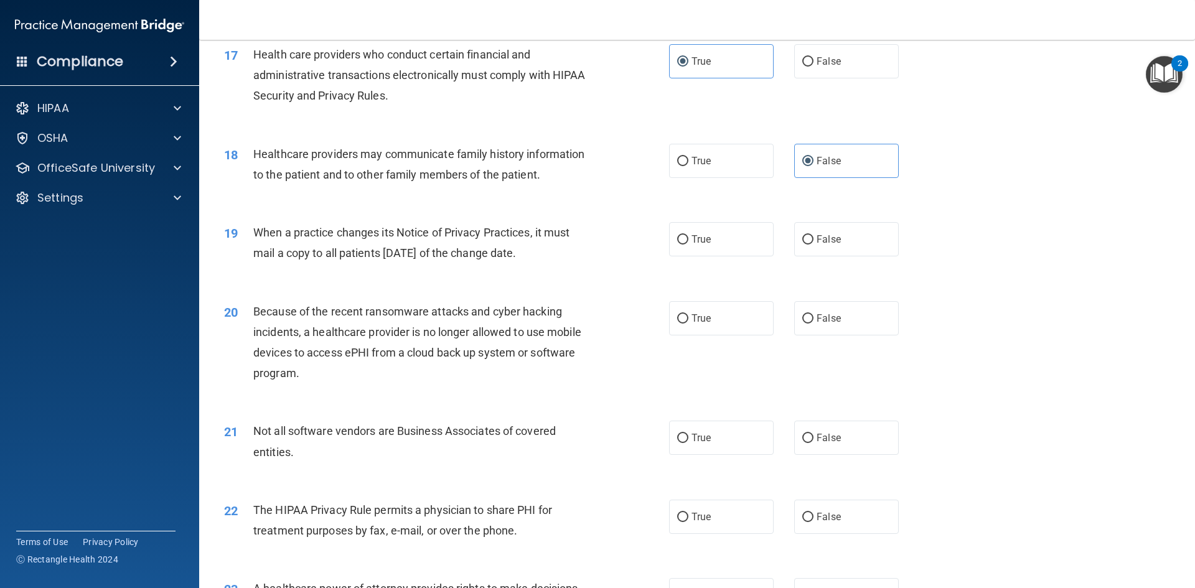
scroll to position [1563, 0]
click at [693, 235] on span "True" at bounding box center [701, 239] width 19 height 12
click at [689, 235] on input "True" at bounding box center [682, 239] width 11 height 9
radio input "true"
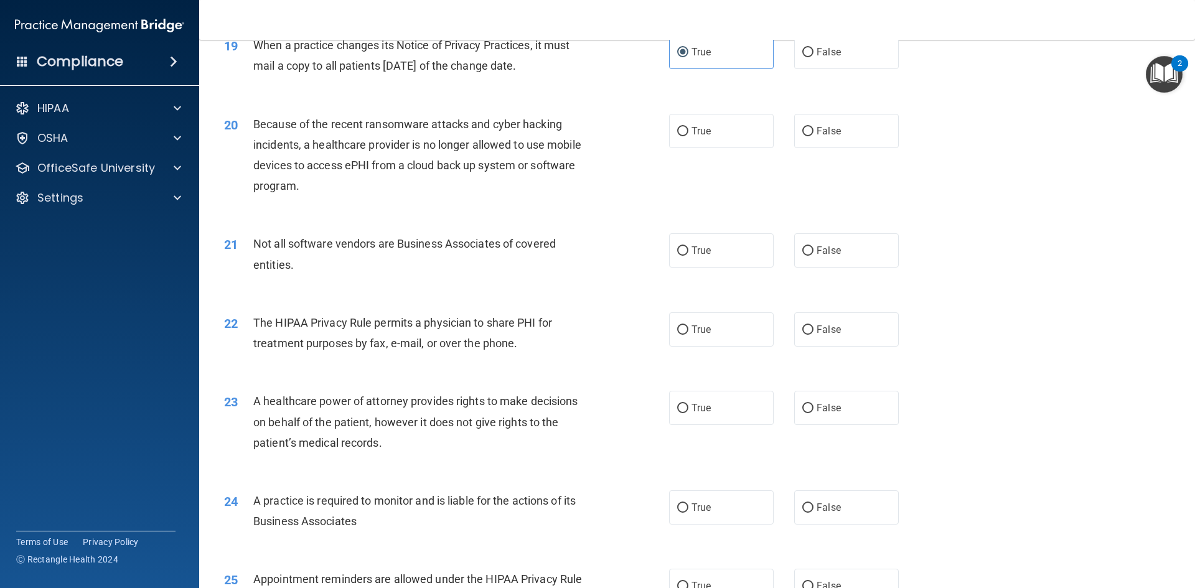
scroll to position [1687, 0]
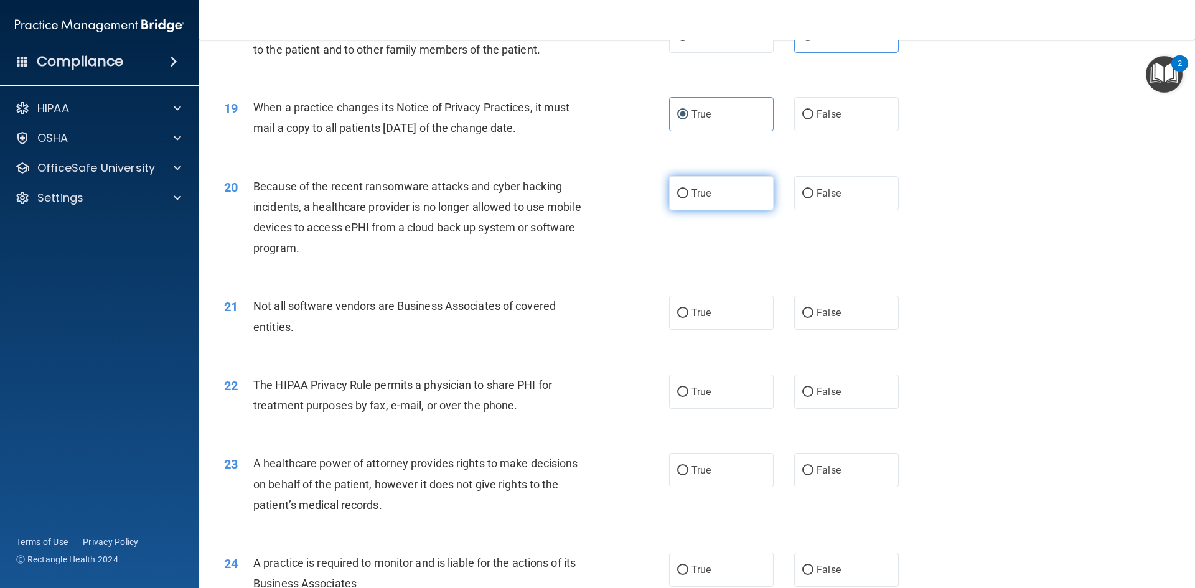
click at [698, 190] on span "True" at bounding box center [701, 193] width 19 height 12
click at [689, 190] on input "True" at bounding box center [682, 193] width 11 height 9
radio input "true"
click at [832, 195] on span "False" at bounding box center [829, 193] width 24 height 12
click at [814, 195] on input "False" at bounding box center [807, 193] width 11 height 9
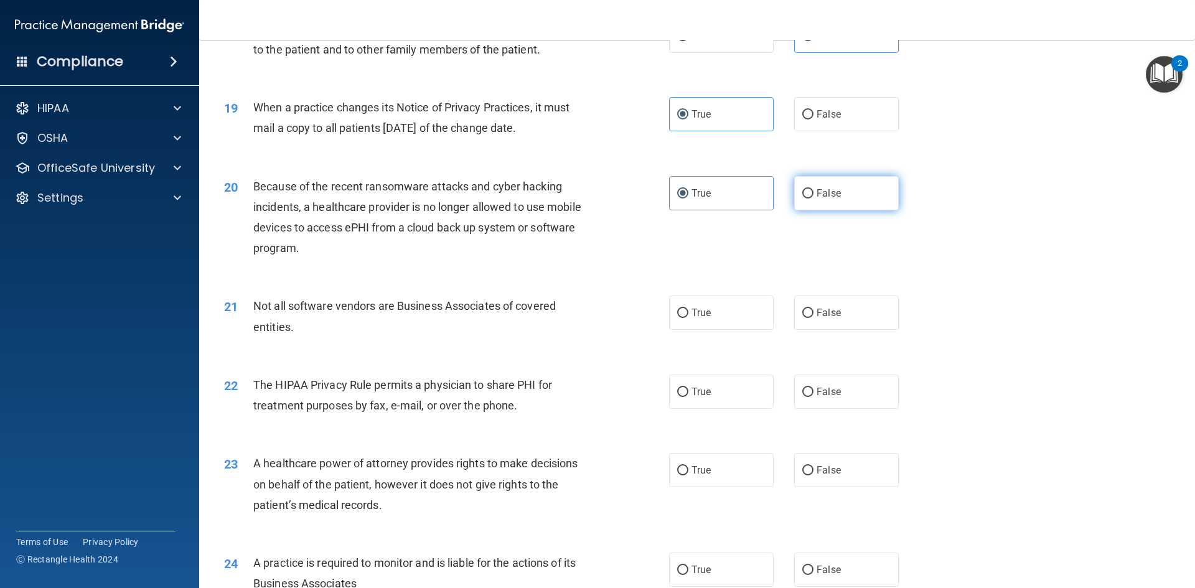
radio input "true"
radio input "false"
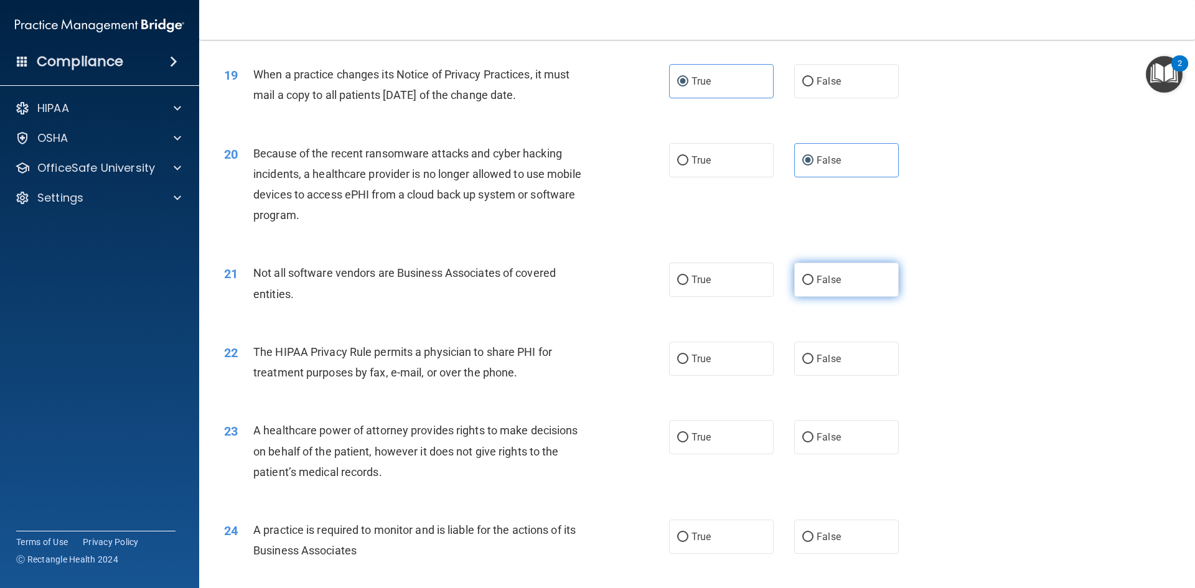
scroll to position [1749, 0]
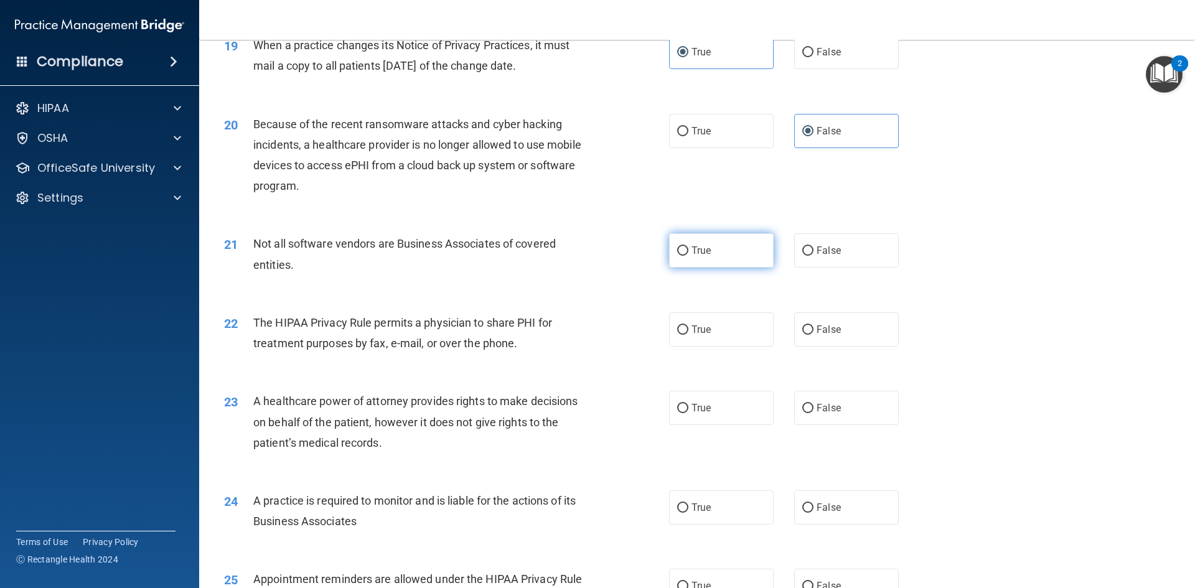
click at [731, 264] on label "True" at bounding box center [721, 250] width 105 height 34
click at [689, 256] on input "True" at bounding box center [682, 251] width 11 height 9
radio input "true"
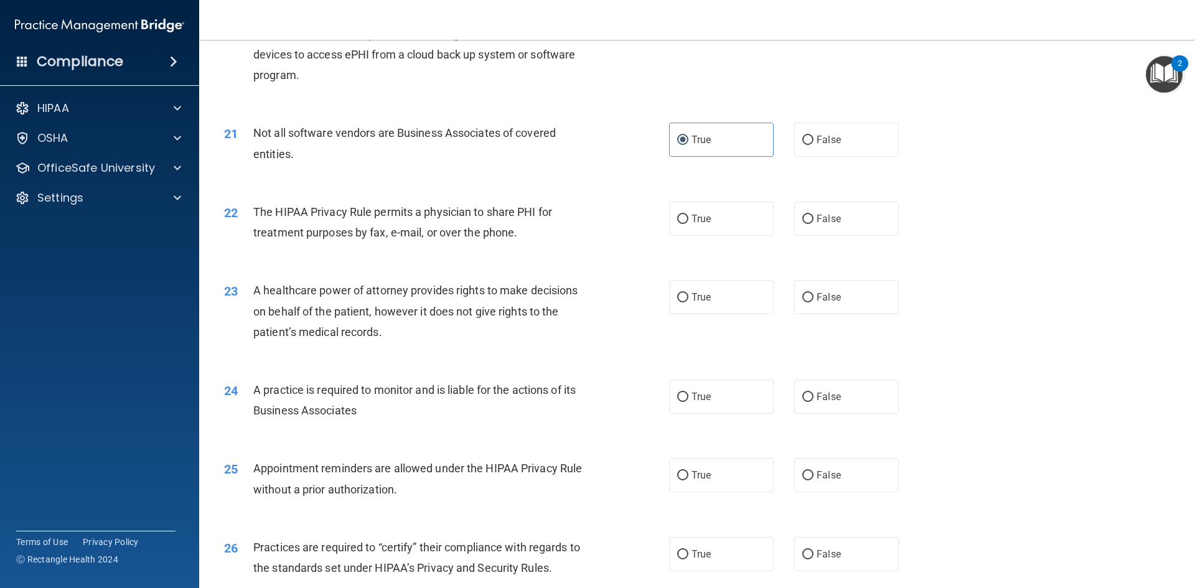
scroll to position [1874, 0]
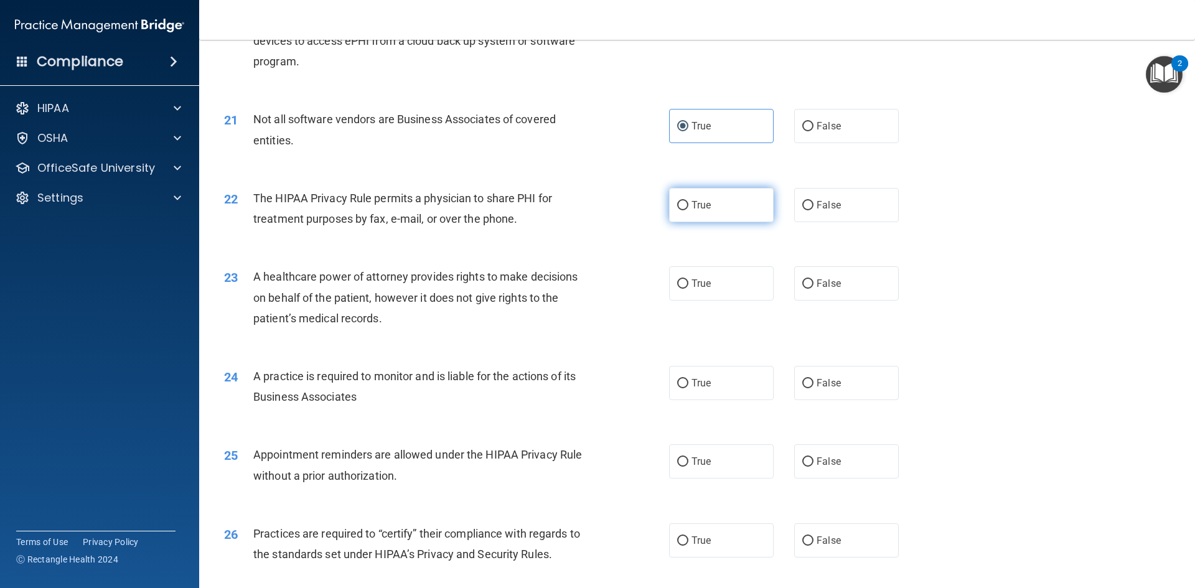
click at [680, 211] on label "True" at bounding box center [721, 205] width 105 height 34
click at [680, 210] on input "True" at bounding box center [682, 205] width 11 height 9
radio input "true"
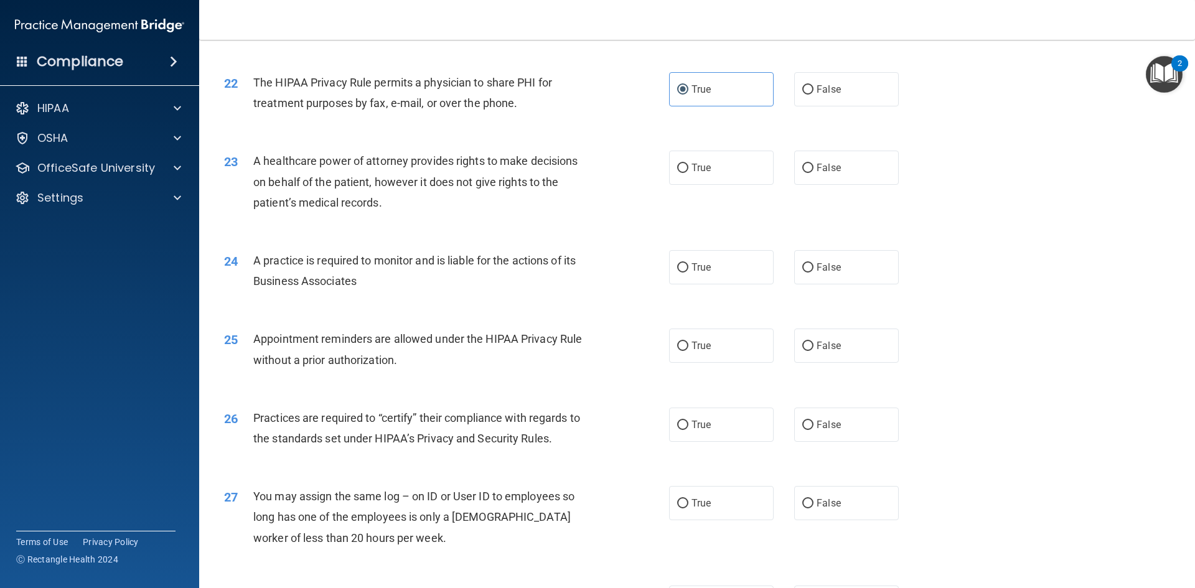
scroll to position [1998, 0]
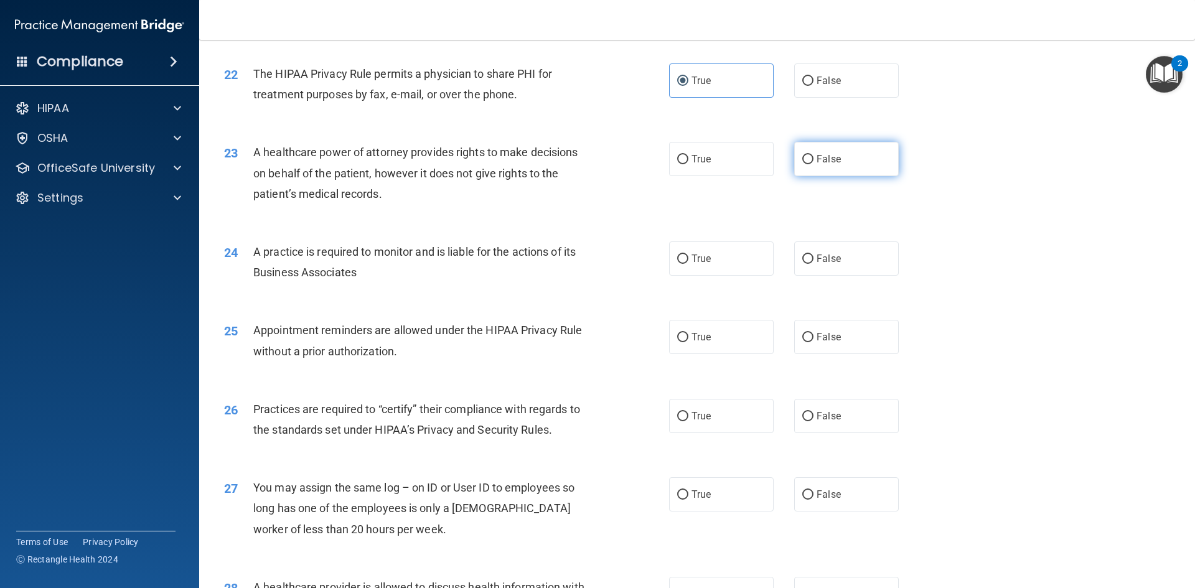
drag, startPoint x: 821, startPoint y: 163, endPoint x: 666, endPoint y: 184, distance: 156.5
click at [820, 163] on span "False" at bounding box center [829, 159] width 24 height 12
click at [814, 163] on input "False" at bounding box center [807, 159] width 11 height 9
radio input "true"
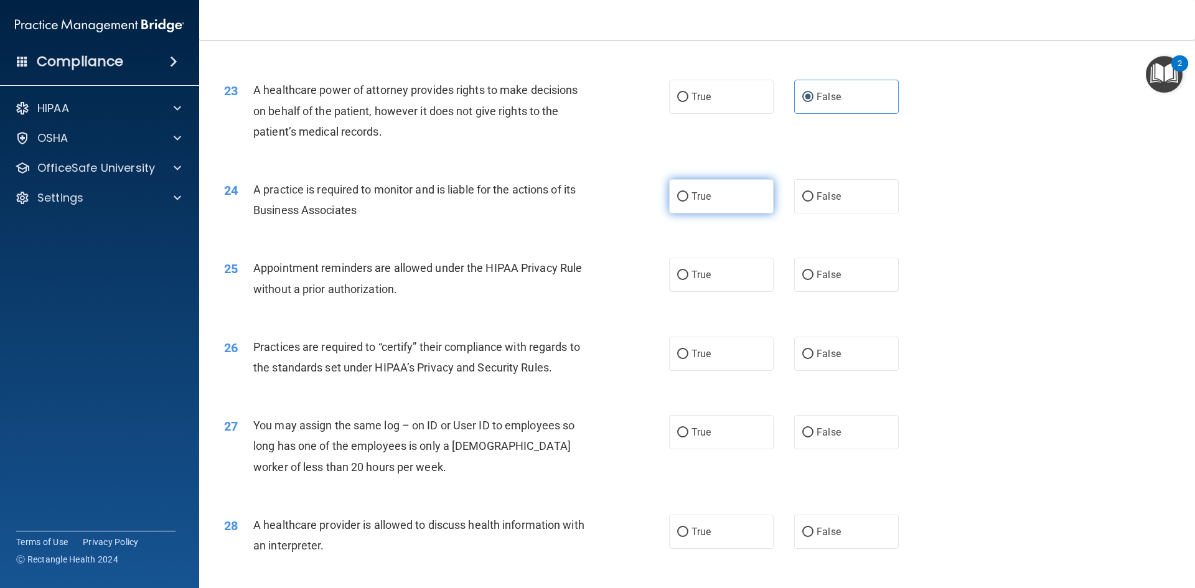
click at [681, 199] on input "True" at bounding box center [682, 196] width 11 height 9
radio input "true"
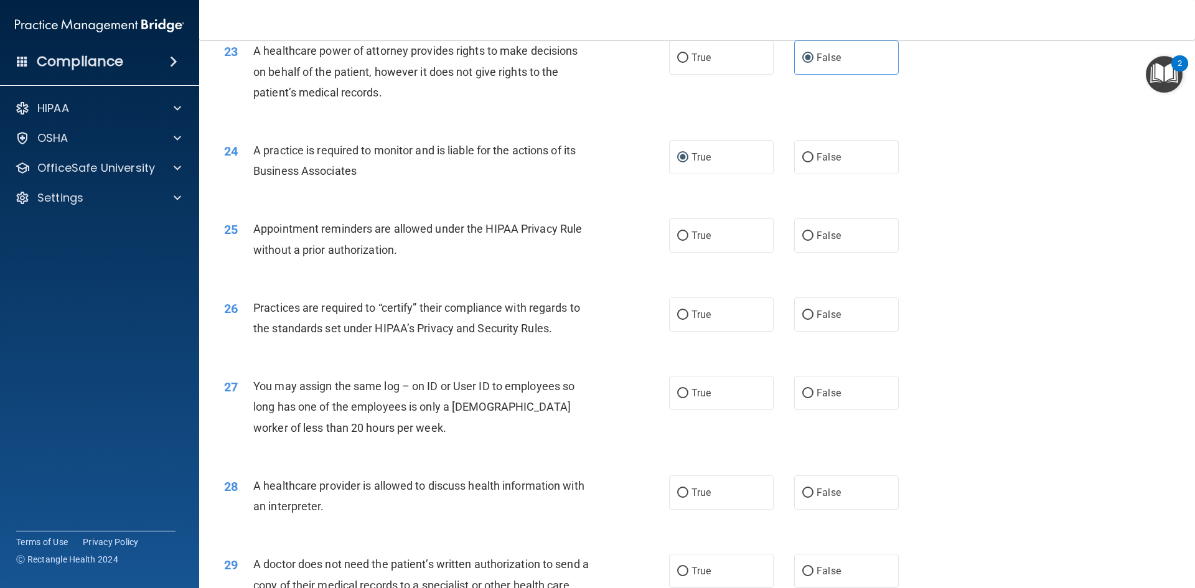
scroll to position [2185, 0]
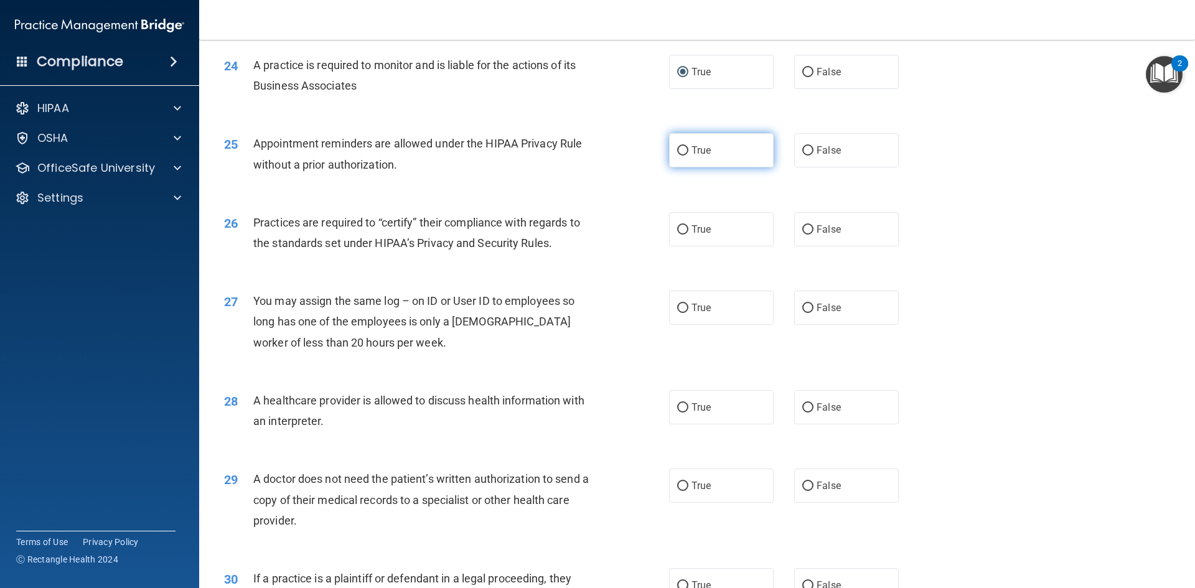
click at [766, 153] on label "True" at bounding box center [721, 150] width 105 height 34
click at [689, 153] on input "True" at bounding box center [682, 150] width 11 height 9
radio input "true"
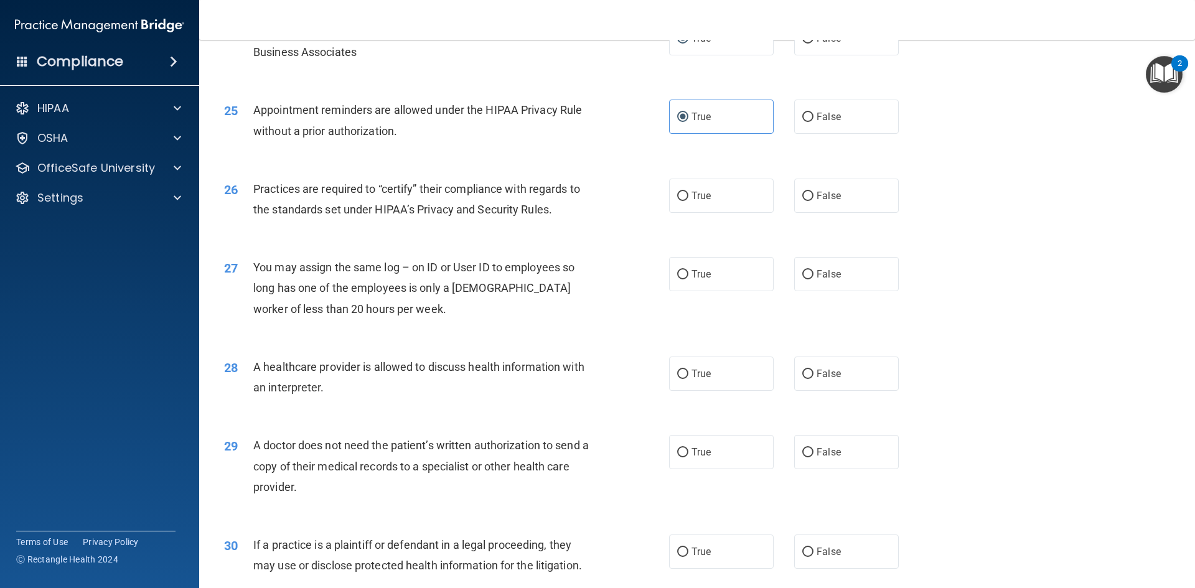
scroll to position [2247, 0]
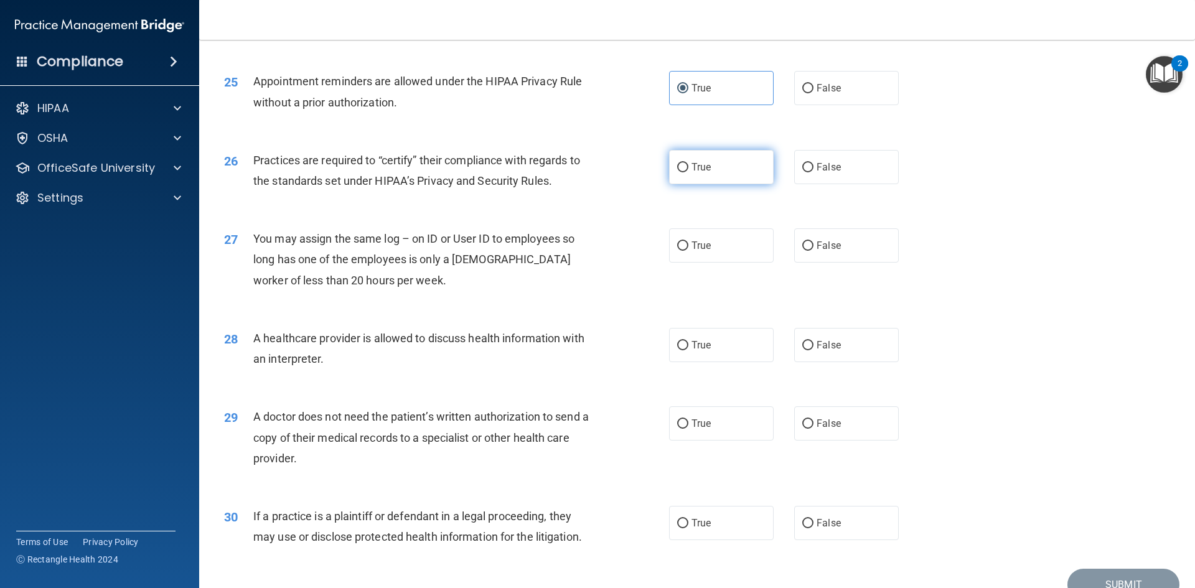
click at [692, 169] on span "True" at bounding box center [701, 167] width 19 height 12
click at [689, 169] on input "True" at bounding box center [682, 167] width 11 height 9
radio input "true"
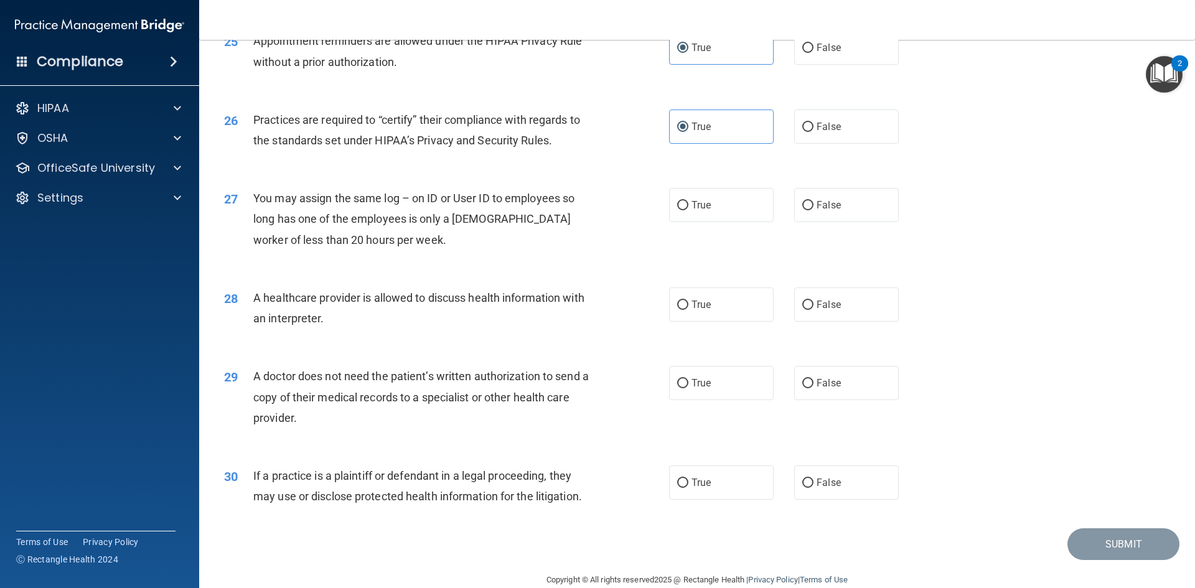
scroll to position [2310, 0]
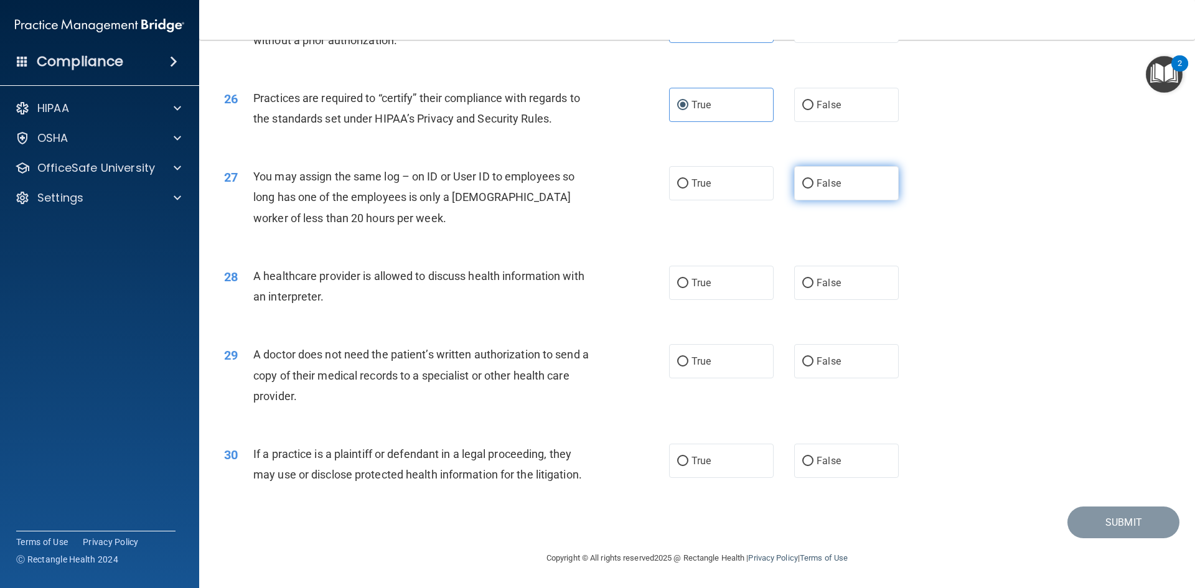
click at [807, 179] on label "False" at bounding box center [846, 183] width 105 height 34
click at [727, 285] on label "True" at bounding box center [721, 283] width 105 height 34
click at [689, 285] on input "True" at bounding box center [682, 283] width 11 height 9
radio input "true"
click at [833, 366] on span "False" at bounding box center [829, 361] width 24 height 12
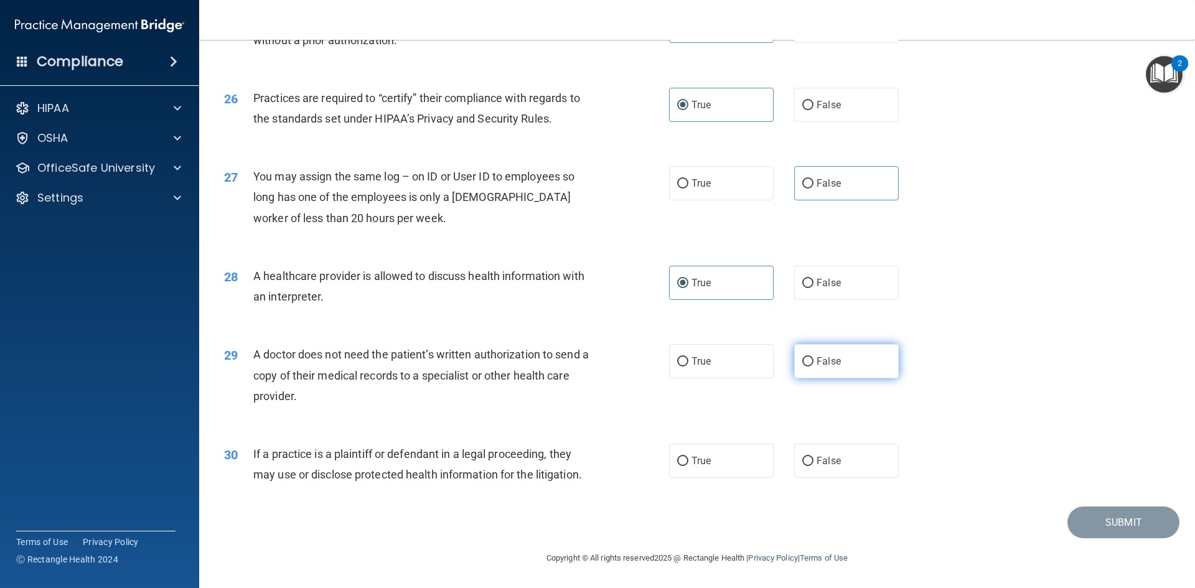
click at [814, 366] on input "False" at bounding box center [807, 361] width 11 height 9
radio input "true"
click at [707, 357] on span "True" at bounding box center [701, 361] width 19 height 12
click at [689, 357] on input "True" at bounding box center [682, 361] width 11 height 9
radio input "true"
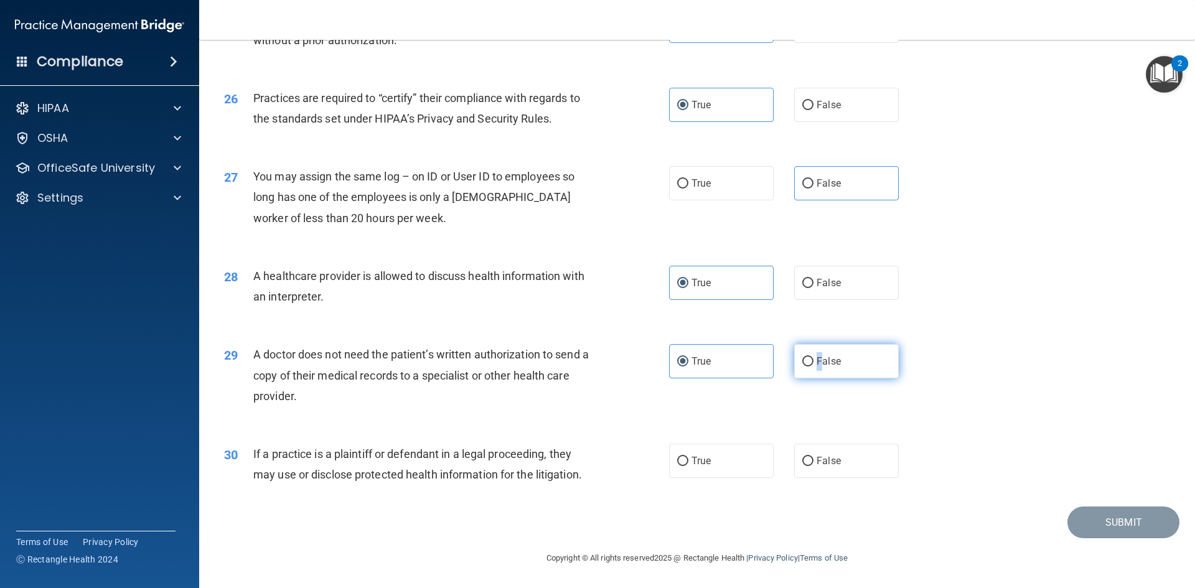
click at [817, 360] on span "False" at bounding box center [829, 361] width 24 height 12
click at [802, 361] on input "False" at bounding box center [807, 361] width 11 height 9
radio input "true"
radio input "false"
click at [695, 464] on span "True" at bounding box center [701, 461] width 19 height 12
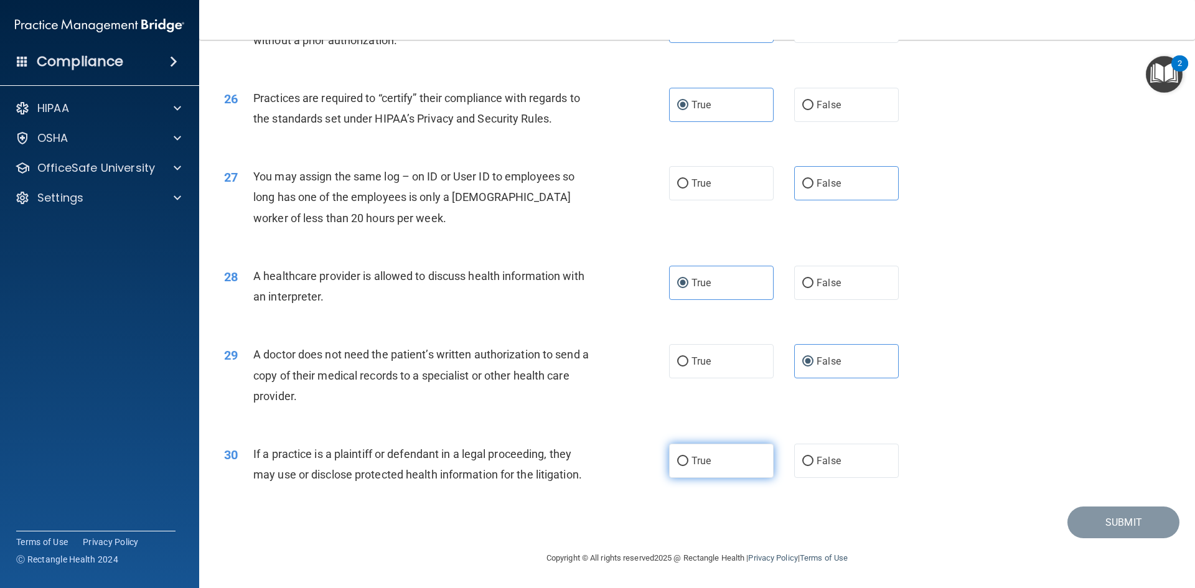
click at [689, 464] on input "True" at bounding box center [682, 461] width 11 height 9
radio input "true"
drag, startPoint x: 818, startPoint y: 509, endPoint x: 778, endPoint y: 510, distance: 40.5
click at [817, 508] on div "Submit" at bounding box center [697, 523] width 965 height 32
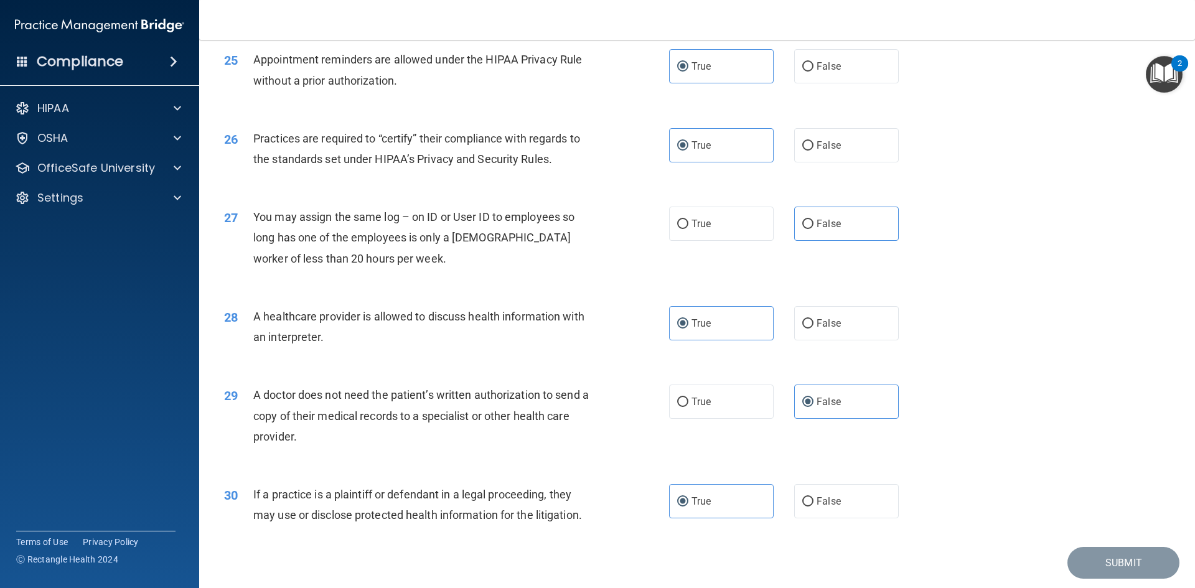
scroll to position [2247, 0]
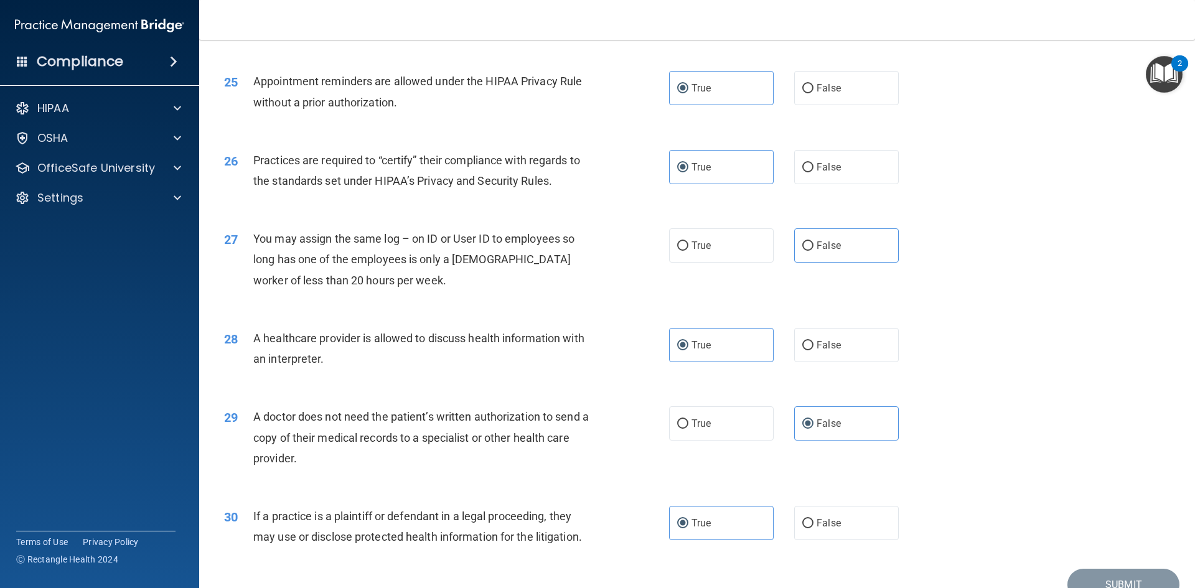
drag, startPoint x: 802, startPoint y: 239, endPoint x: 661, endPoint y: 273, distance: 145.9
click at [802, 240] on label "False" at bounding box center [846, 245] width 105 height 34
click at [827, 251] on span "False" at bounding box center [829, 246] width 24 height 12
click at [814, 251] on input "False" at bounding box center [807, 246] width 11 height 9
radio input "true"
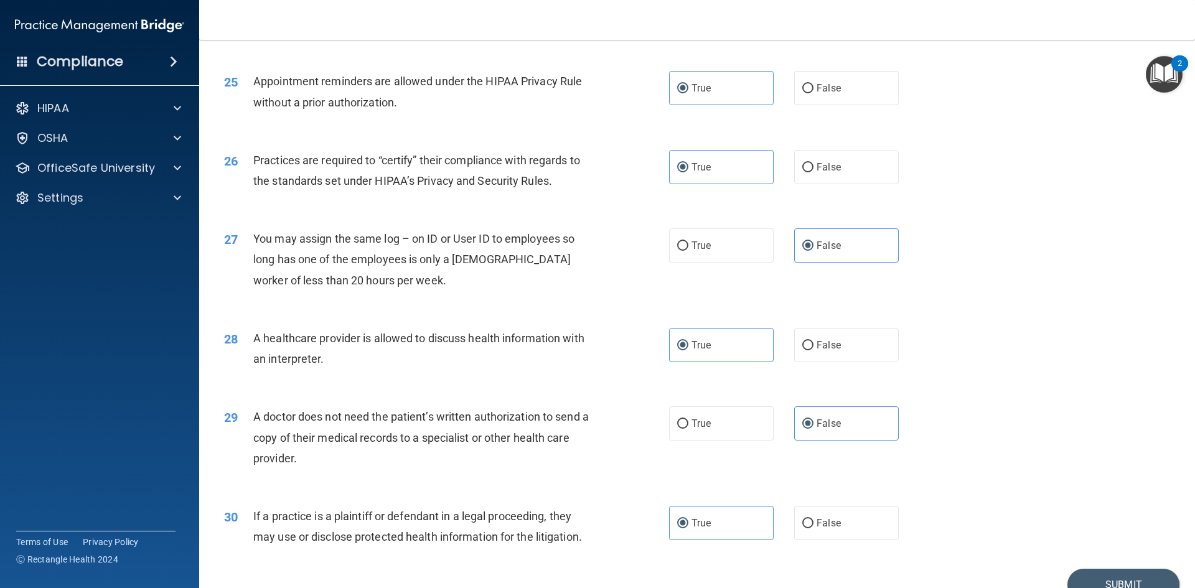
scroll to position [2310, 0]
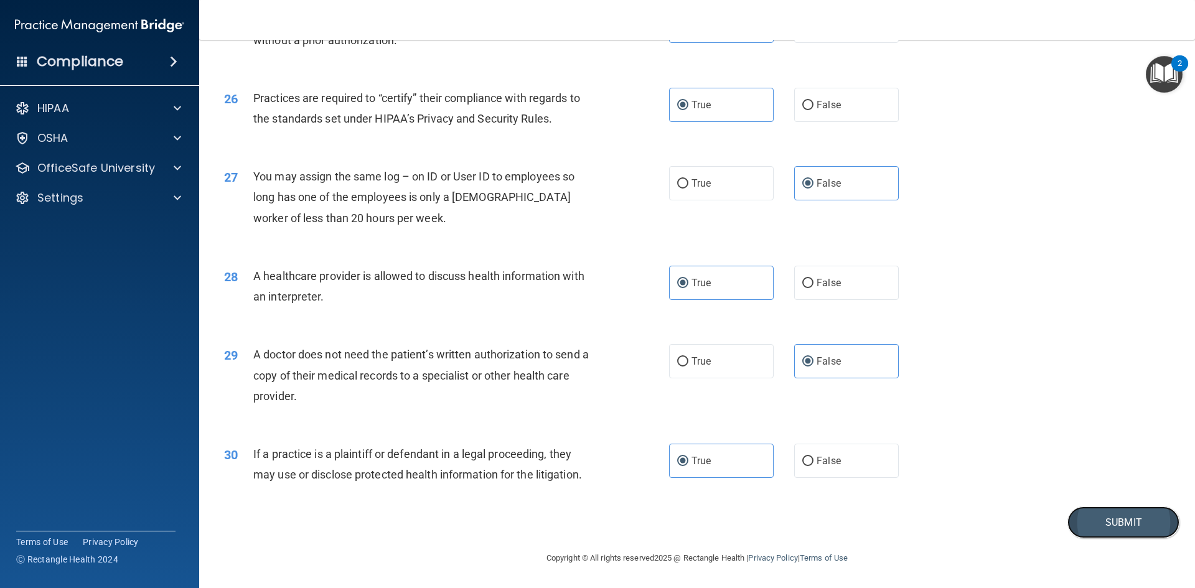
click at [1088, 527] on button "Submit" at bounding box center [1124, 523] width 112 height 32
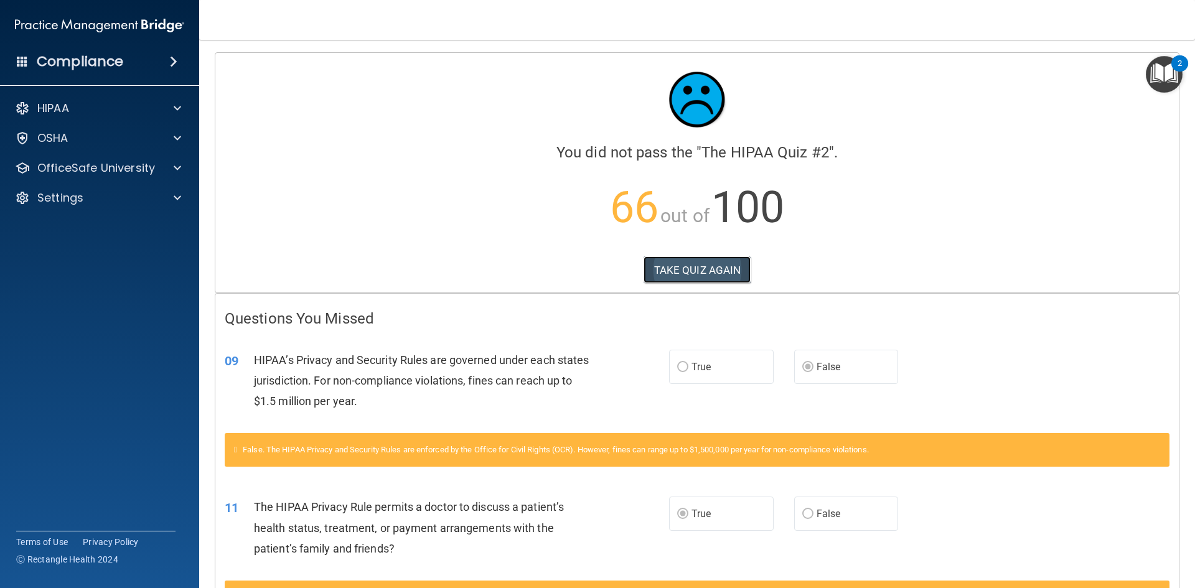
click at [705, 263] on button "TAKE QUIZ AGAIN" at bounding box center [698, 269] width 108 height 27
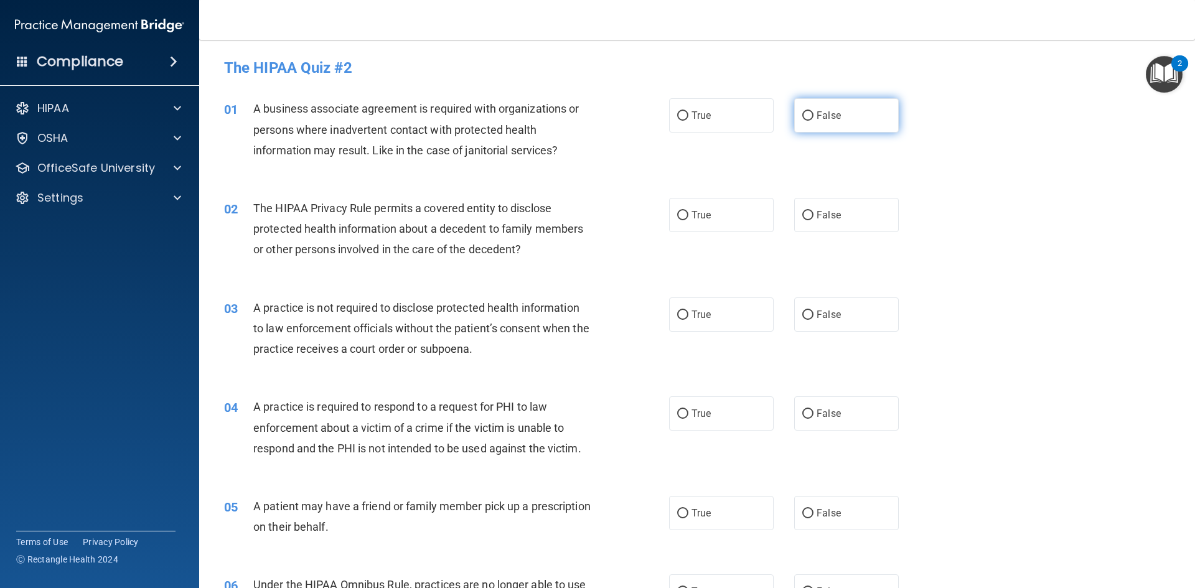
click at [808, 121] on label "False" at bounding box center [846, 115] width 105 height 34
click at [808, 121] on input "False" at bounding box center [807, 115] width 11 height 9
radio input "true"
click at [1162, 80] on img "Open Resource Center, 2 new notifications" at bounding box center [1164, 74] width 37 height 37
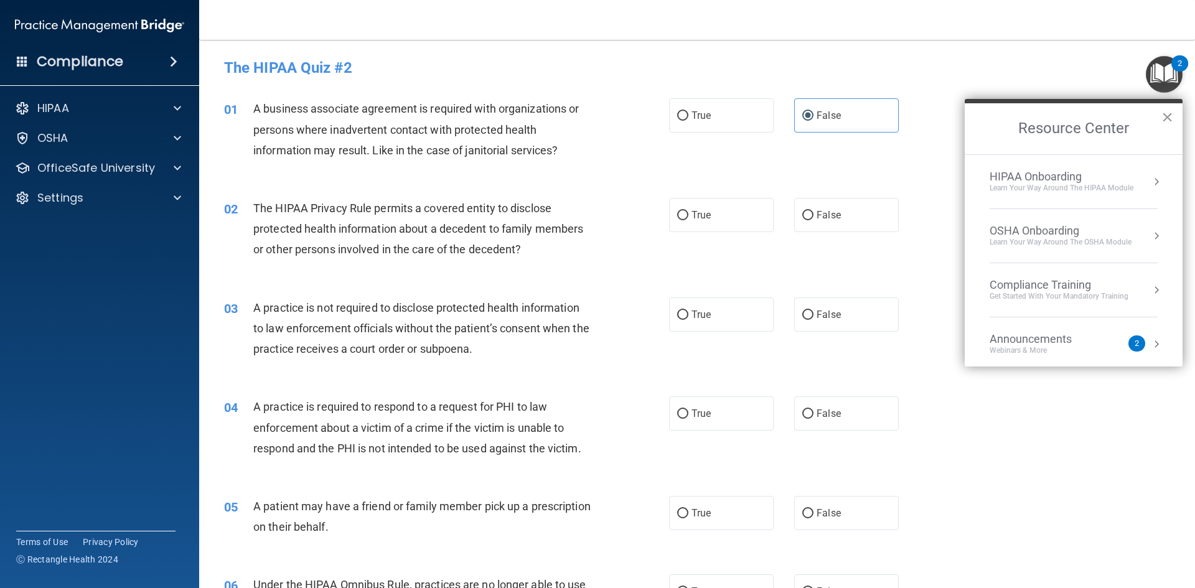
click at [1170, 118] on button "×" at bounding box center [1168, 117] width 12 height 20
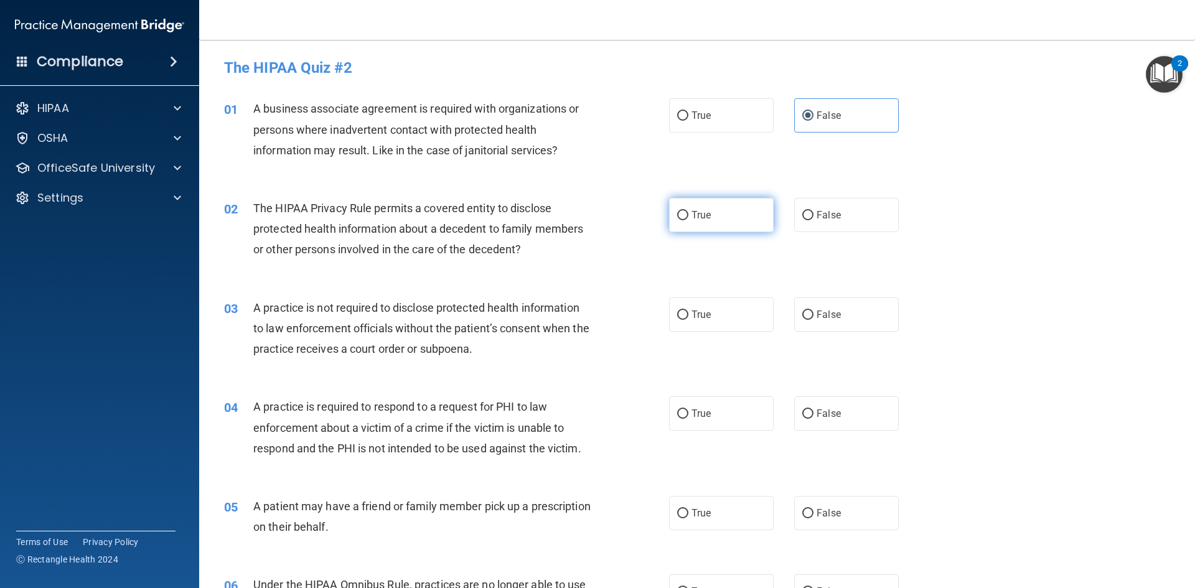
click at [741, 217] on label "True" at bounding box center [721, 215] width 105 height 34
click at [689, 217] on input "True" at bounding box center [682, 215] width 11 height 9
radio input "true"
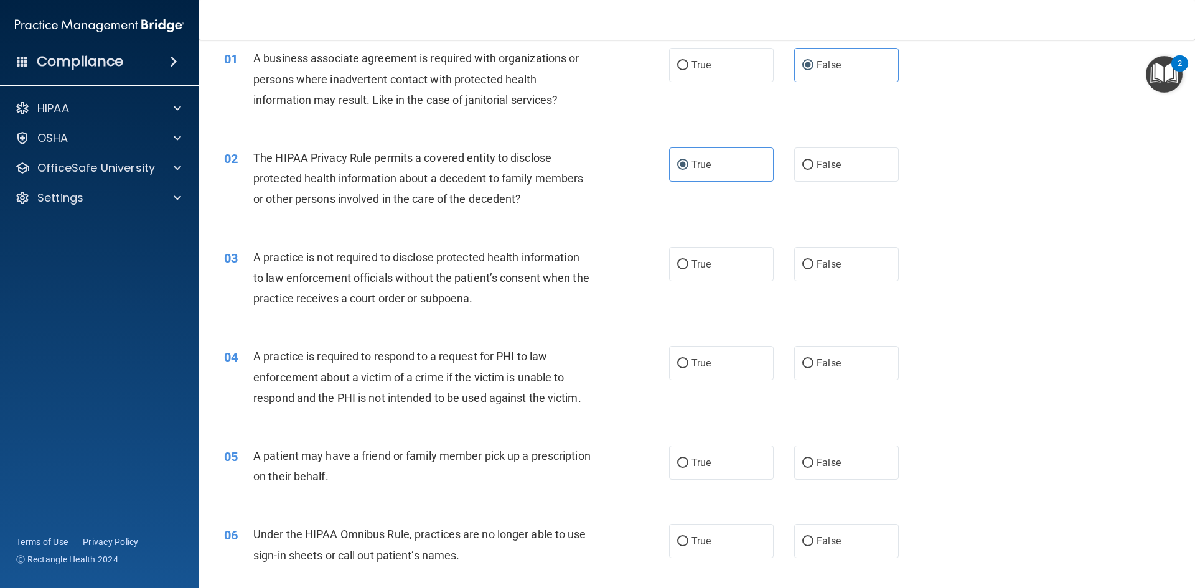
scroll to position [125, 0]
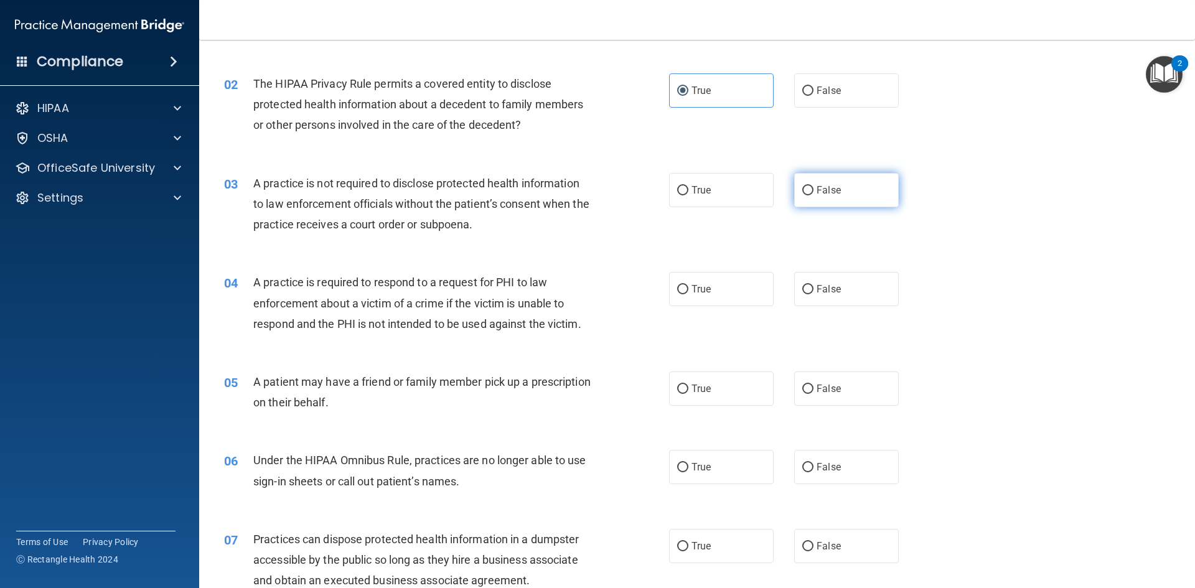
click at [821, 193] on span "False" at bounding box center [829, 190] width 24 height 12
click at [814, 193] on input "False" at bounding box center [807, 190] width 11 height 9
radio input "true"
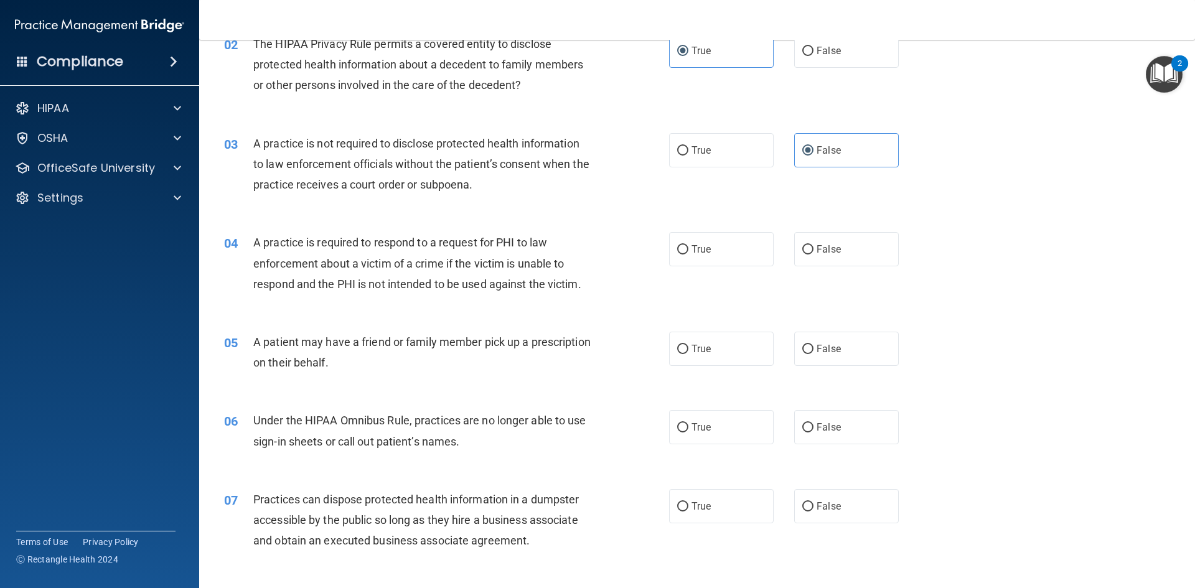
scroll to position [187, 0]
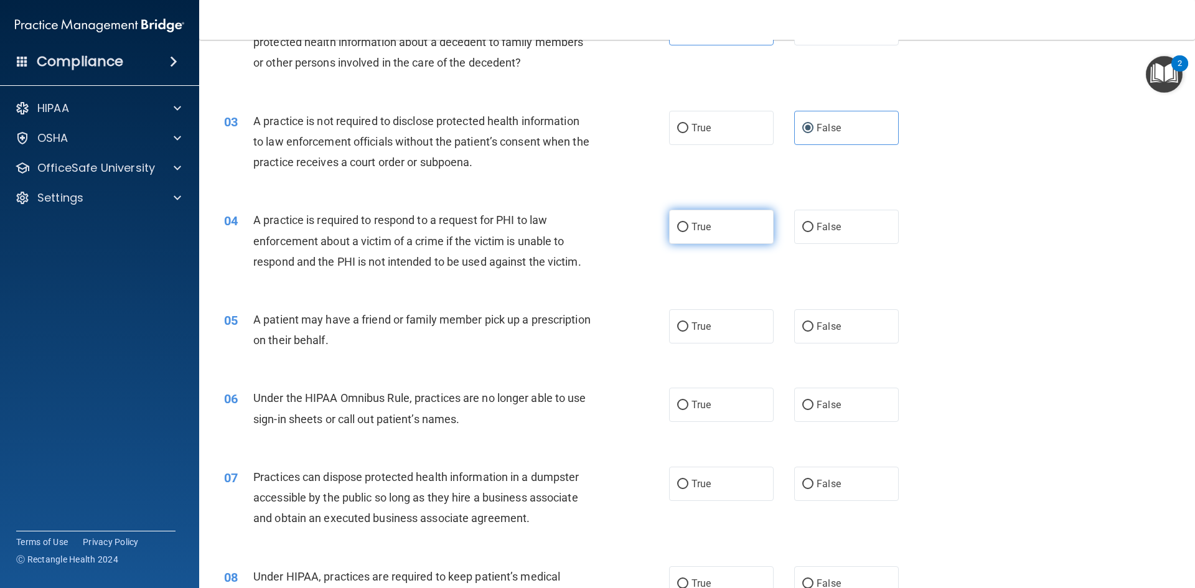
click at [702, 223] on span "True" at bounding box center [701, 227] width 19 height 12
click at [689, 223] on input "True" at bounding box center [682, 227] width 11 height 9
radio input "true"
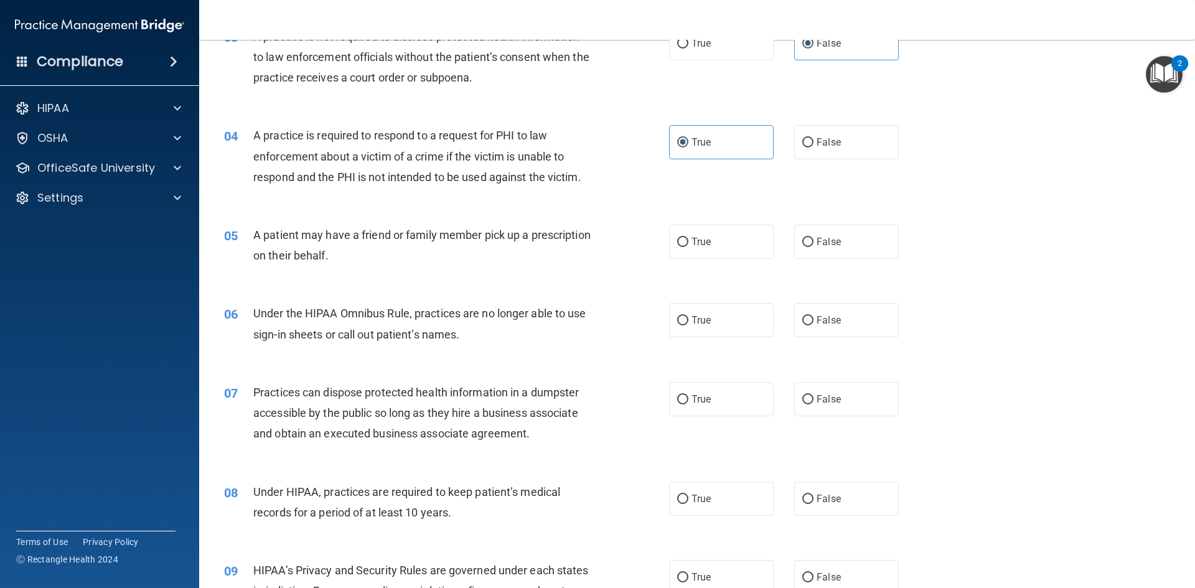
scroll to position [311, 0]
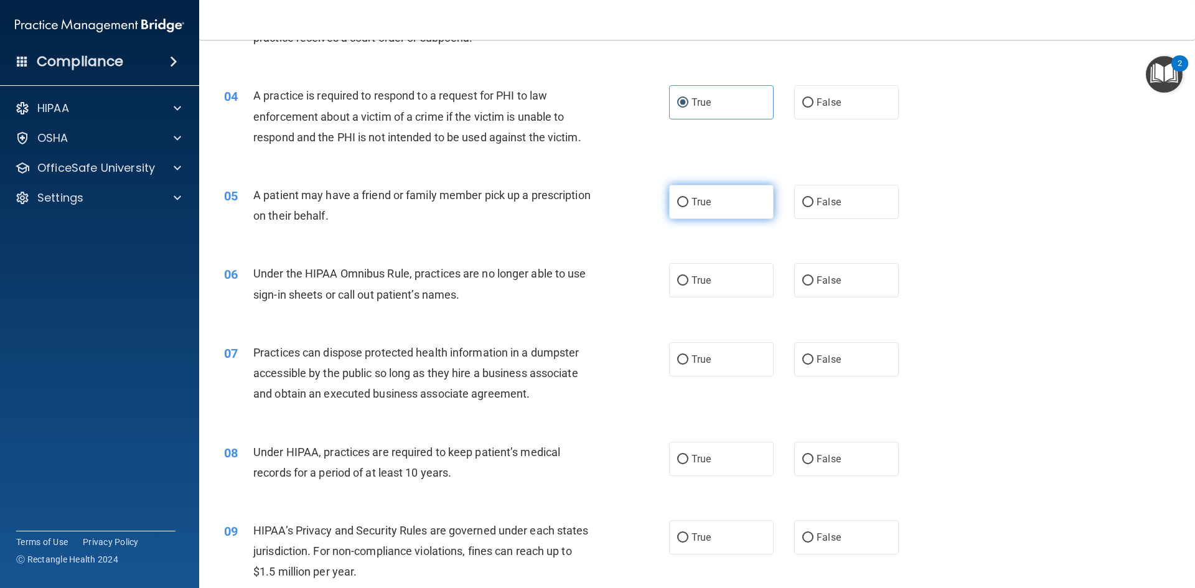
click at [723, 210] on label "True" at bounding box center [721, 202] width 105 height 34
click at [689, 207] on input "True" at bounding box center [682, 202] width 11 height 9
radio input "true"
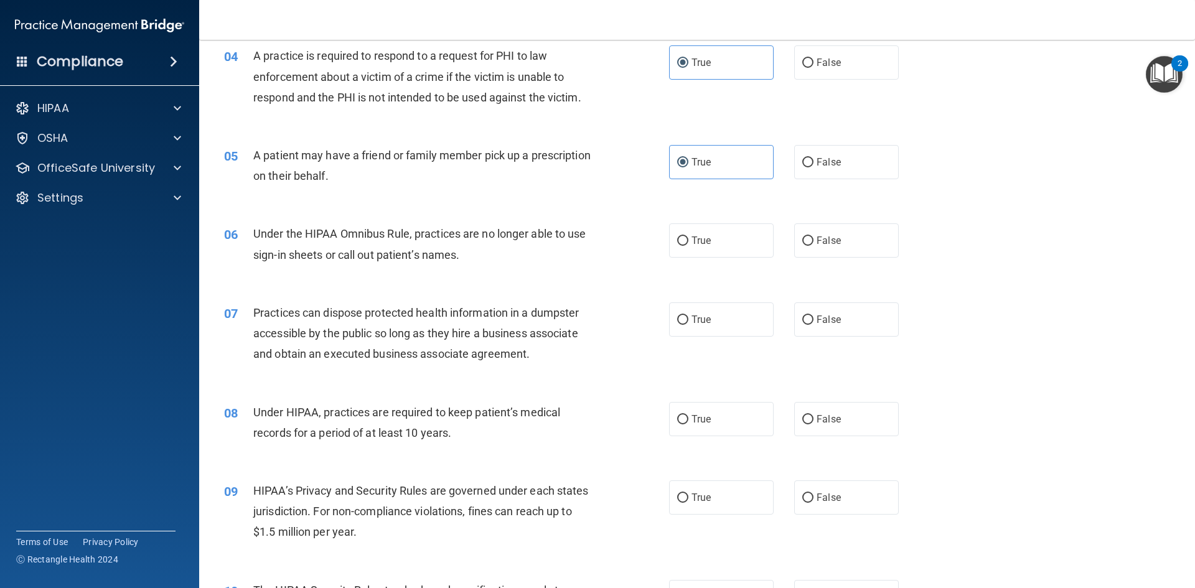
scroll to position [436, 0]
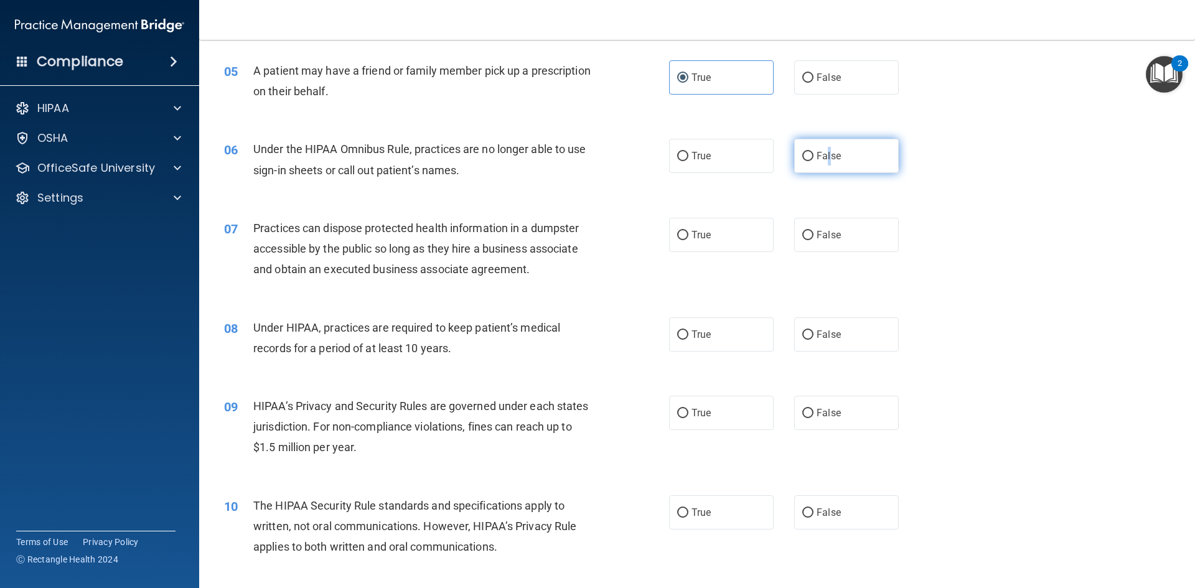
click at [824, 158] on span "False" at bounding box center [829, 156] width 24 height 12
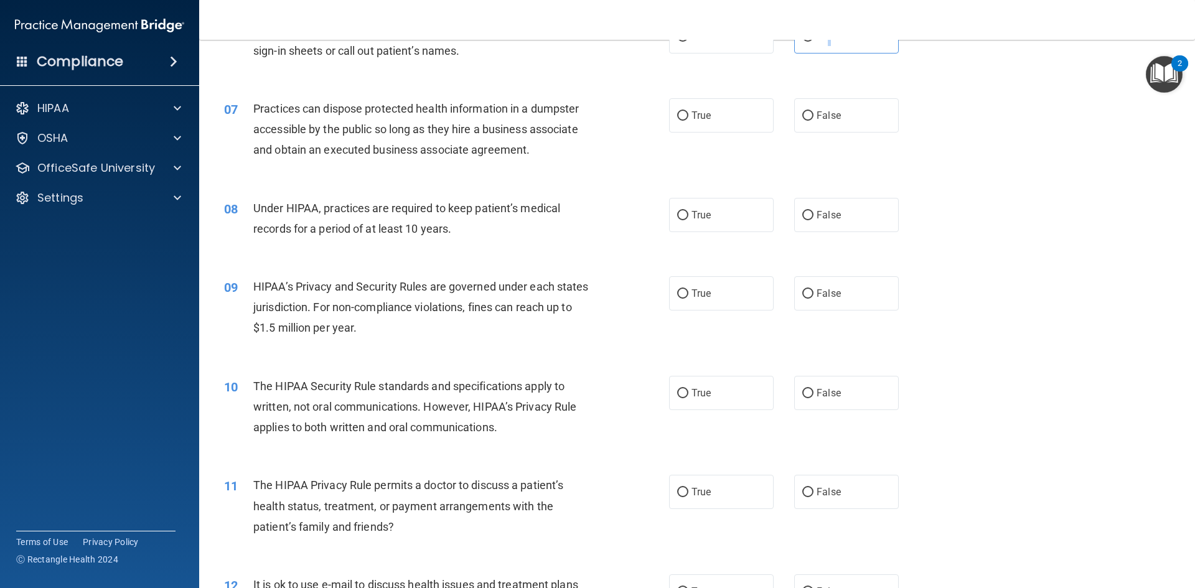
scroll to position [560, 0]
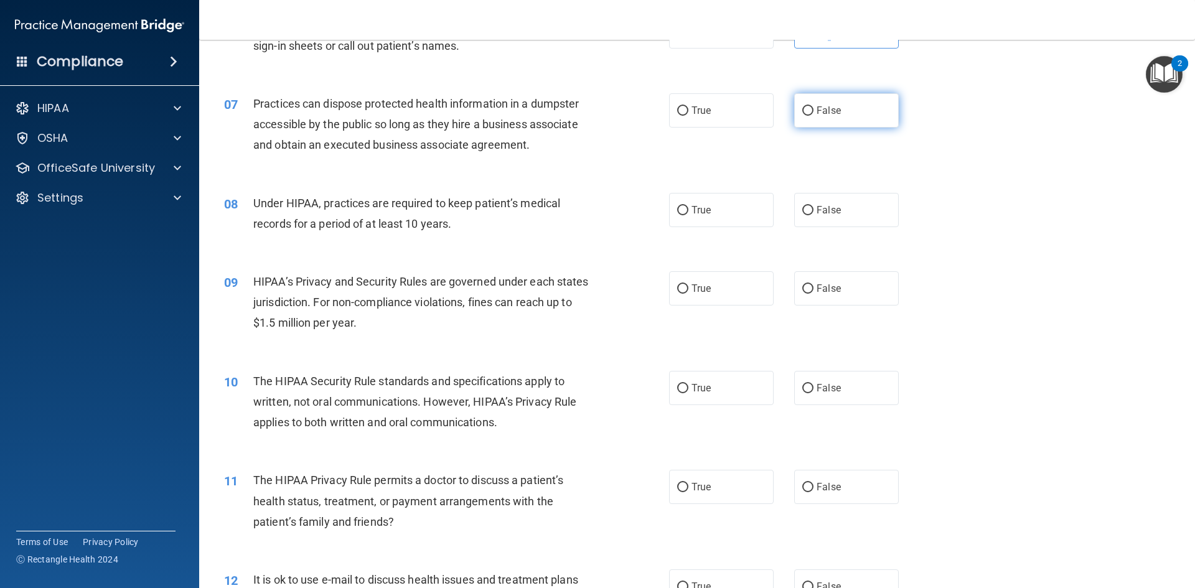
click at [802, 113] on input "False" at bounding box center [807, 110] width 11 height 9
radio input "true"
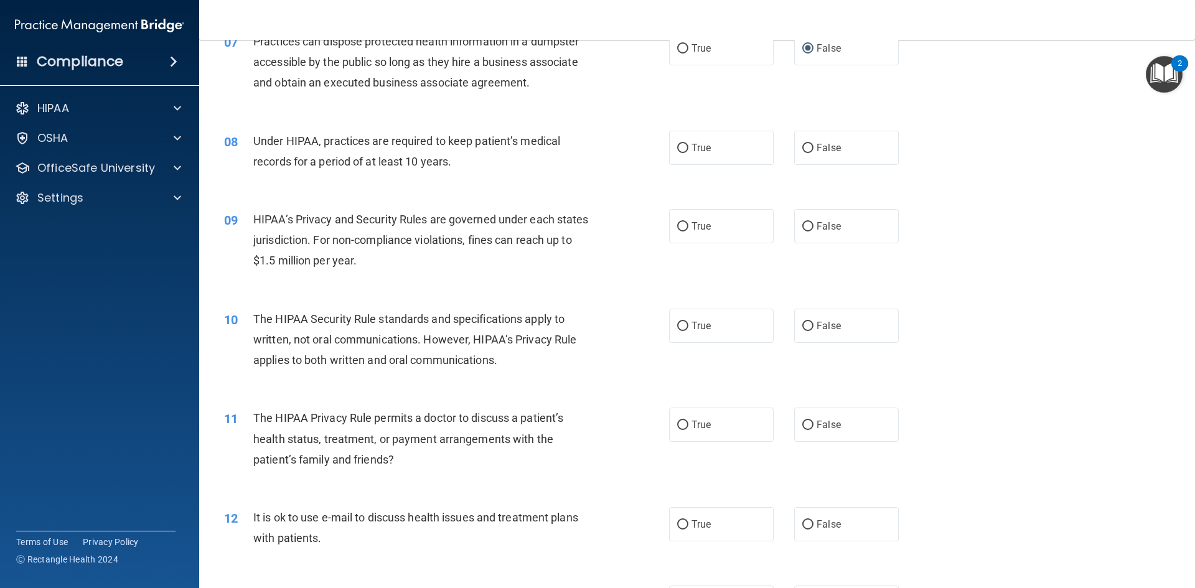
drag, startPoint x: 816, startPoint y: 140, endPoint x: 618, endPoint y: 131, distance: 197.6
click at [815, 140] on label "False" at bounding box center [846, 148] width 105 height 34
click at [814, 144] on input "False" at bounding box center [807, 148] width 11 height 9
radio input "true"
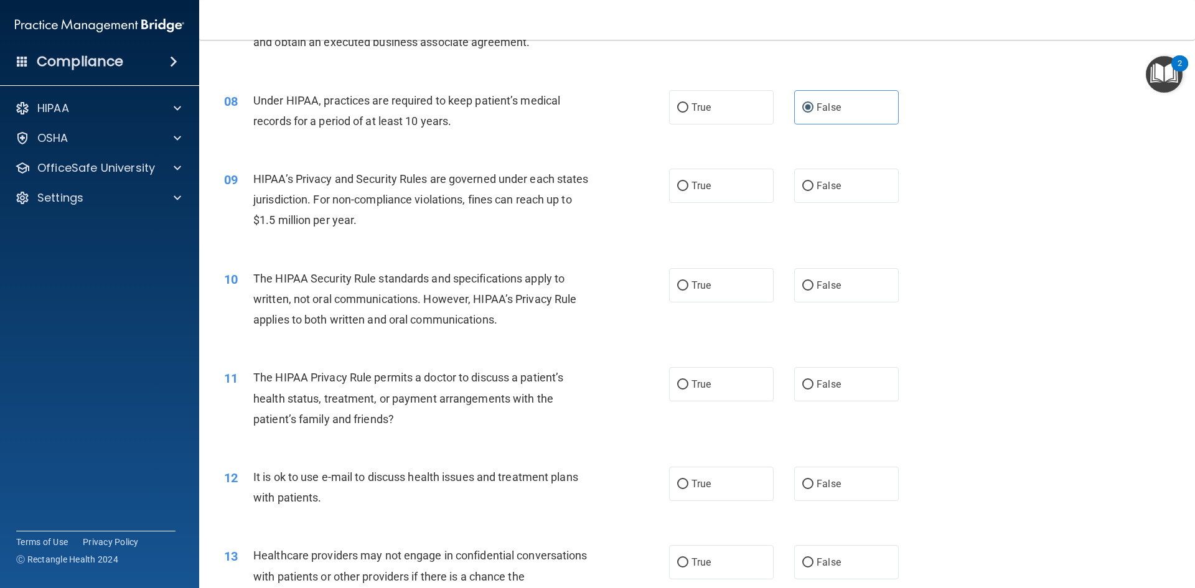
scroll to position [685, 0]
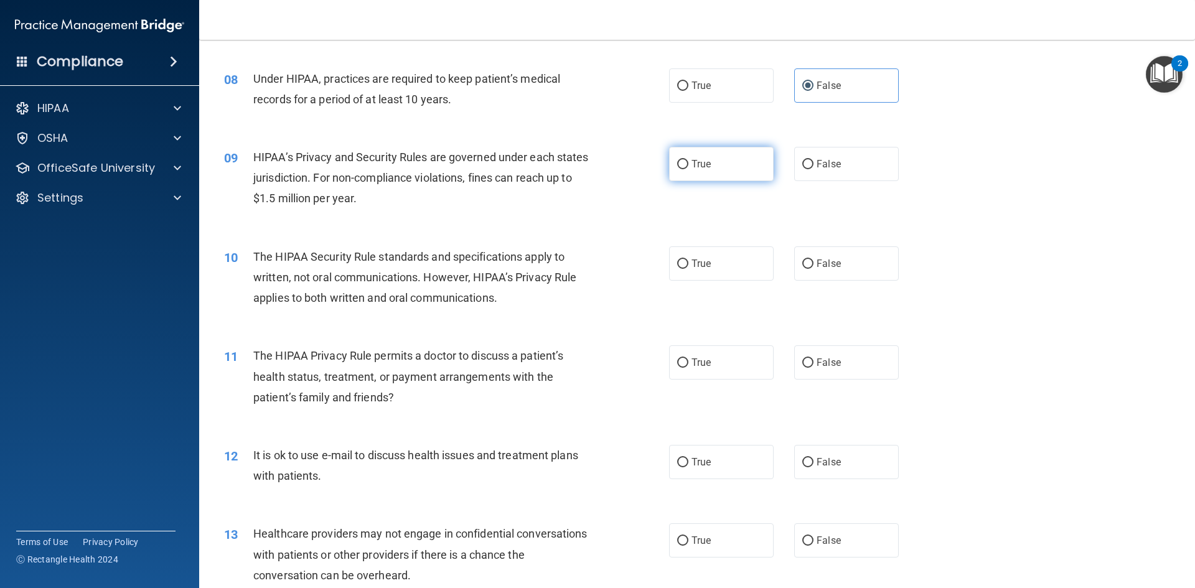
click at [707, 157] on label "True" at bounding box center [721, 164] width 105 height 34
click at [689, 160] on input "True" at bounding box center [682, 164] width 11 height 9
radio input "true"
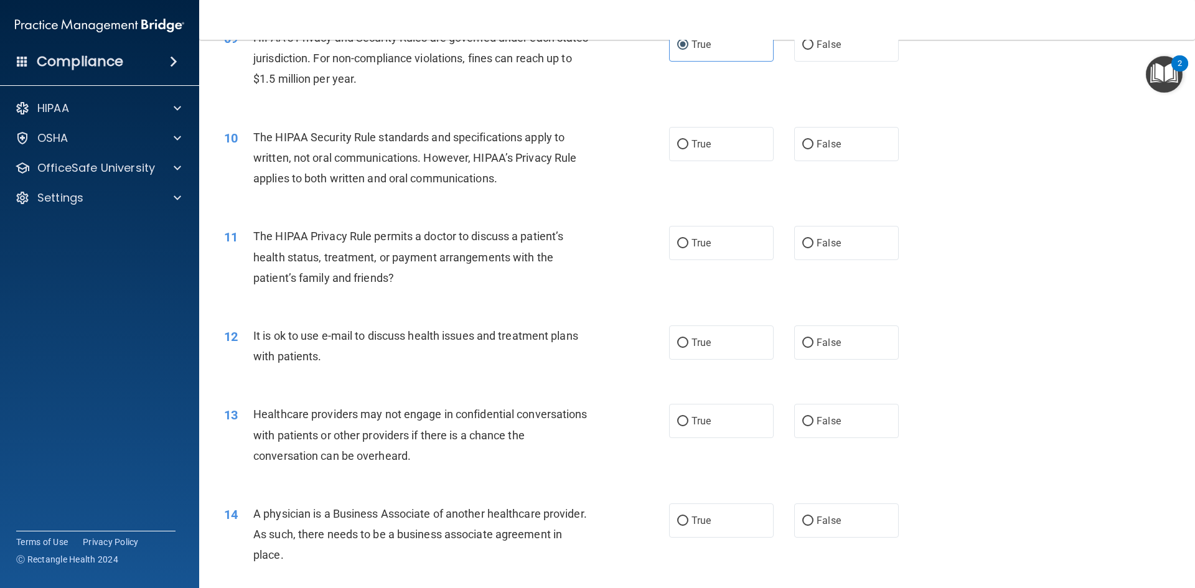
scroll to position [809, 0]
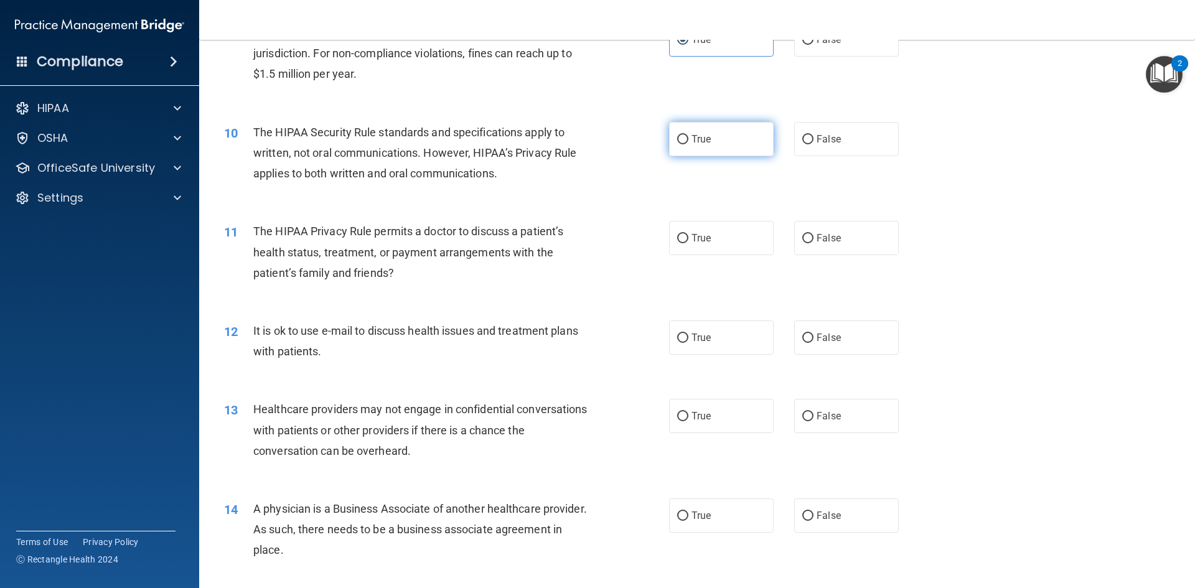
click at [727, 139] on label "True" at bounding box center [721, 139] width 105 height 34
click at [689, 139] on input "True" at bounding box center [682, 139] width 11 height 9
radio input "true"
drag, startPoint x: 823, startPoint y: 234, endPoint x: 814, endPoint y: 235, distance: 8.8
click at [823, 234] on span "False" at bounding box center [829, 238] width 24 height 12
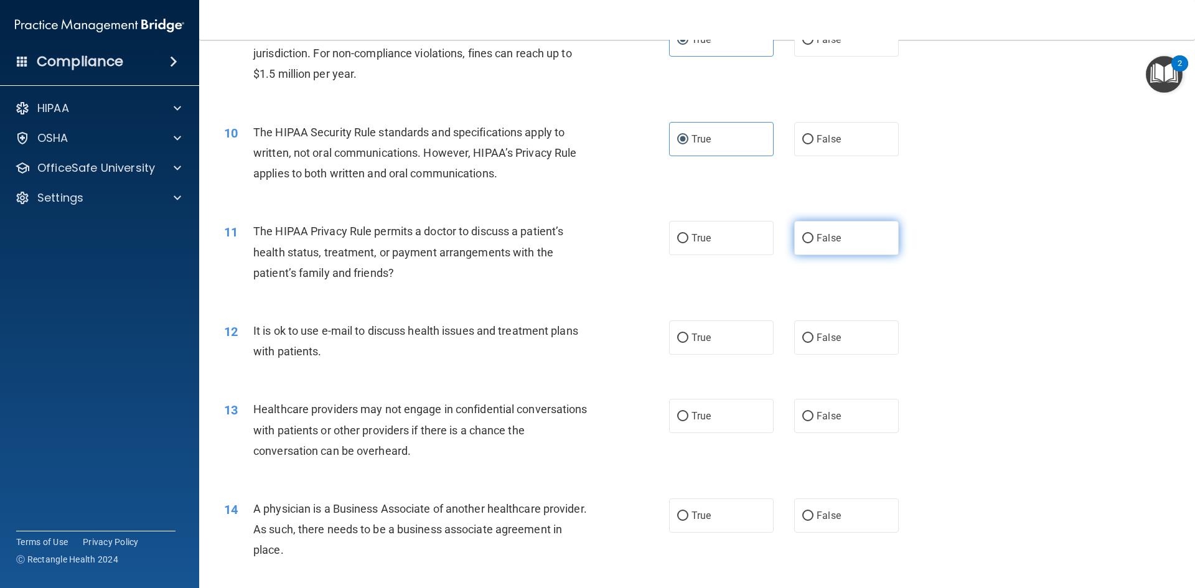
click at [814, 234] on input "False" at bounding box center [807, 238] width 11 height 9
radio input "true"
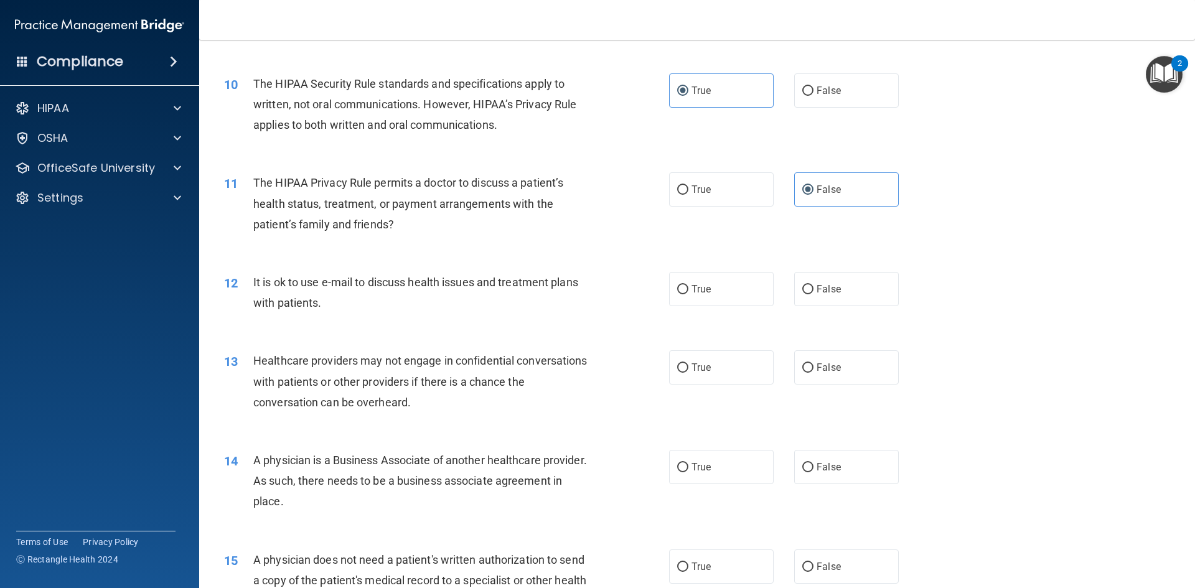
scroll to position [934, 0]
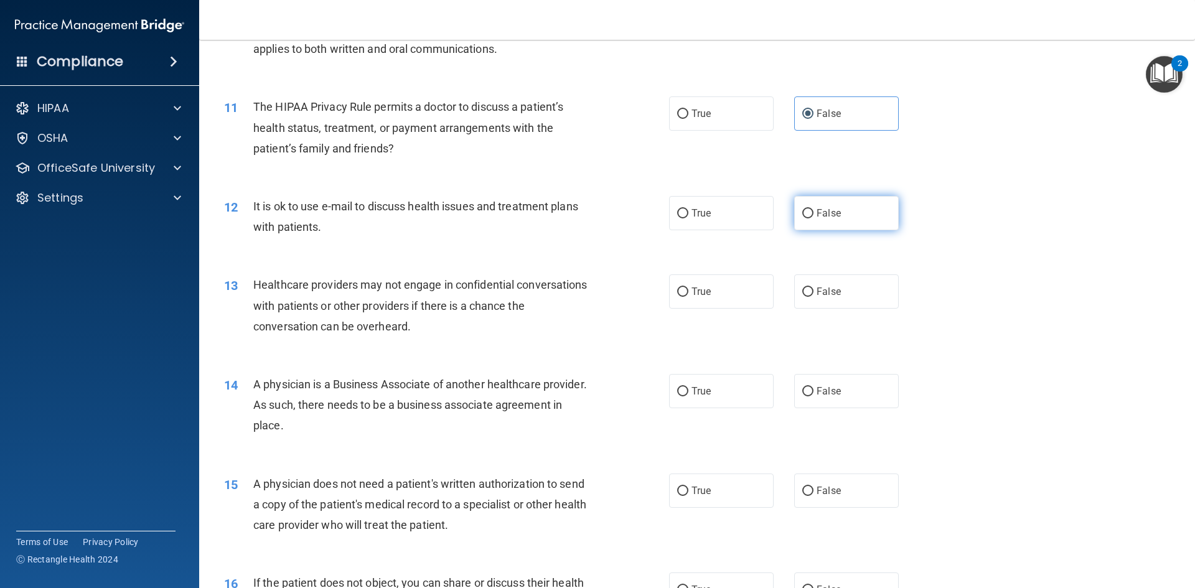
click at [850, 213] on label "False" at bounding box center [846, 213] width 105 height 34
click at [814, 213] on input "False" at bounding box center [807, 213] width 11 height 9
radio input "true"
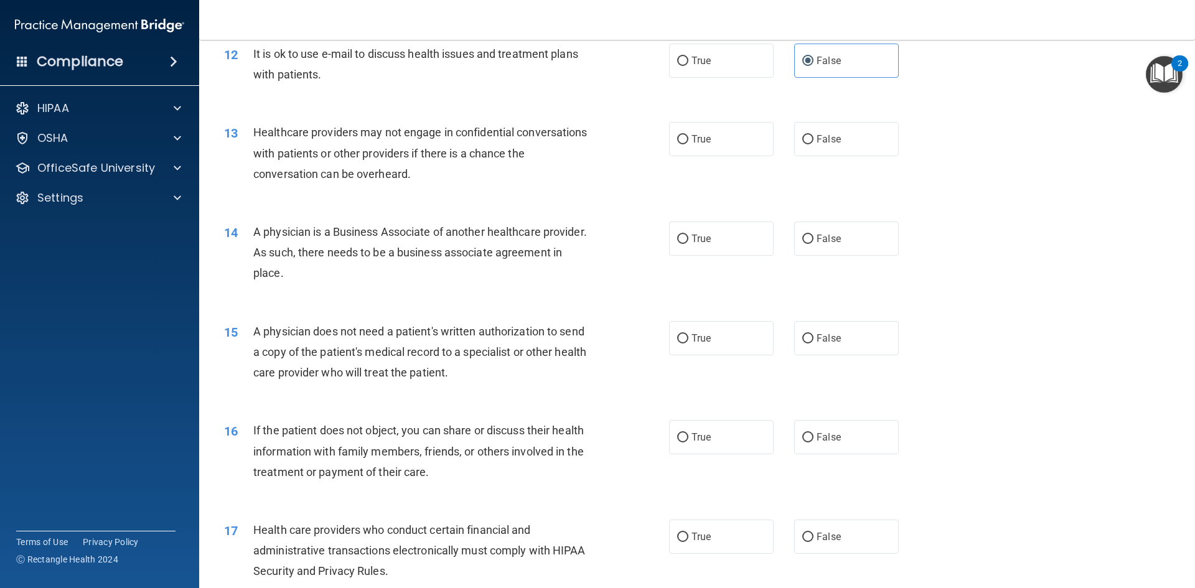
scroll to position [1058, 0]
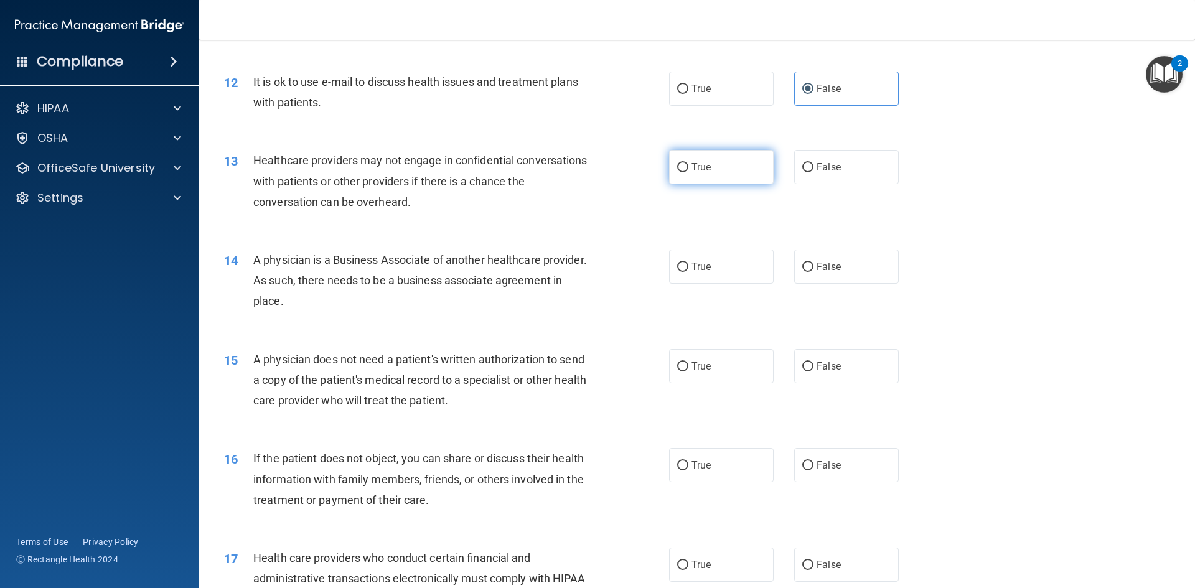
click at [714, 170] on label "True" at bounding box center [721, 167] width 105 height 34
click at [689, 170] on input "True" at bounding box center [682, 167] width 11 height 9
radio input "true"
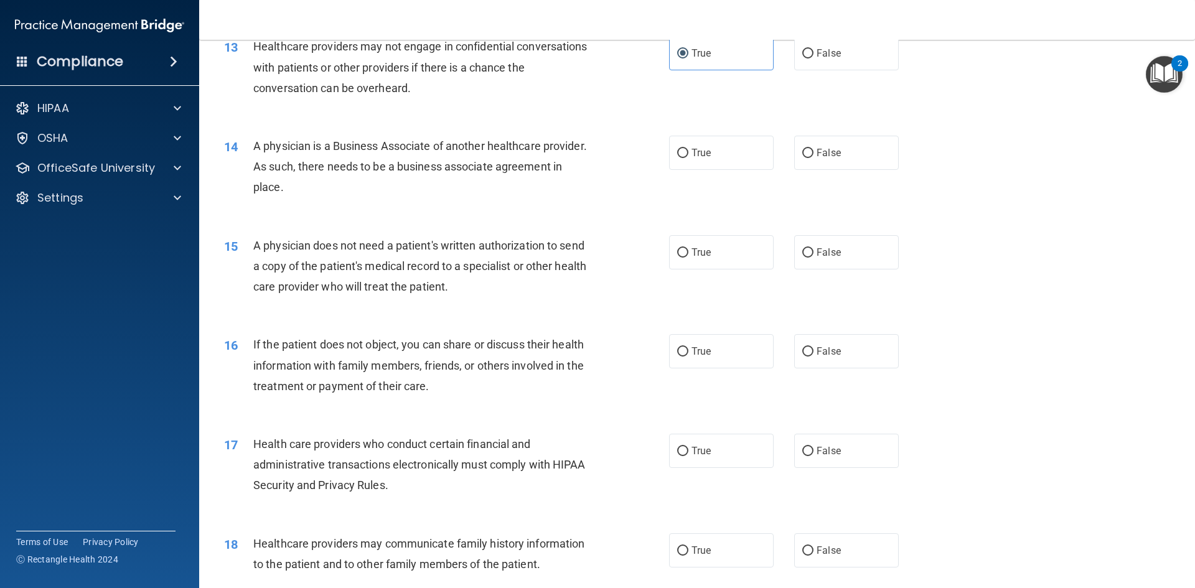
scroll to position [1183, 0]
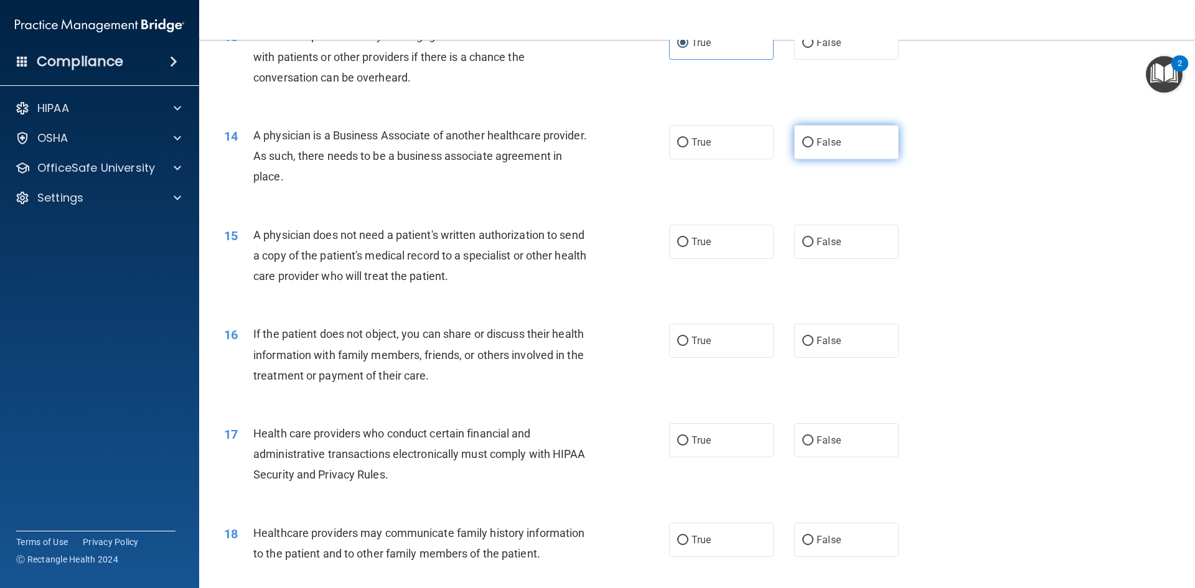
click at [846, 146] on label "False" at bounding box center [846, 142] width 105 height 34
click at [814, 146] on input "False" at bounding box center [807, 142] width 11 height 9
radio input "true"
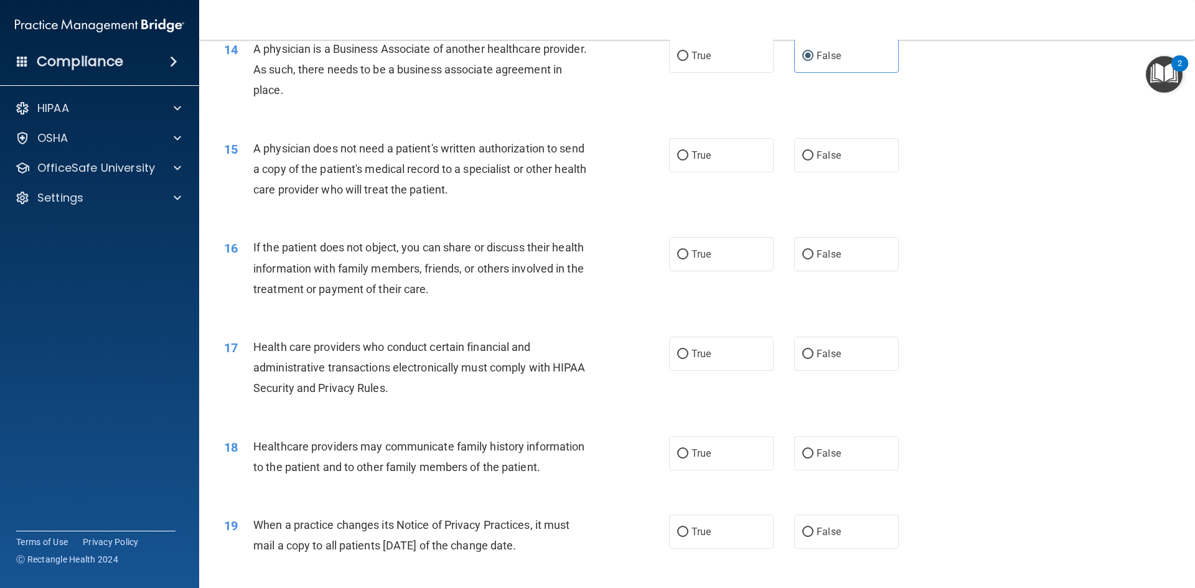
scroll to position [1307, 0]
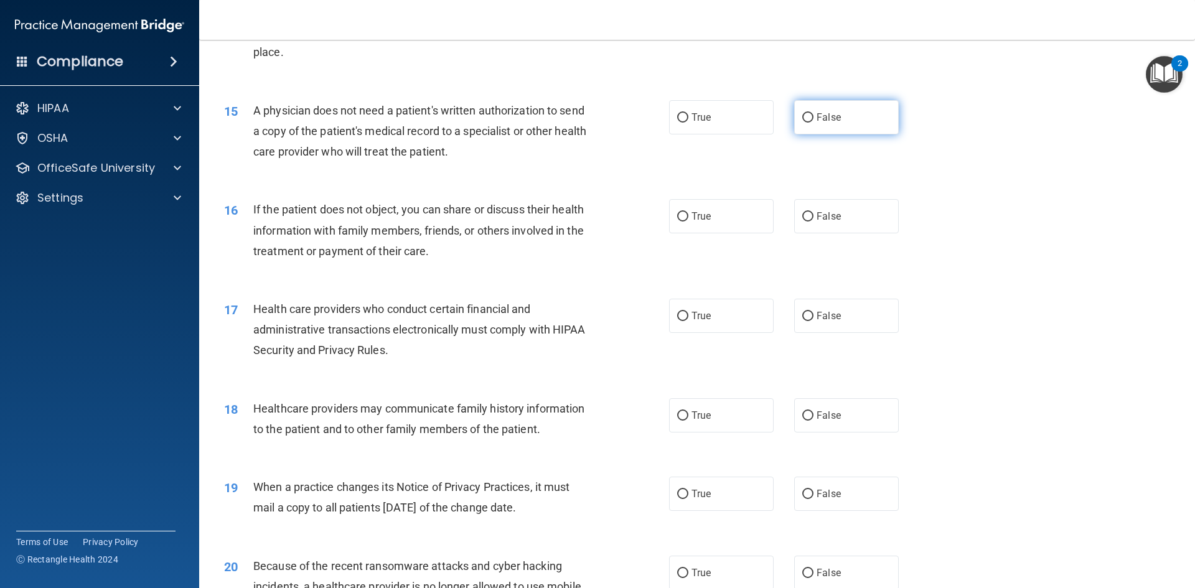
click at [819, 112] on span "False" at bounding box center [829, 117] width 24 height 12
click at [814, 113] on input "False" at bounding box center [807, 117] width 11 height 9
radio input "true"
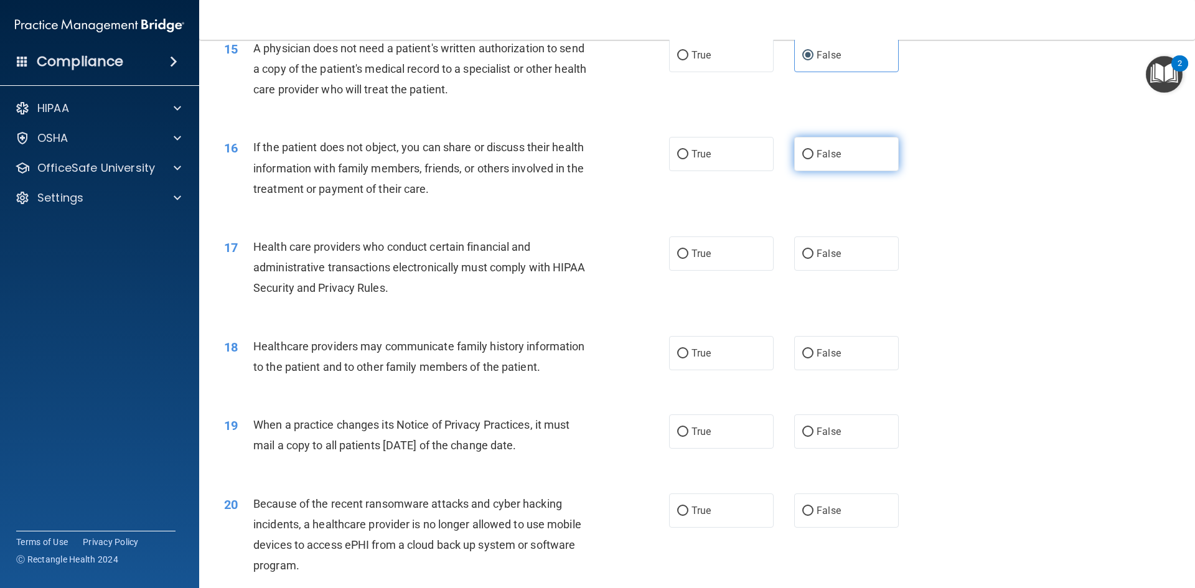
click at [817, 153] on span "False" at bounding box center [829, 154] width 24 height 12
click at [814, 153] on input "False" at bounding box center [807, 154] width 11 height 9
radio input "true"
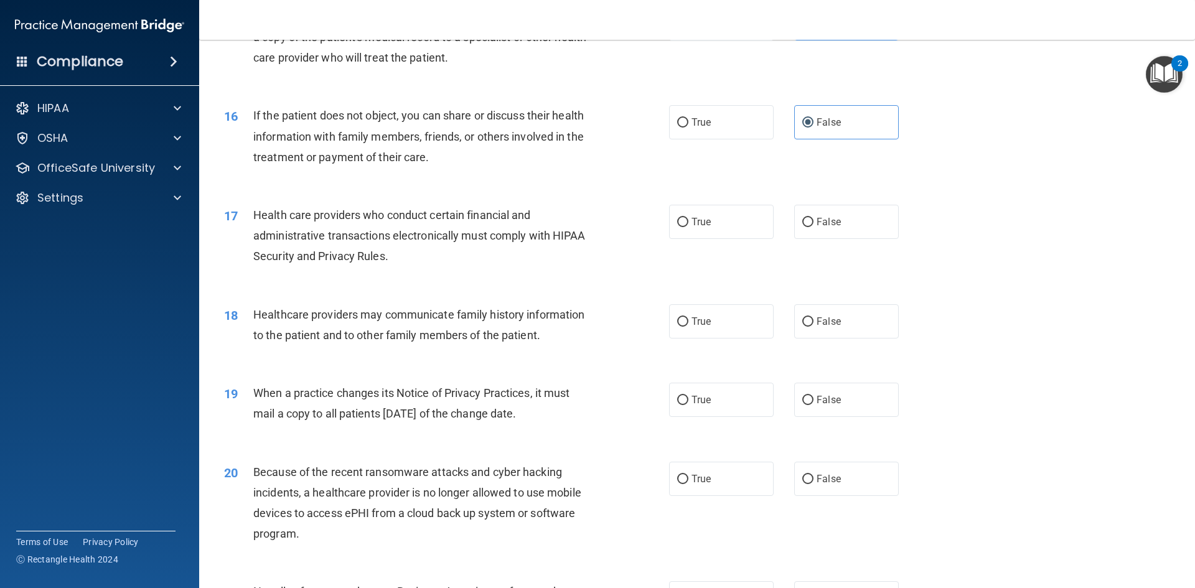
scroll to position [1432, 0]
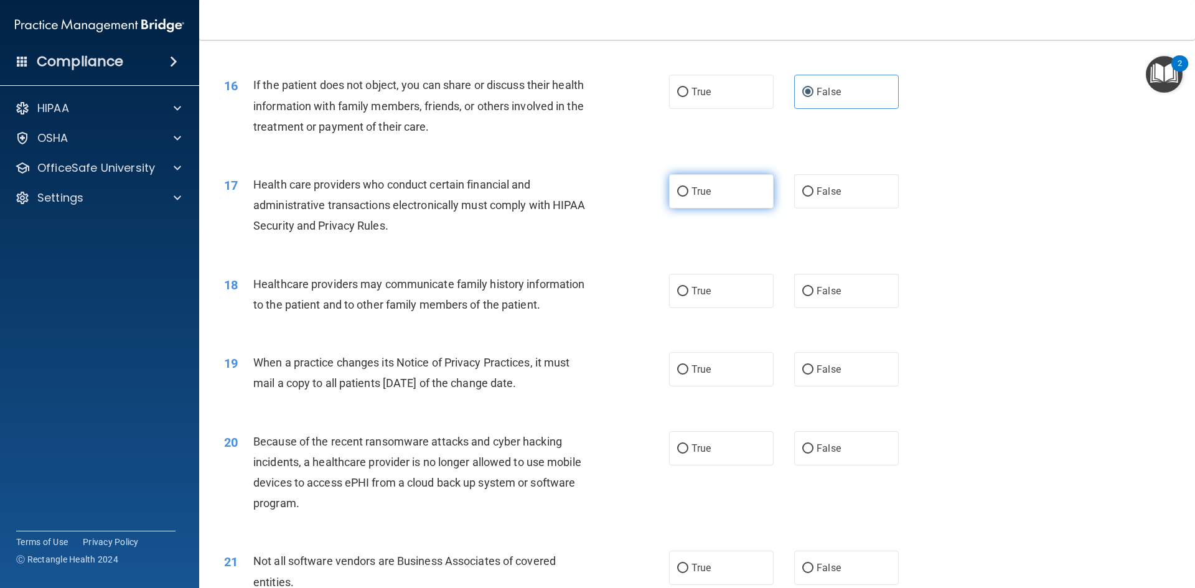
click at [692, 195] on span "True" at bounding box center [701, 192] width 19 height 12
click at [689, 195] on input "True" at bounding box center [682, 191] width 11 height 9
radio input "true"
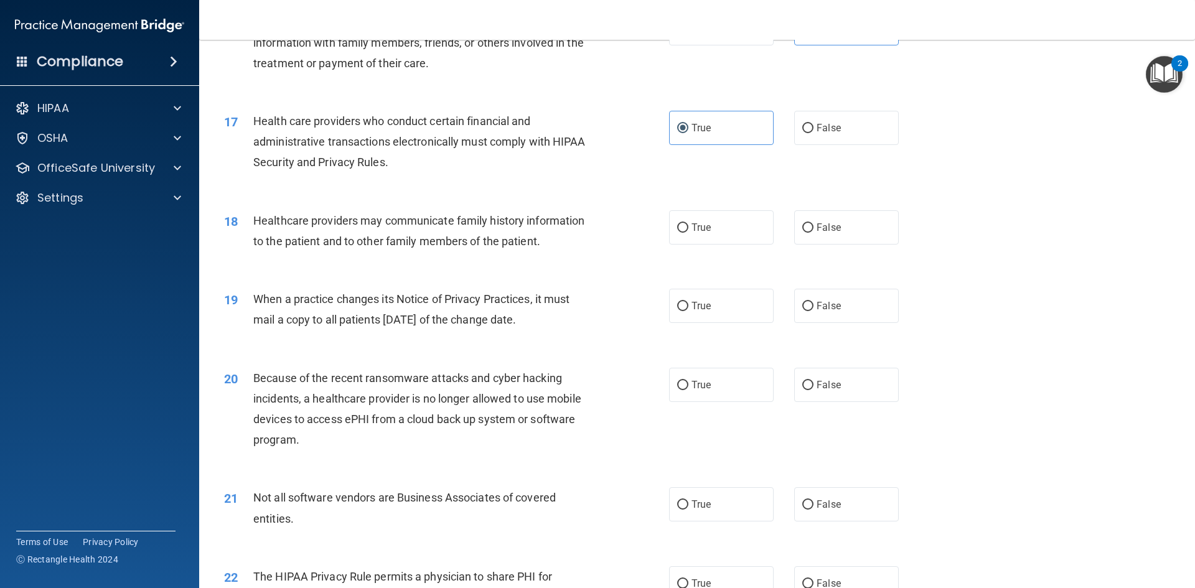
scroll to position [1556, 0]
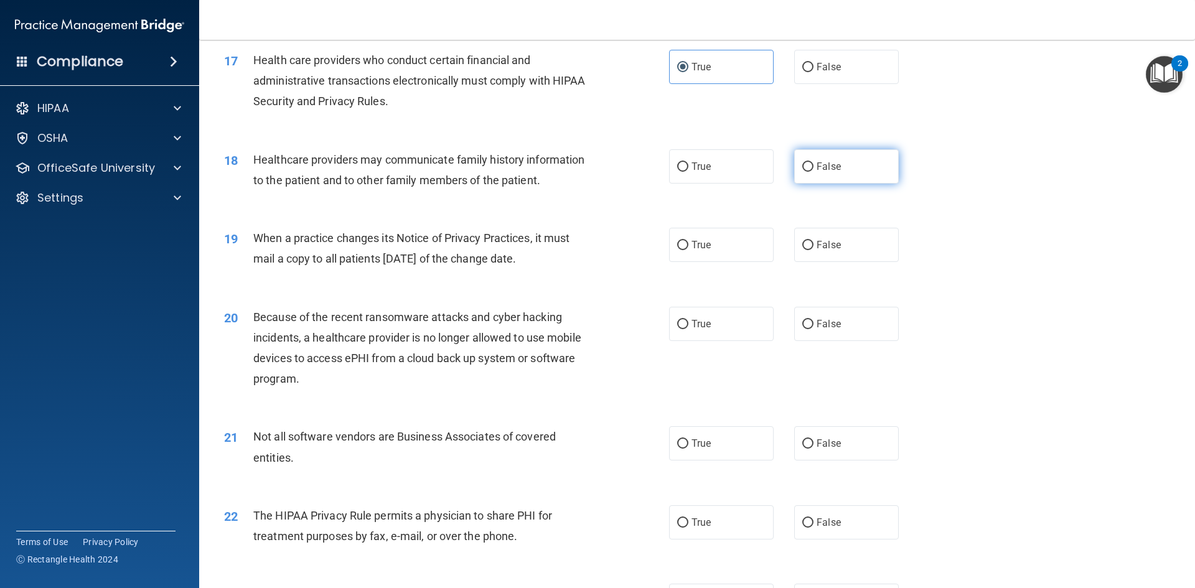
click at [812, 172] on label "False" at bounding box center [846, 166] width 105 height 34
click at [812, 172] on input "False" at bounding box center [807, 166] width 11 height 9
radio input "true"
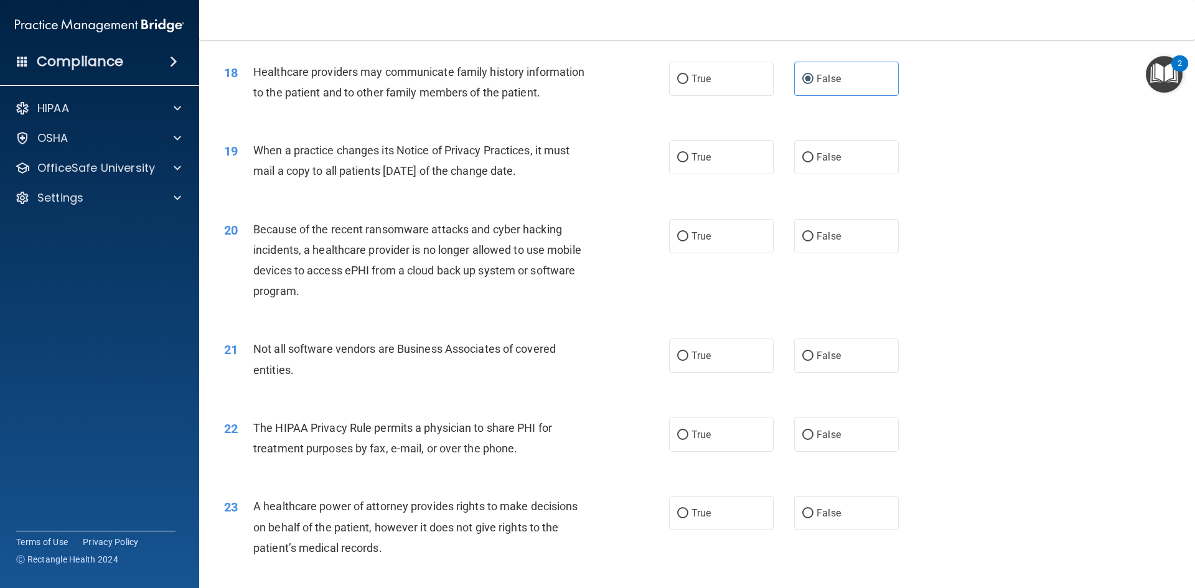
scroll to position [1681, 0]
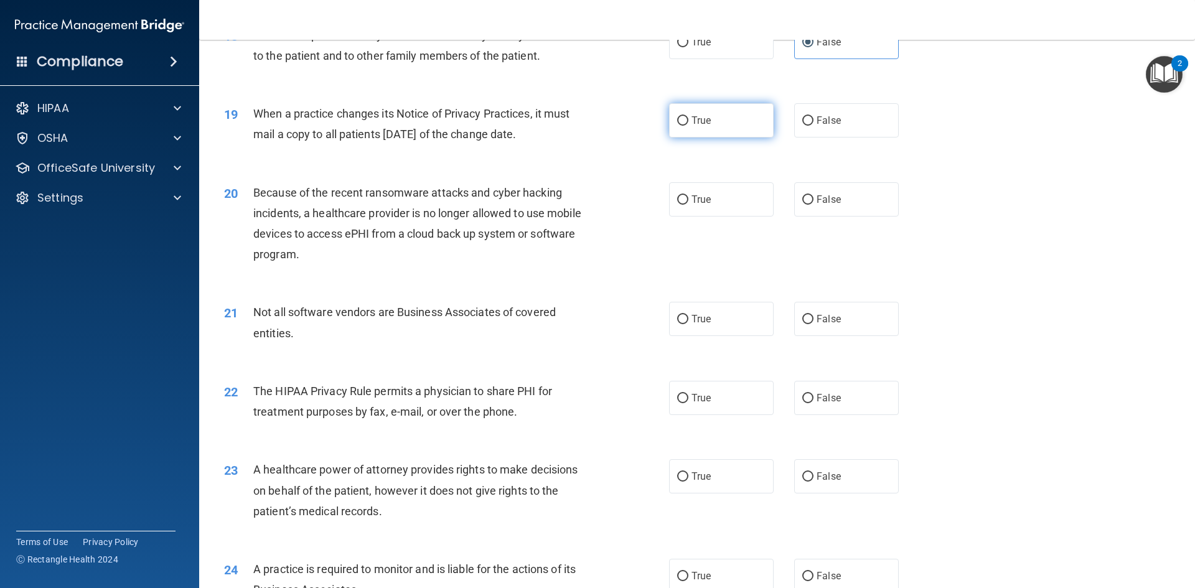
click at [699, 123] on span "True" at bounding box center [701, 121] width 19 height 12
click at [689, 123] on input "True" at bounding box center [682, 120] width 11 height 9
radio input "true"
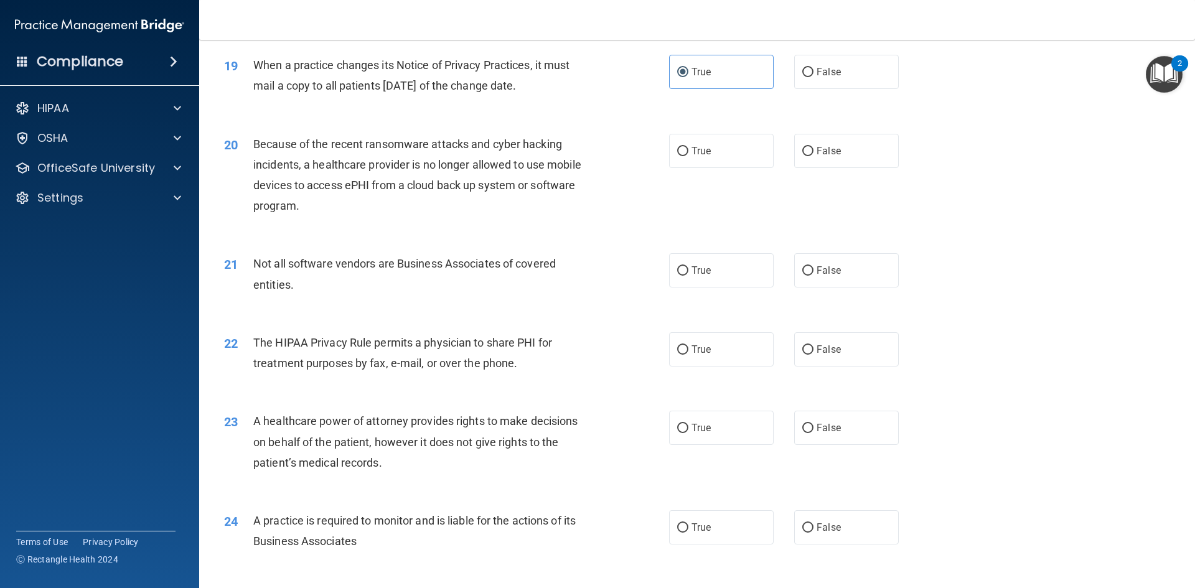
scroll to position [1805, 0]
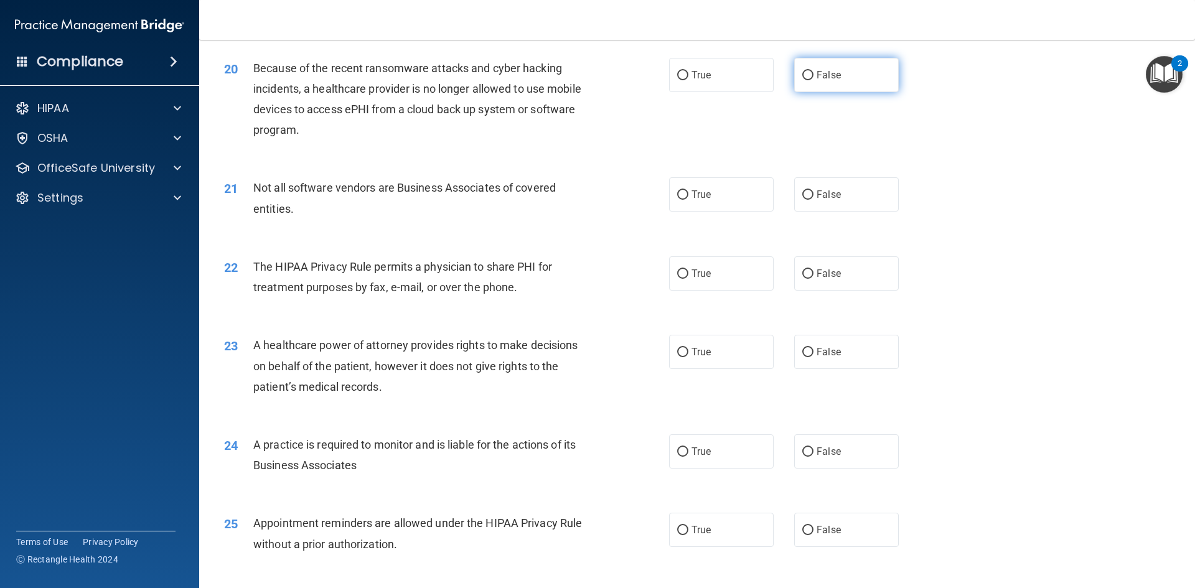
click at [827, 73] on span "False" at bounding box center [829, 75] width 24 height 12
click at [814, 73] on input "False" at bounding box center [807, 75] width 11 height 9
radio input "true"
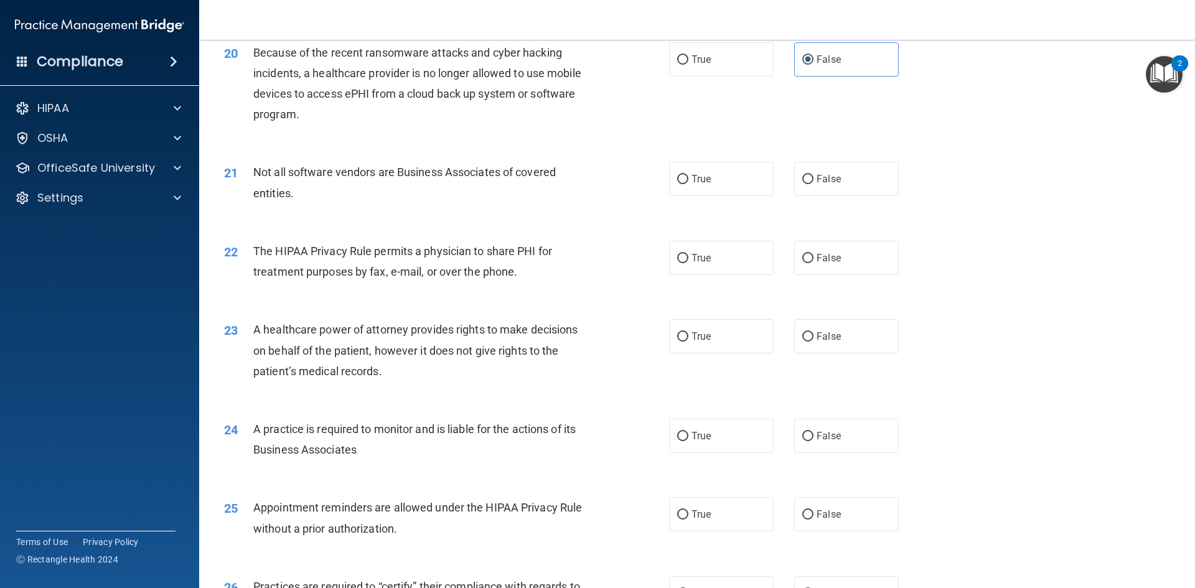
scroll to position [1868, 0]
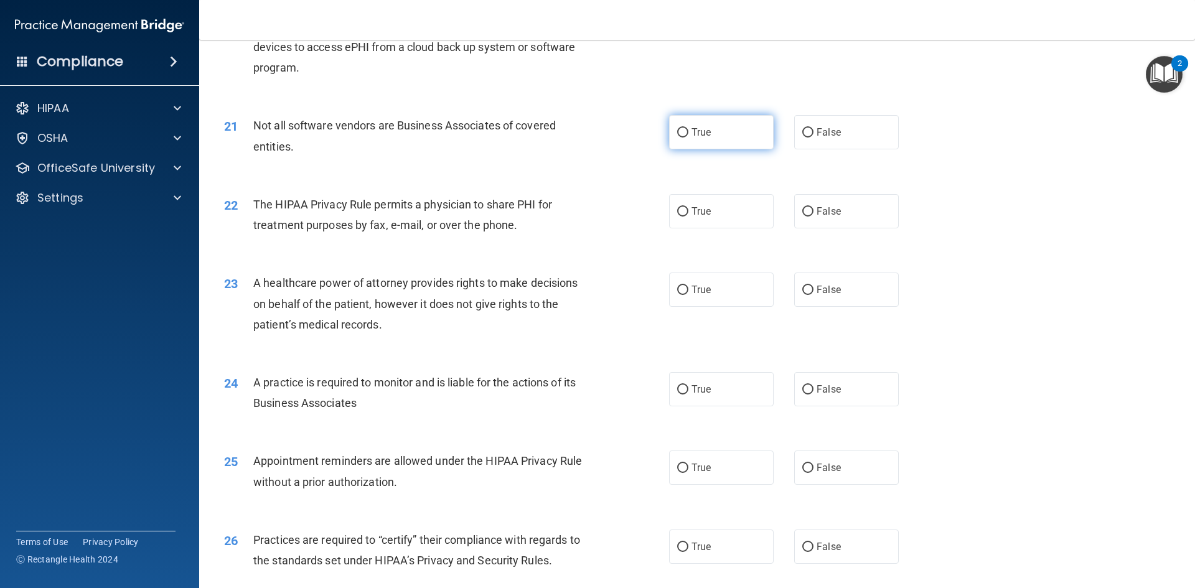
click at [708, 134] on label "True" at bounding box center [721, 132] width 105 height 34
click at [689, 134] on input "True" at bounding box center [682, 132] width 11 height 9
radio input "true"
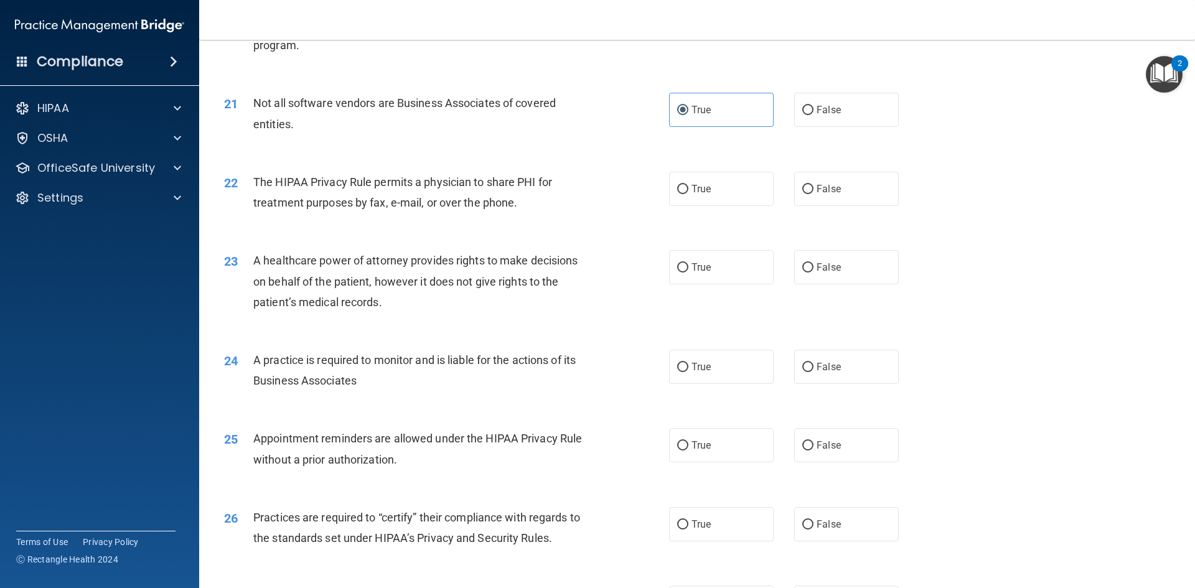
scroll to position [1930, 0]
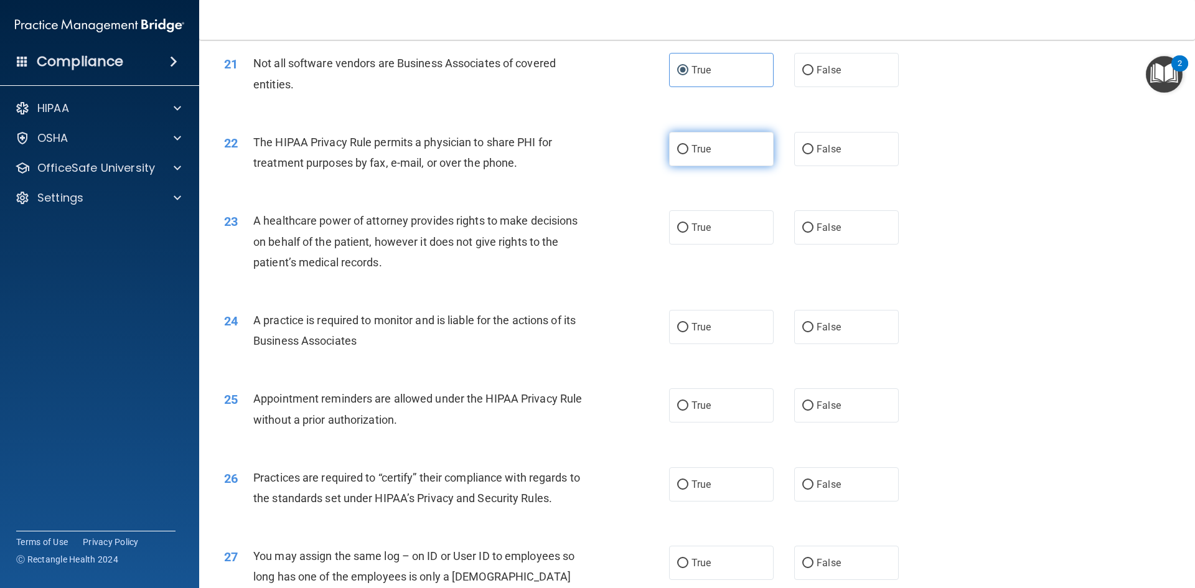
click at [703, 144] on span "True" at bounding box center [701, 149] width 19 height 12
click at [689, 145] on input "True" at bounding box center [682, 149] width 11 height 9
radio input "true"
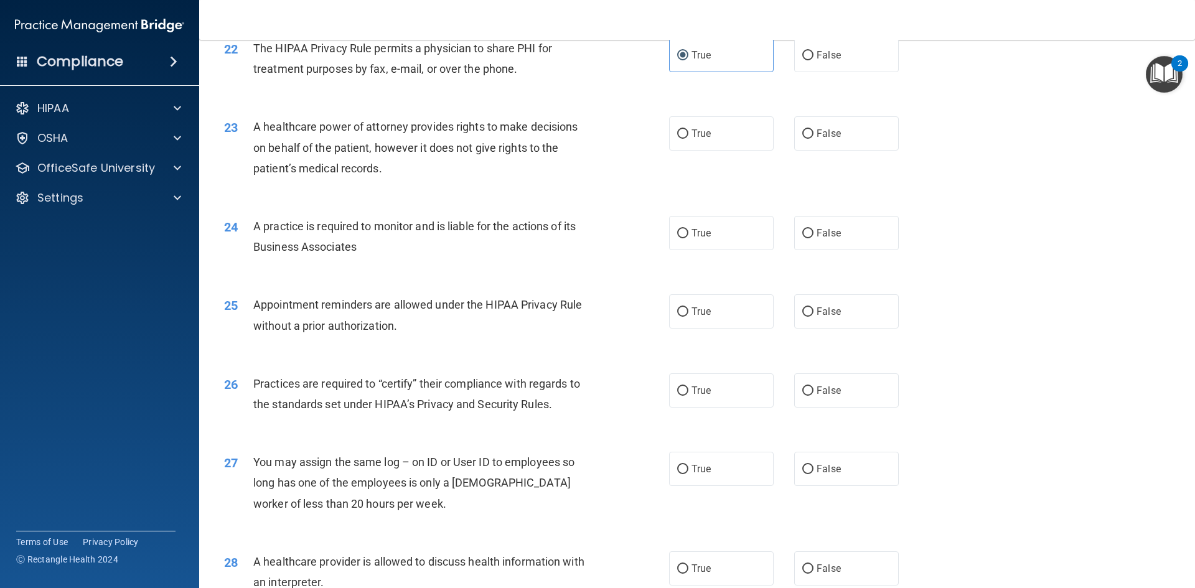
scroll to position [2054, 0]
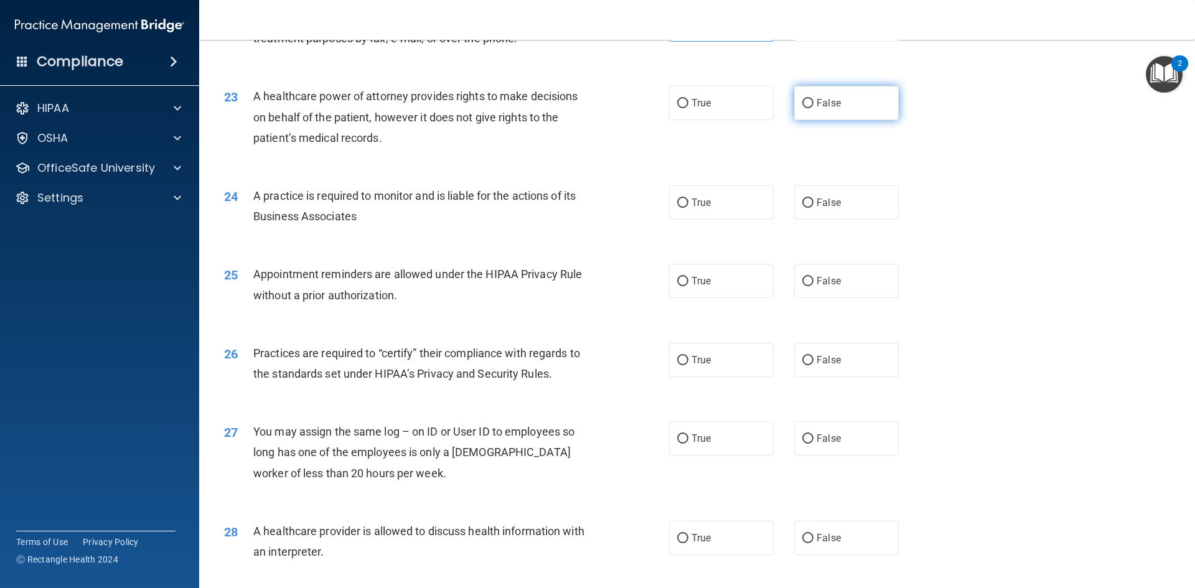
click at [807, 107] on input "False" at bounding box center [807, 103] width 11 height 9
radio input "true"
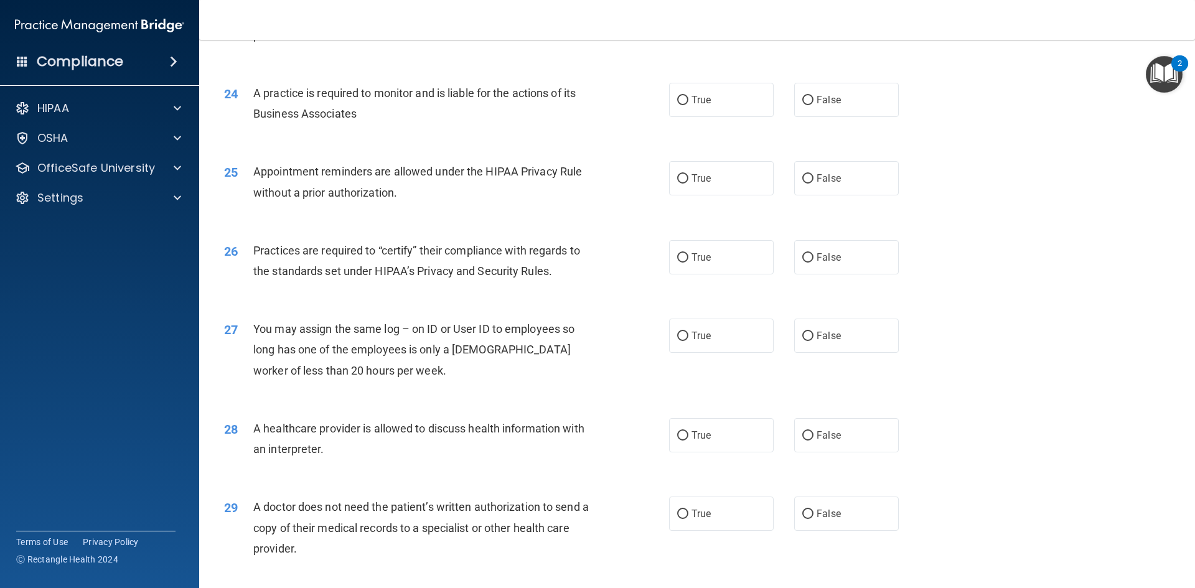
scroll to position [2179, 0]
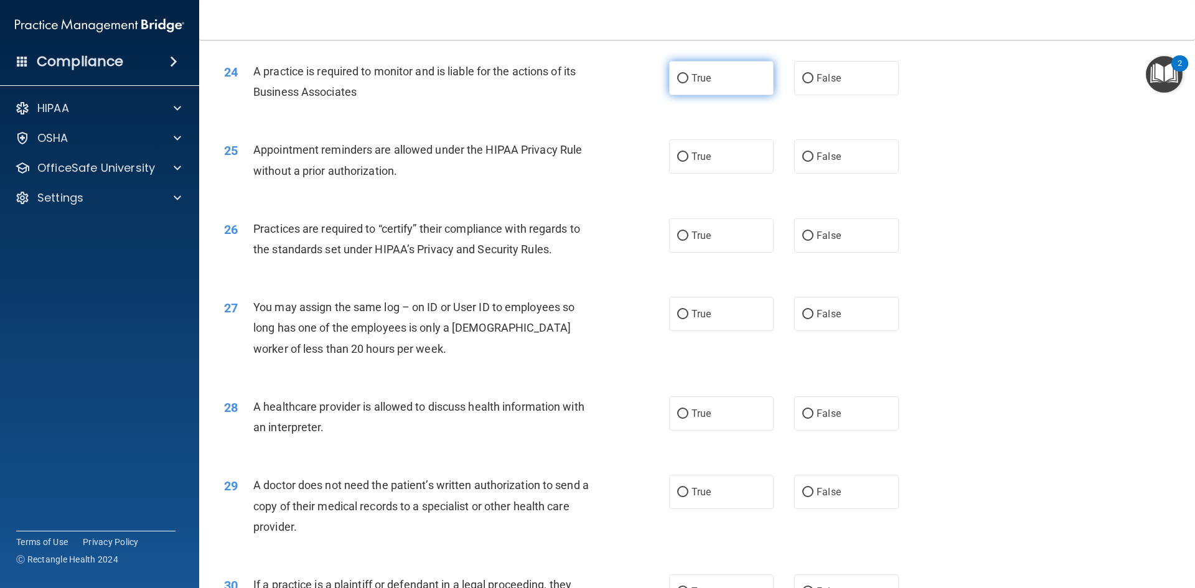
click at [726, 72] on label "True" at bounding box center [721, 78] width 105 height 34
click at [689, 74] on input "True" at bounding box center [682, 78] width 11 height 9
radio input "true"
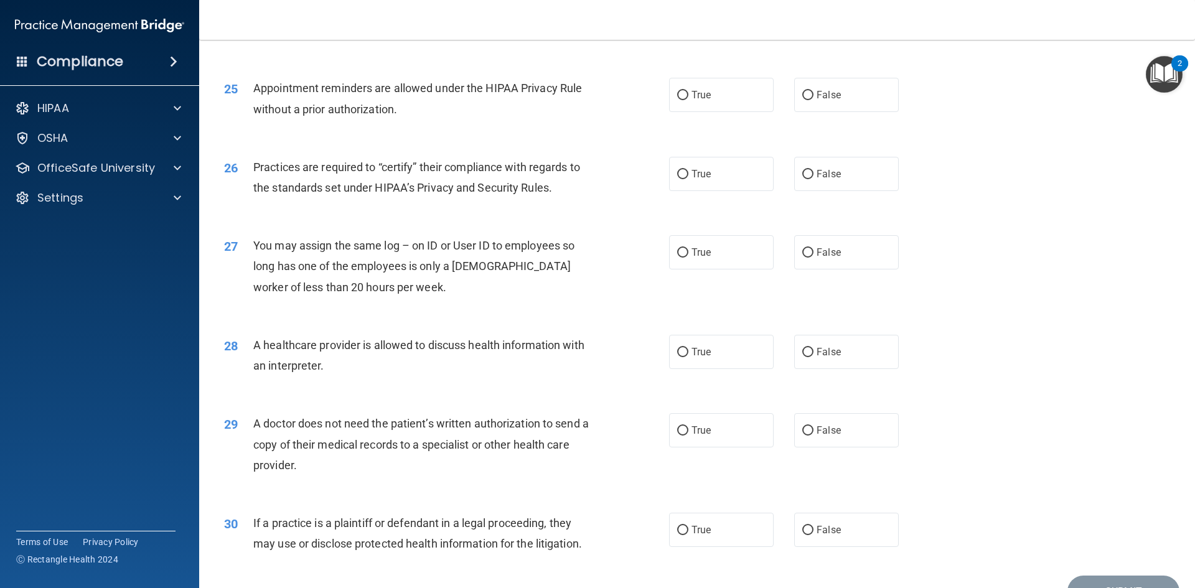
scroll to position [2241, 0]
click at [677, 93] on input "True" at bounding box center [682, 94] width 11 height 9
radio input "true"
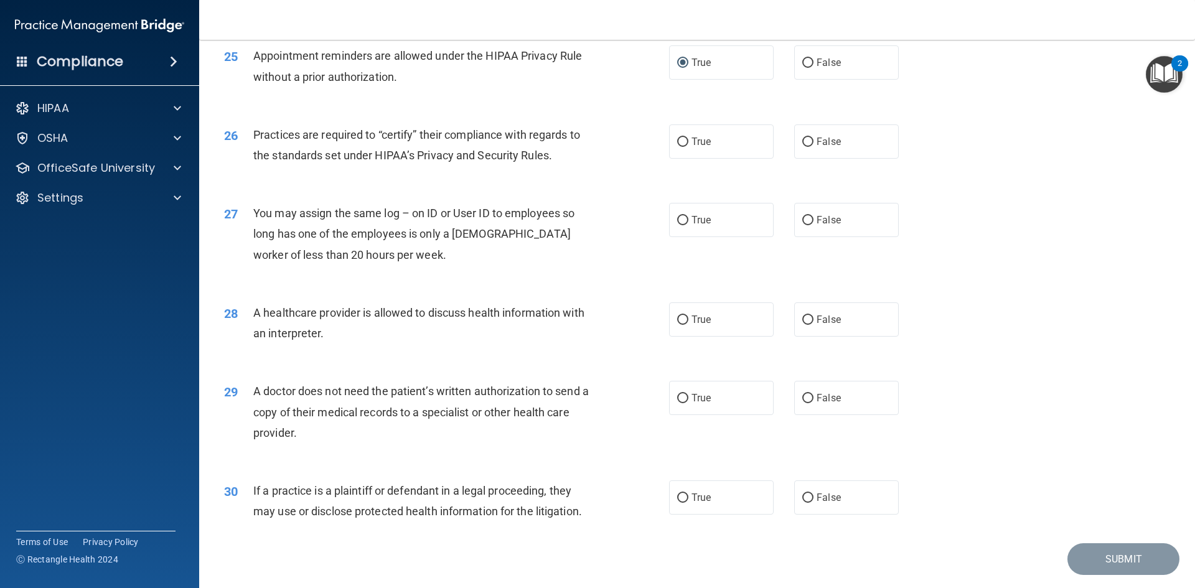
scroll to position [2303, 0]
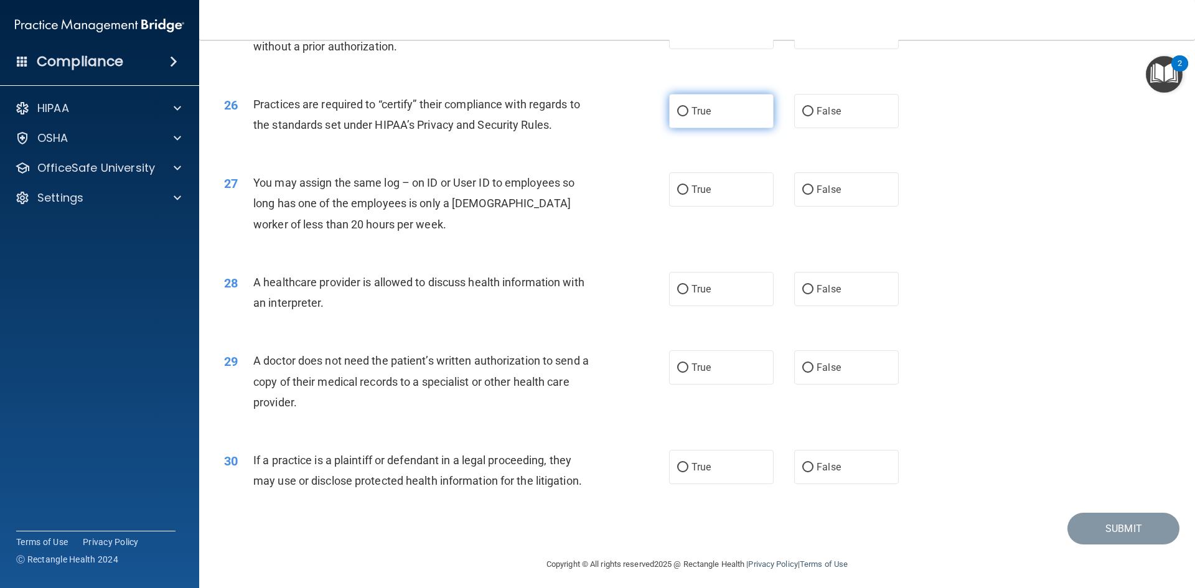
click at [698, 111] on span "True" at bounding box center [701, 111] width 19 height 12
click at [689, 111] on input "True" at bounding box center [682, 111] width 11 height 9
radio input "true"
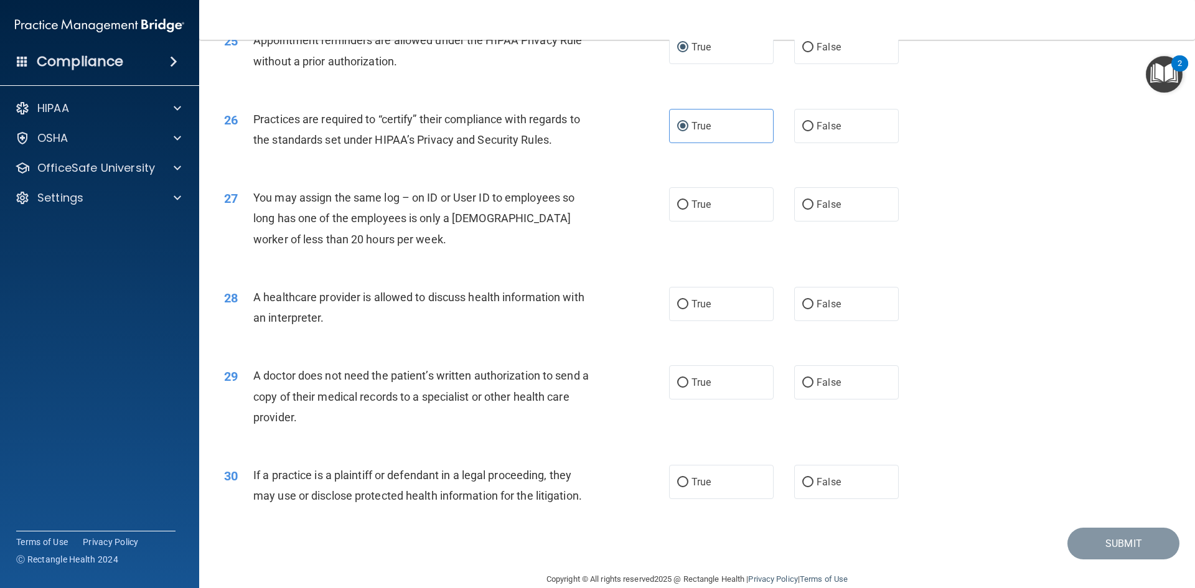
scroll to position [2310, 0]
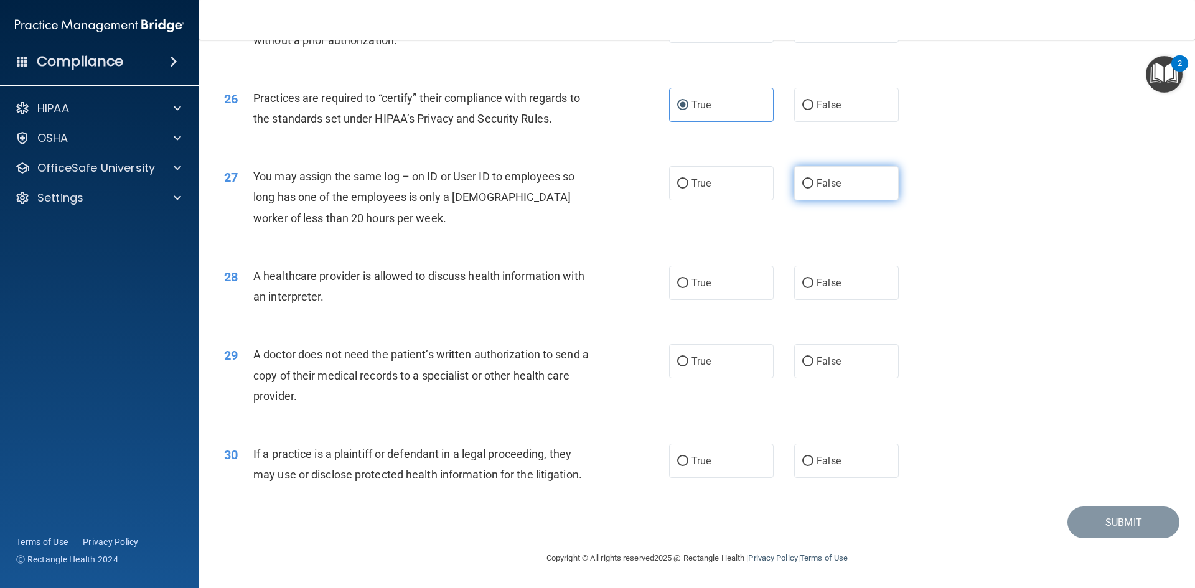
click at [834, 186] on label "False" at bounding box center [846, 183] width 105 height 34
click at [814, 186] on input "False" at bounding box center [807, 183] width 11 height 9
radio input "true"
click at [714, 285] on label "True" at bounding box center [721, 283] width 105 height 34
click at [689, 285] on input "True" at bounding box center [682, 283] width 11 height 9
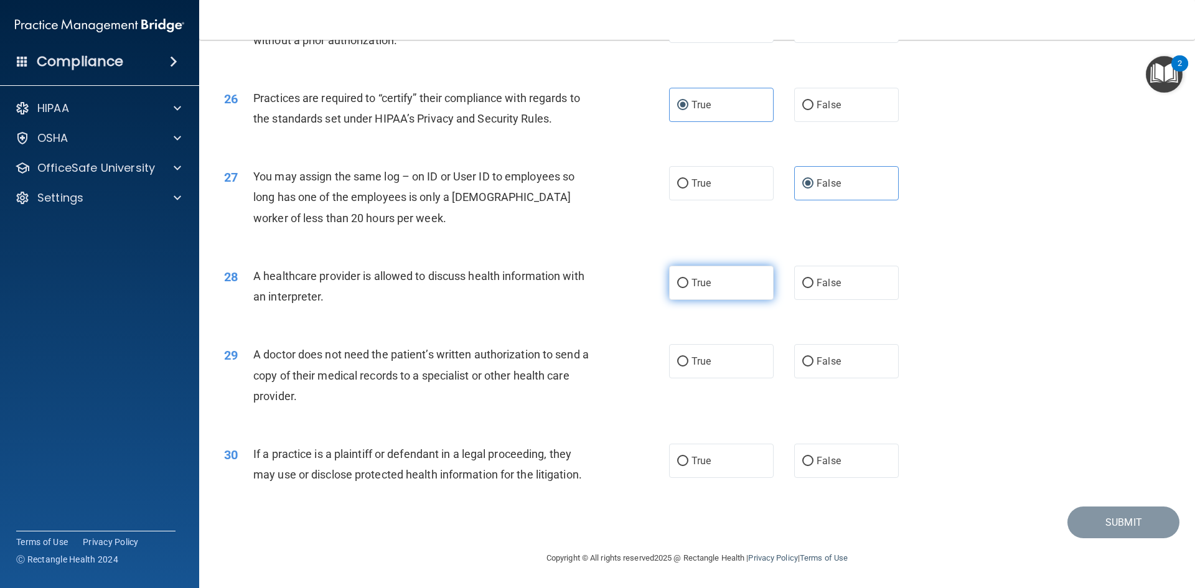
radio input "true"
click at [826, 361] on span "False" at bounding box center [829, 361] width 24 height 12
click at [814, 361] on input "False" at bounding box center [807, 361] width 11 height 9
radio input "true"
click at [748, 467] on label "True" at bounding box center [721, 461] width 105 height 34
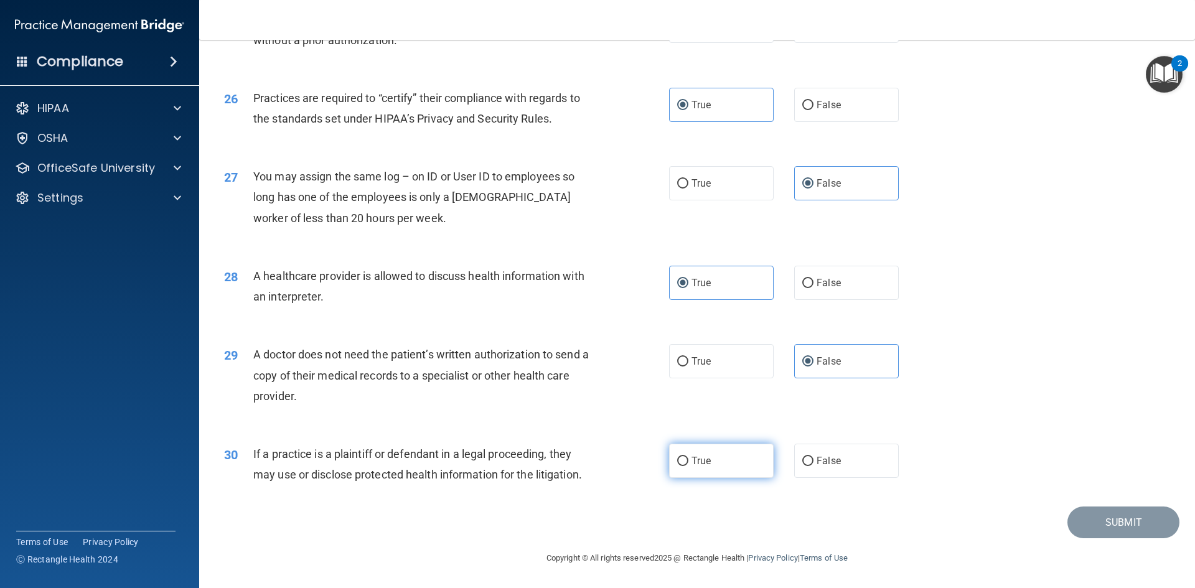
click at [689, 466] on input "True" at bounding box center [682, 461] width 11 height 9
radio input "true"
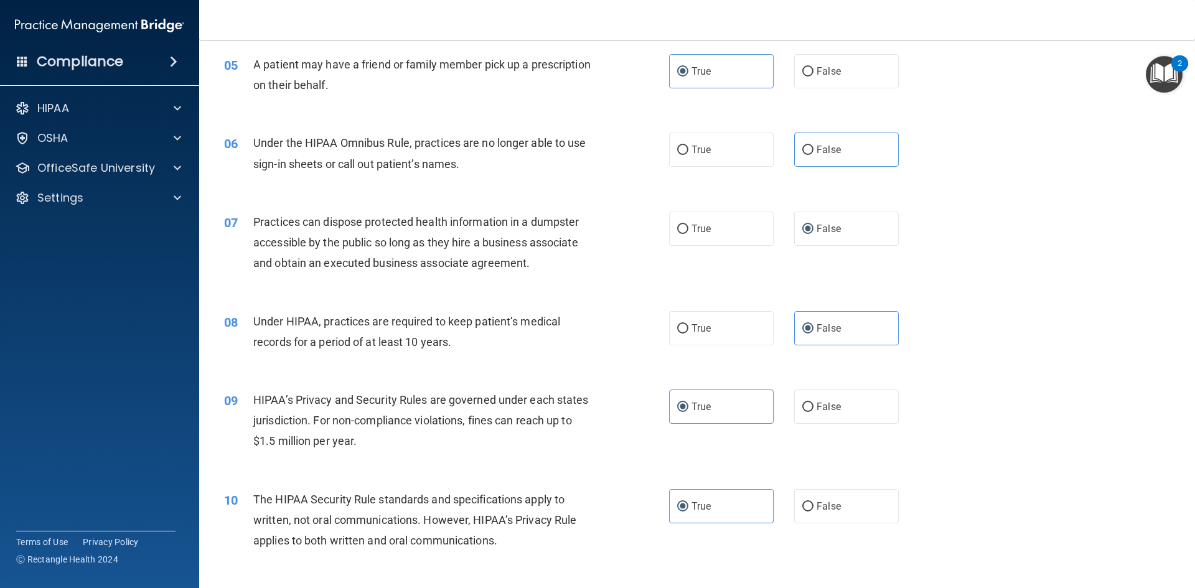
scroll to position [255, 0]
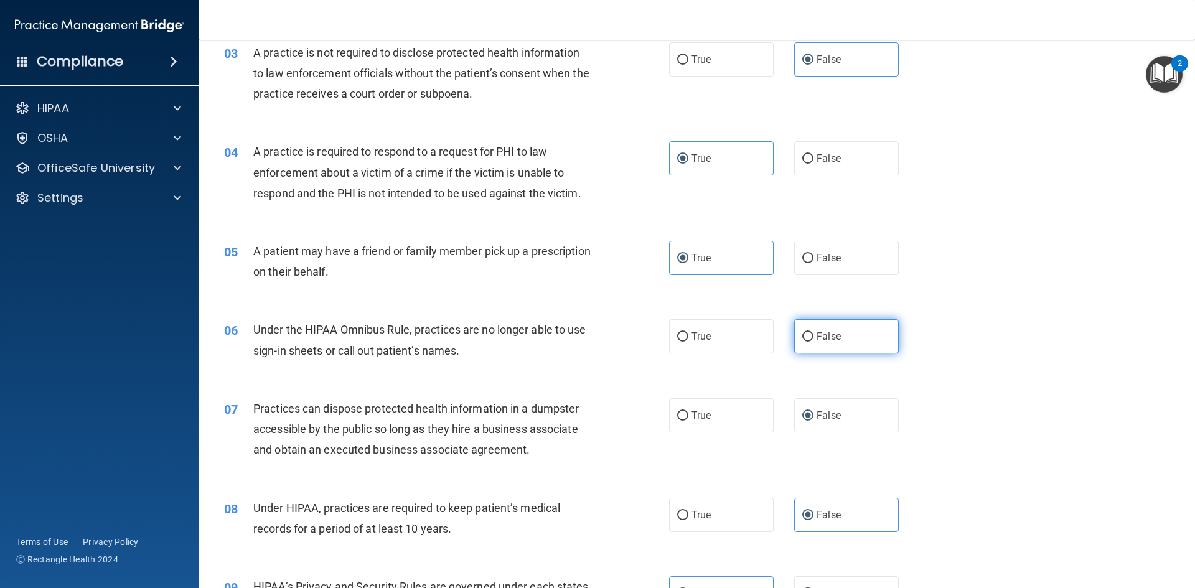
click at [863, 334] on label "False" at bounding box center [846, 336] width 105 height 34
click at [814, 334] on input "False" at bounding box center [807, 336] width 11 height 9
radio input "true"
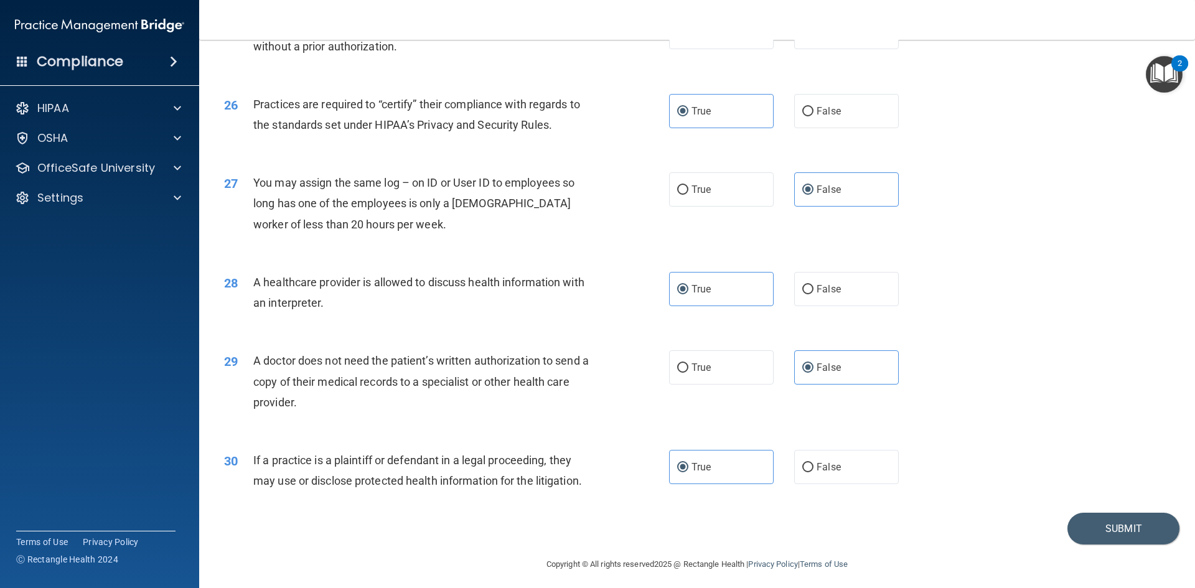
scroll to position [2310, 0]
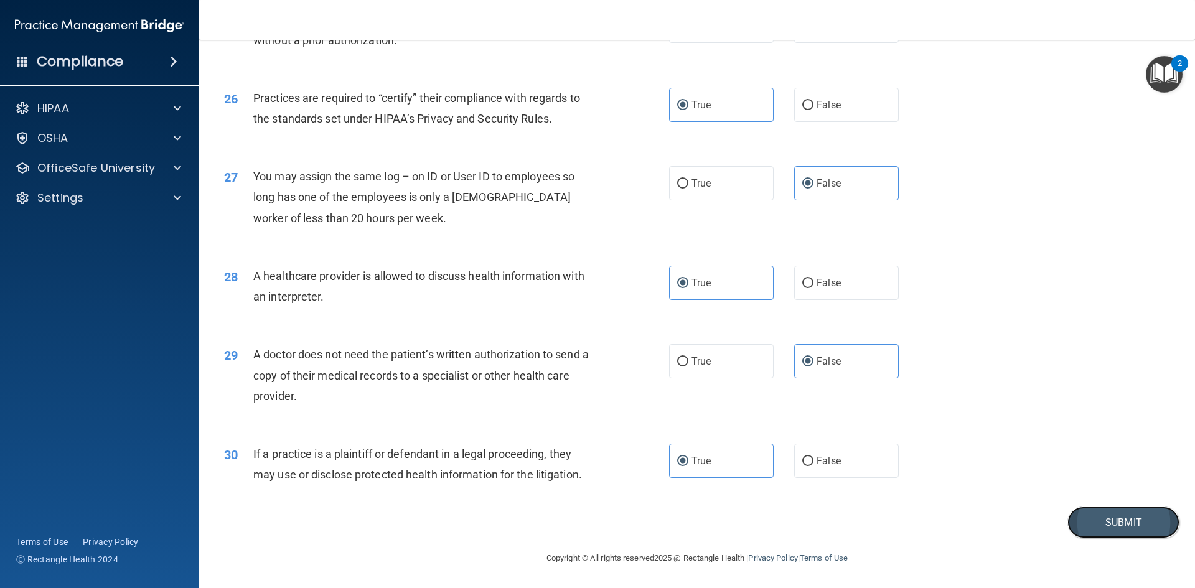
click at [1124, 524] on button "Submit" at bounding box center [1124, 523] width 112 height 32
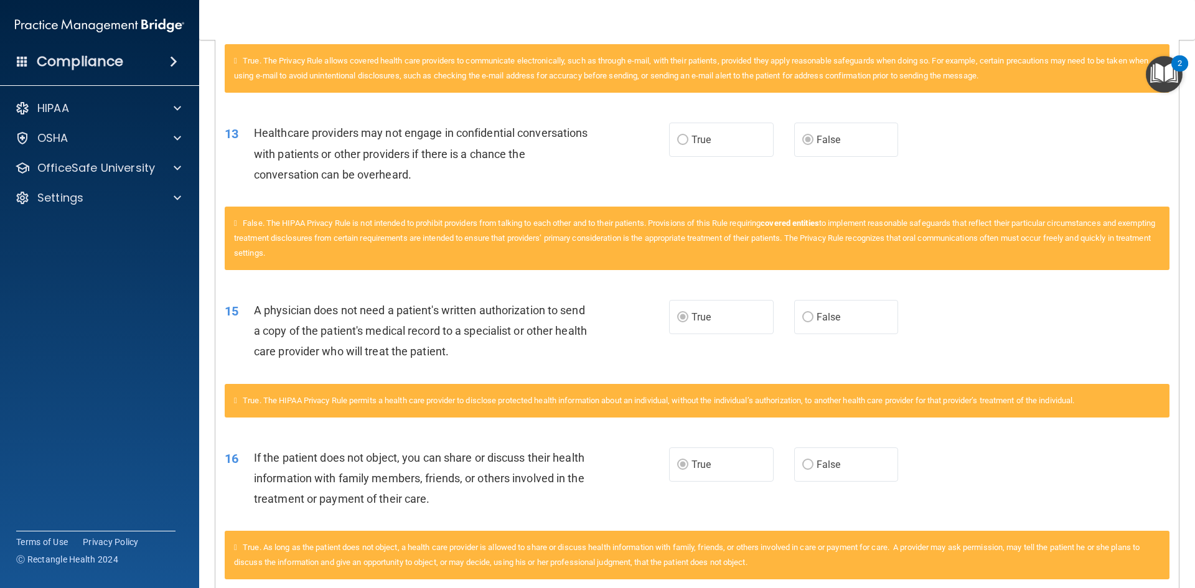
scroll to position [872, 0]
